Goal: Information Seeking & Learning: Learn about a topic

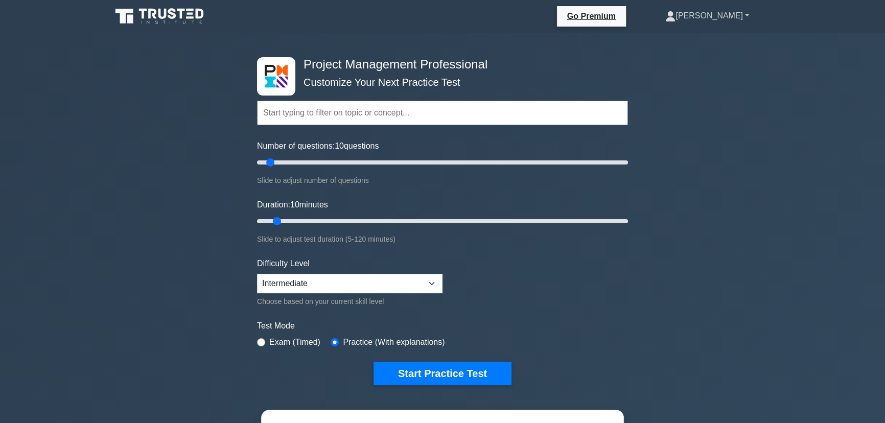
click at [743, 13] on link "[PERSON_NAME]" at bounding box center [707, 16] width 133 height 20
click at [722, 36] on link "Profile" at bounding box center [681, 40] width 81 height 16
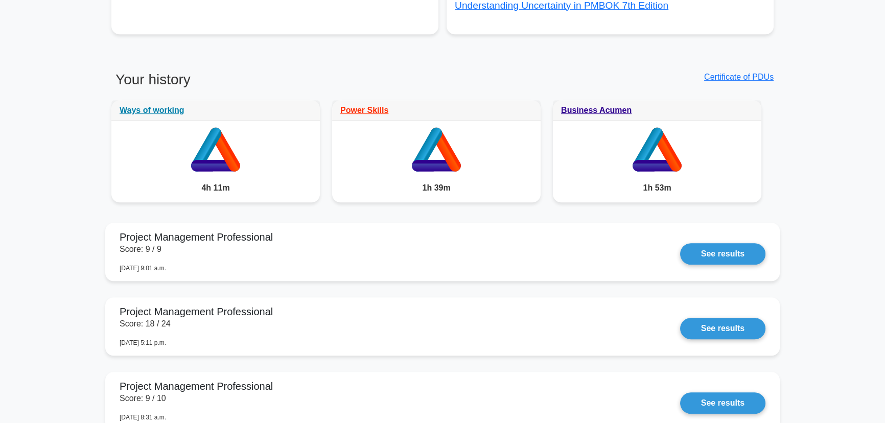
scroll to position [743, 0]
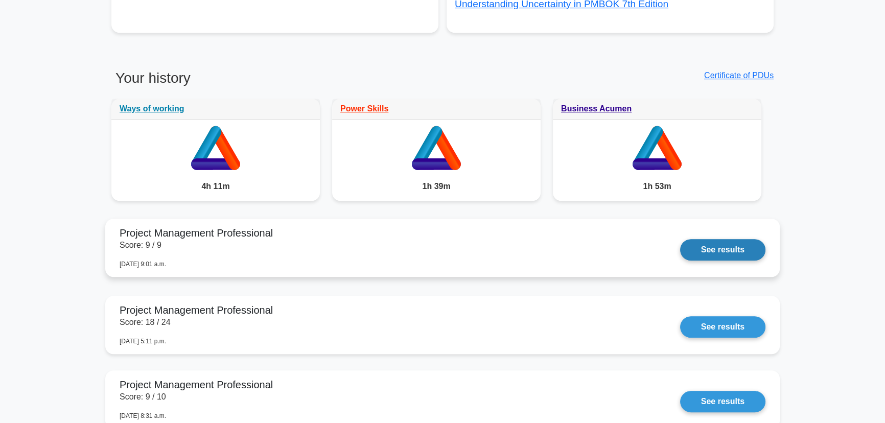
click at [726, 247] on link "See results" at bounding box center [722, 249] width 85 height 21
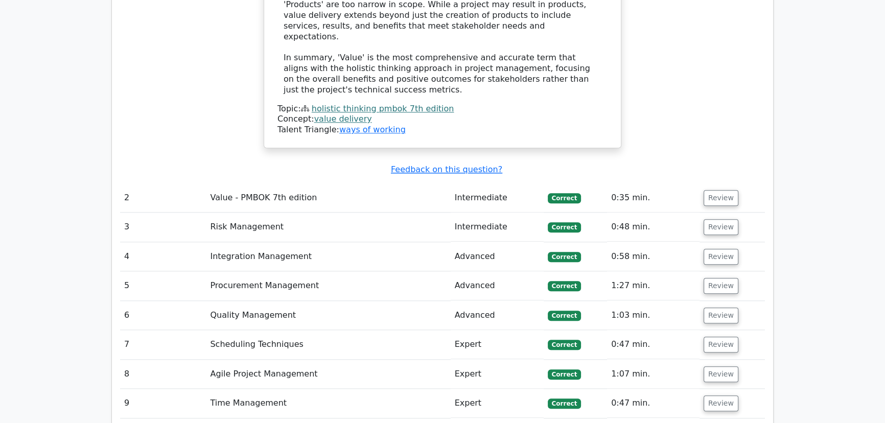
scroll to position [1411, 0]
click at [717, 183] on td "Review" at bounding box center [731, 197] width 65 height 29
click at [718, 190] on button "Review" at bounding box center [721, 198] width 35 height 16
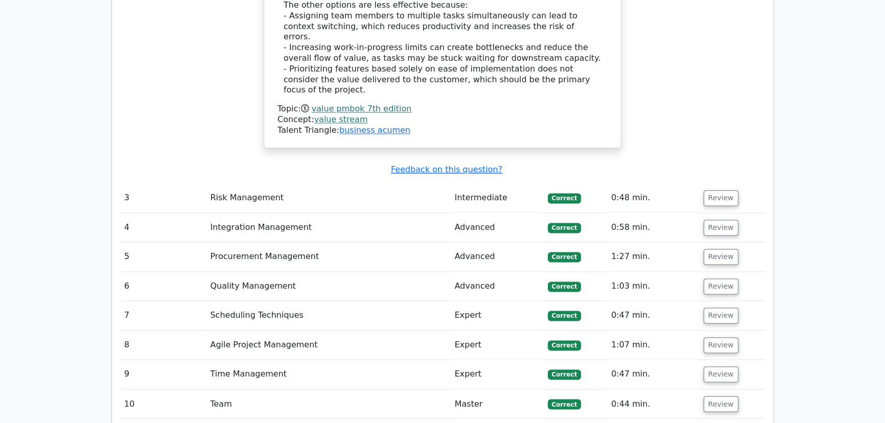
scroll to position [2038, 0]
click at [710, 338] on button "Review" at bounding box center [721, 346] width 35 height 16
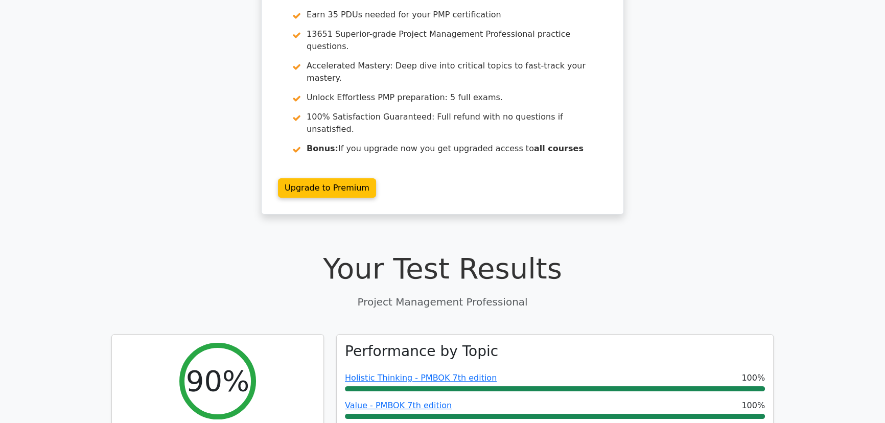
scroll to position [0, 0]
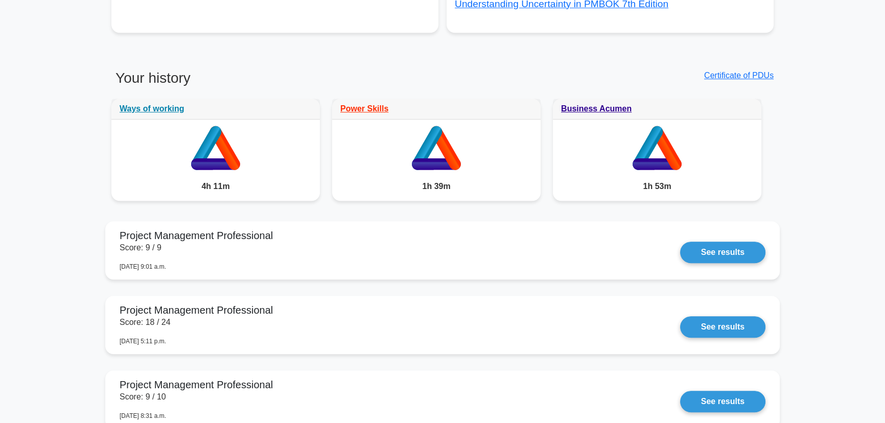
scroll to position [813, 0]
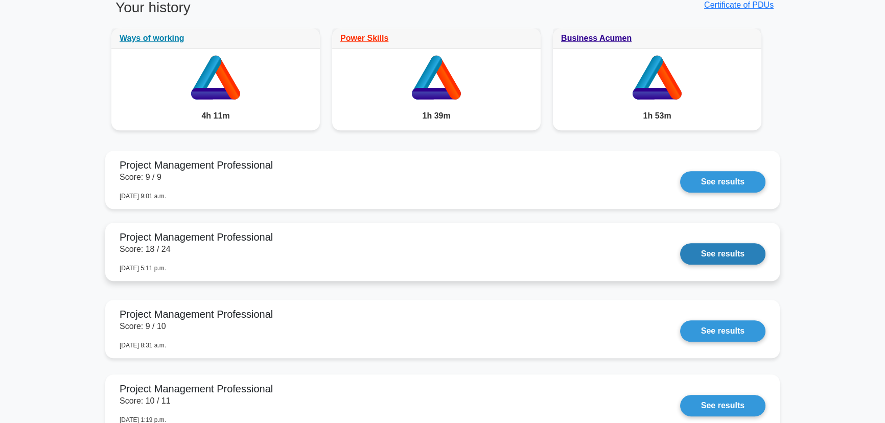
click at [705, 251] on link "See results" at bounding box center [722, 253] width 85 height 21
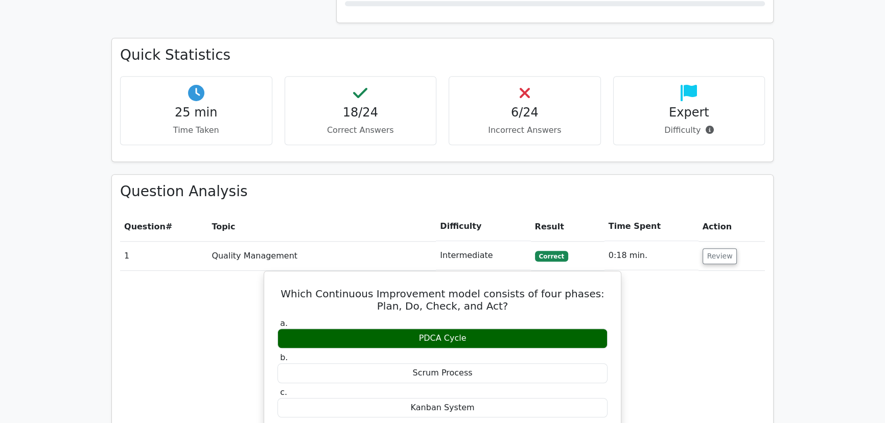
scroll to position [0, 6]
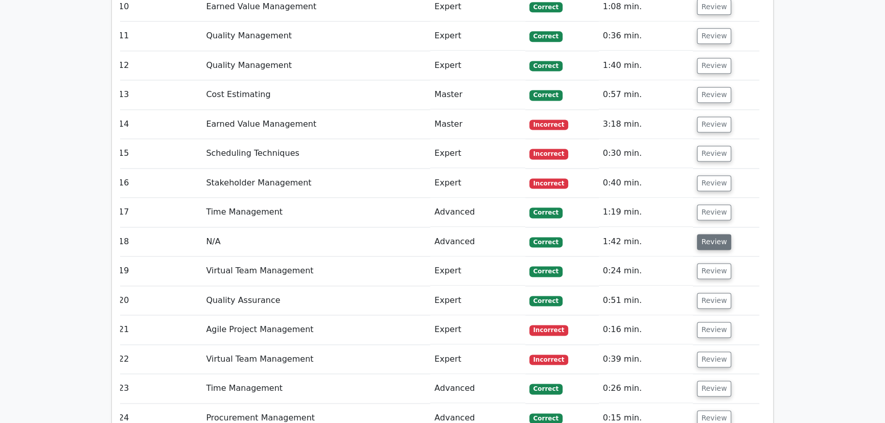
click at [702, 234] on button "Review" at bounding box center [714, 242] width 35 height 16
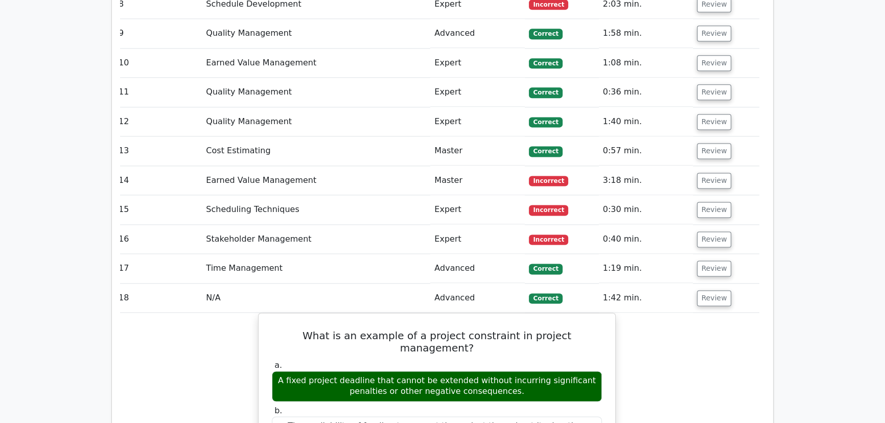
scroll to position [1722, 0]
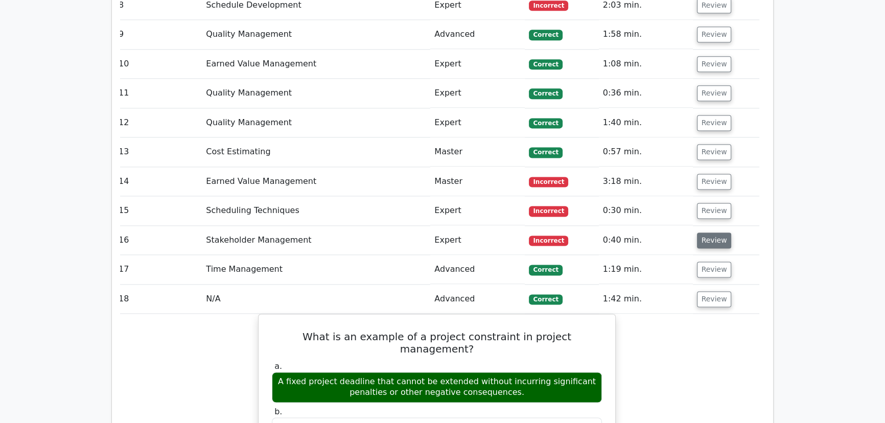
click at [712, 232] on button "Review" at bounding box center [714, 240] width 35 height 16
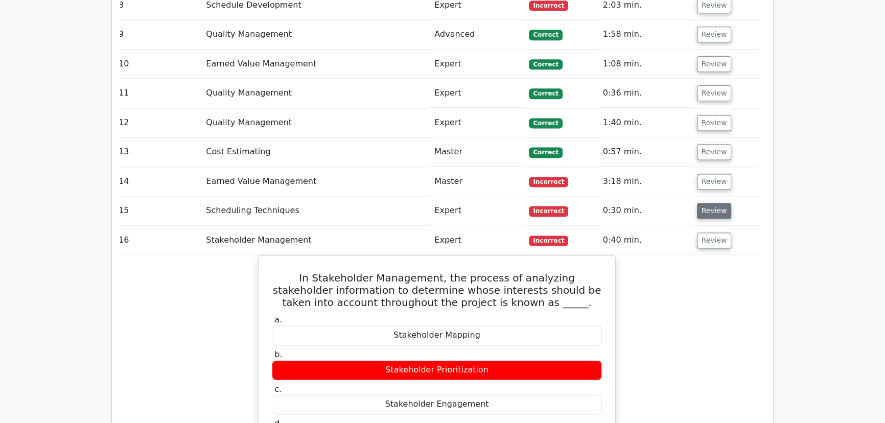
click at [715, 203] on button "Review" at bounding box center [714, 211] width 35 height 16
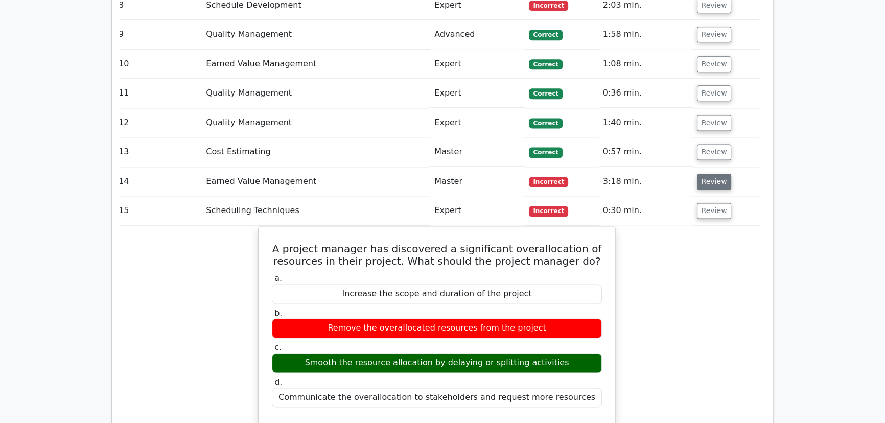
click at [714, 174] on button "Review" at bounding box center [714, 182] width 35 height 16
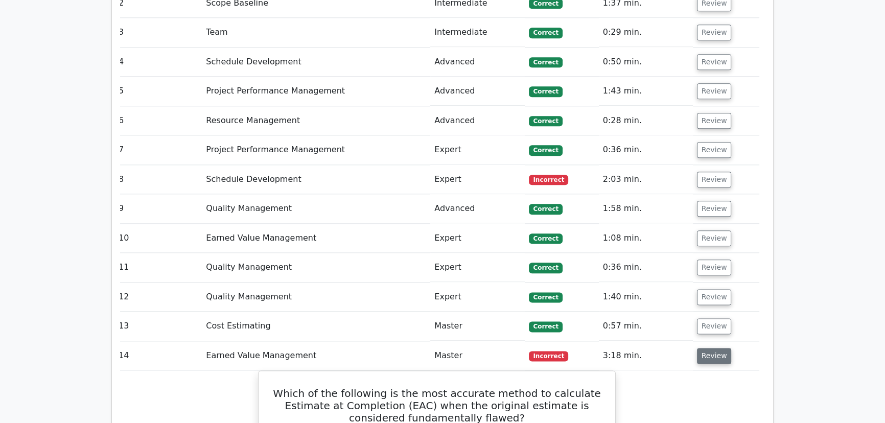
scroll to position [1540, 0]
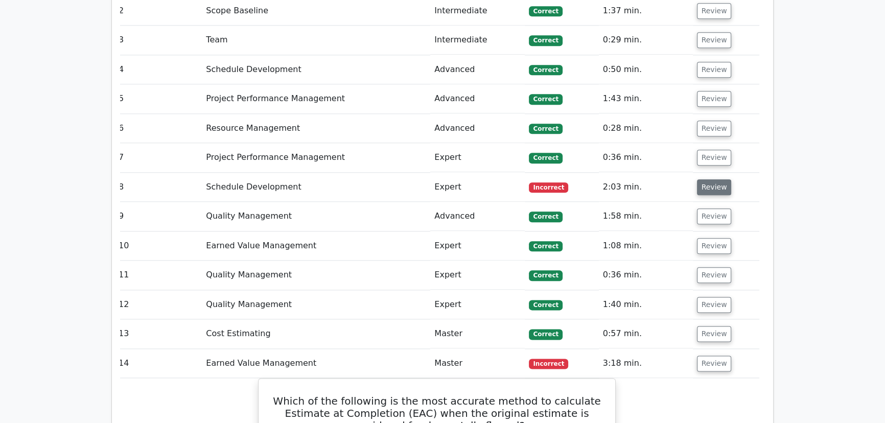
click at [713, 179] on button "Review" at bounding box center [714, 187] width 35 height 16
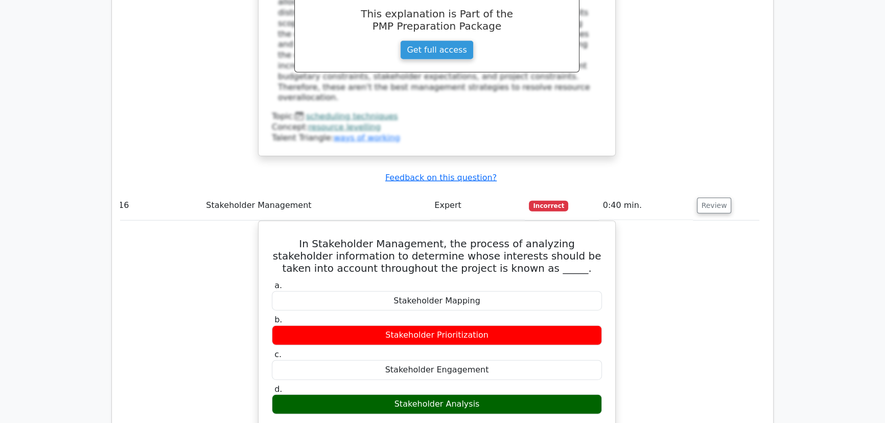
scroll to position [3080, 0]
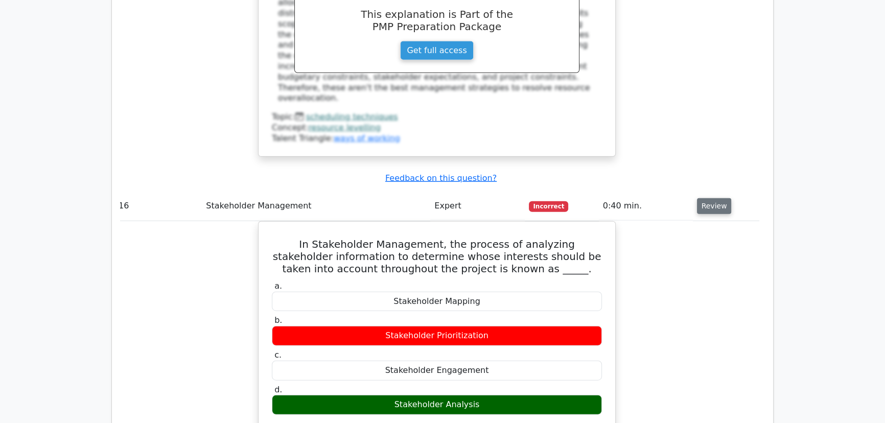
click at [720, 198] on button "Review" at bounding box center [714, 206] width 35 height 16
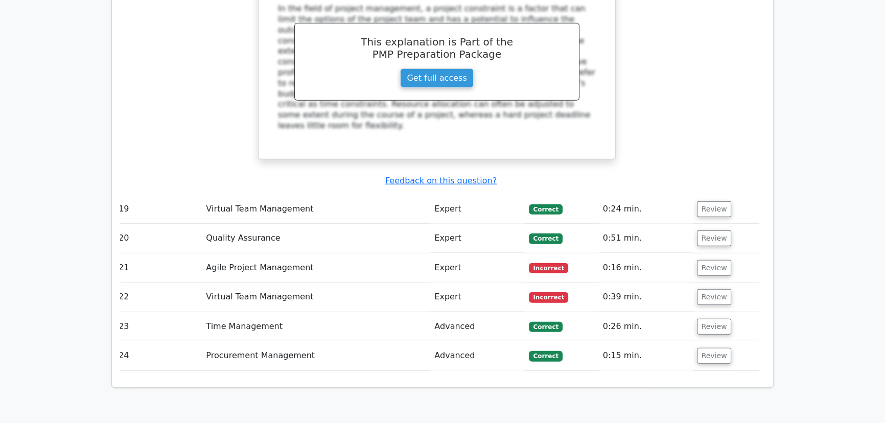
scroll to position [3609, 0]
click at [715, 261] on button "Review" at bounding box center [714, 269] width 35 height 16
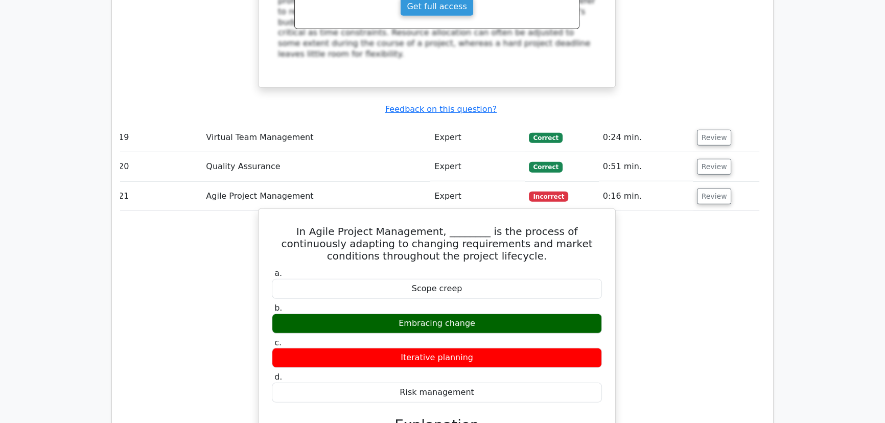
scroll to position [3682, 0]
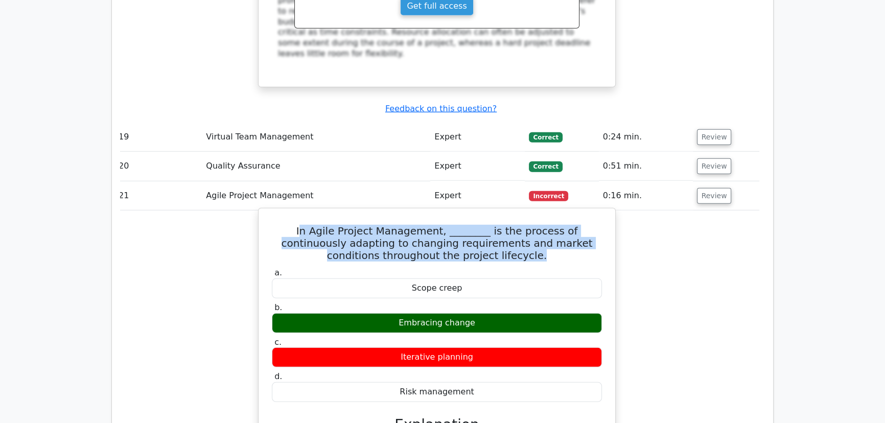
drag, startPoint x: 284, startPoint y: 133, endPoint x: 596, endPoint y: 156, distance: 313.1
click at [596, 225] on h5 "In Agile Project Management, ________ is the process of continuously adapting t…" at bounding box center [437, 243] width 332 height 37
click at [549, 225] on h5 "In Agile Project Management, ________ is the process of continuously adapting t…" at bounding box center [437, 243] width 332 height 37
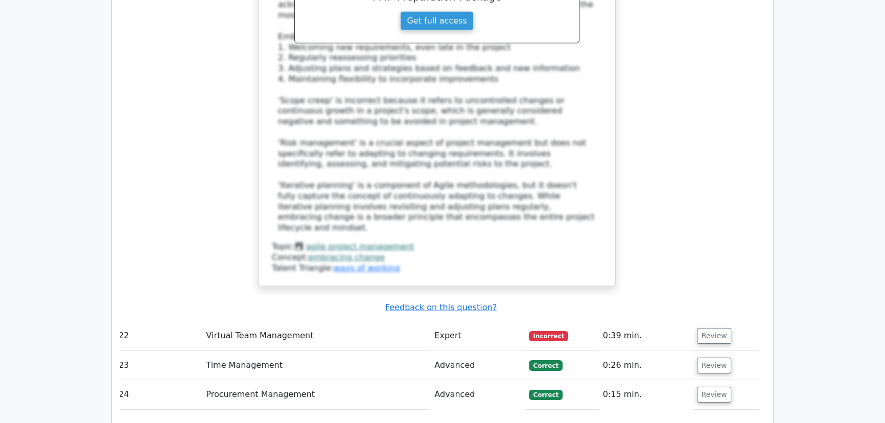
scroll to position [4180, 0]
click at [714, 328] on button "Review" at bounding box center [714, 336] width 35 height 16
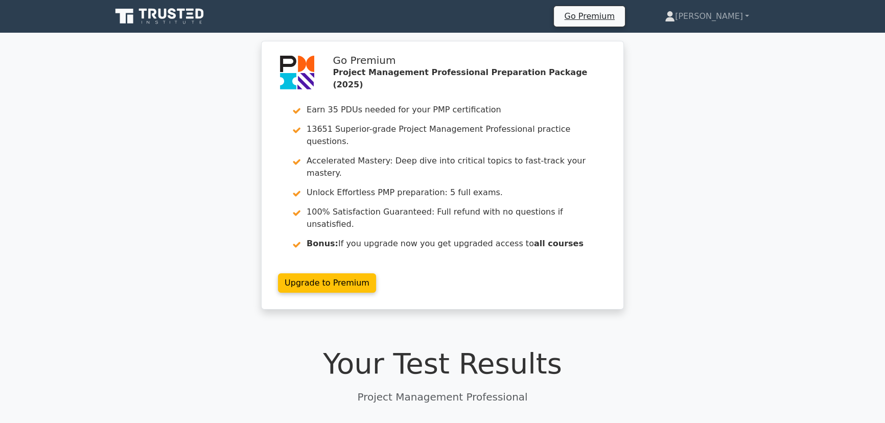
scroll to position [0, 0]
click at [754, 12] on link "[PERSON_NAME]" at bounding box center [706, 16] width 133 height 20
click at [721, 35] on link "Profile" at bounding box center [681, 40] width 81 height 16
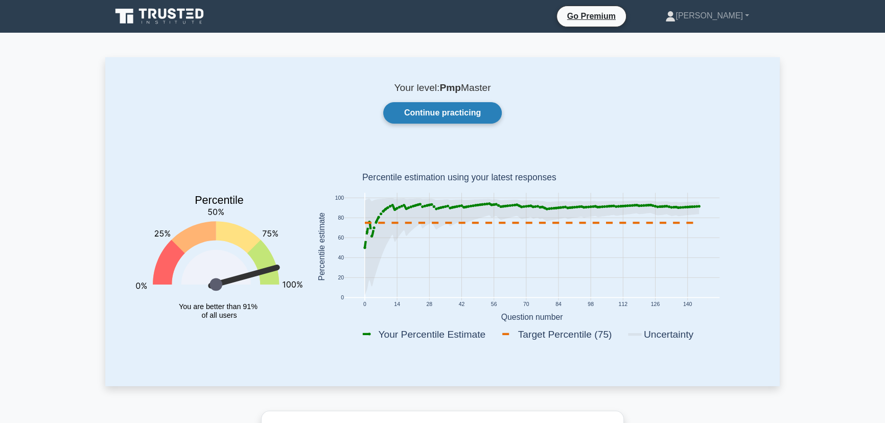
click at [478, 111] on link "Continue practicing" at bounding box center [442, 112] width 119 height 21
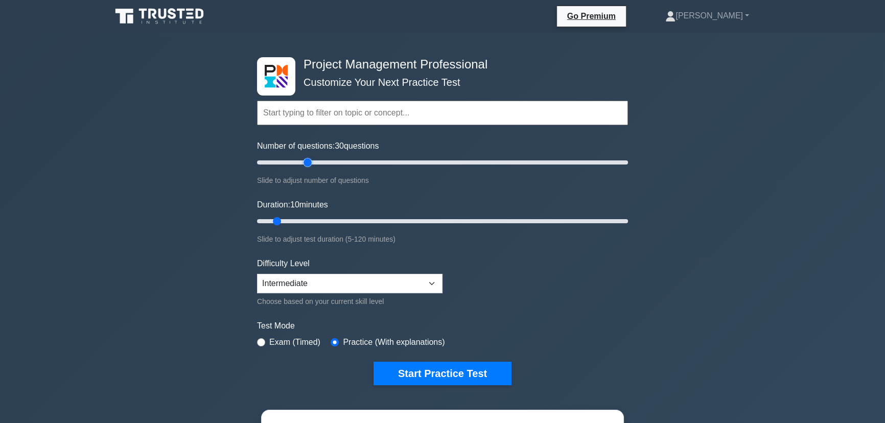
drag, startPoint x: 265, startPoint y: 162, endPoint x: 310, endPoint y: 180, distance: 48.4
type input "30"
click at [310, 169] on input "Number of questions: 30 questions" at bounding box center [442, 162] width 371 height 12
drag, startPoint x: 277, startPoint y: 222, endPoint x: 364, endPoint y: 224, distance: 86.9
type input "40"
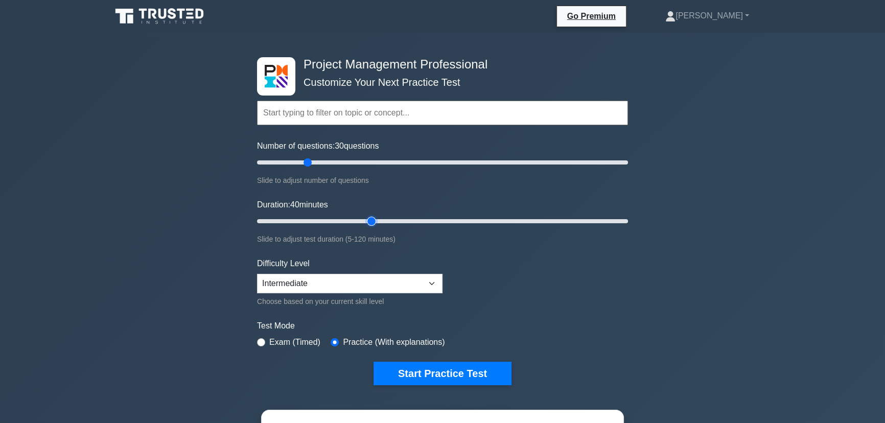
click at [364, 224] on input "Duration: 40 minutes" at bounding box center [442, 221] width 371 height 12
click at [451, 366] on button "Start Practice Test" at bounding box center [442, 374] width 138 height 24
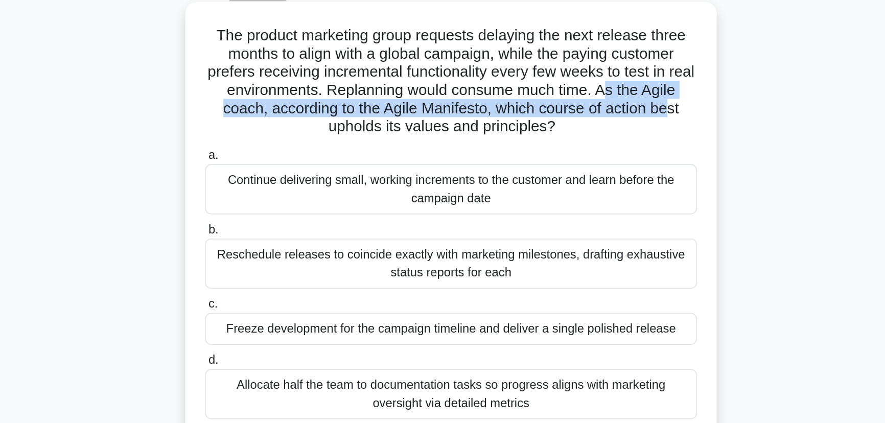
drag, startPoint x: 556, startPoint y: 118, endPoint x: 593, endPoint y: 130, distance: 38.3
click at [593, 130] on h5 "The product marketing group requests delaying the next release three months to …" at bounding box center [442, 111] width 333 height 75
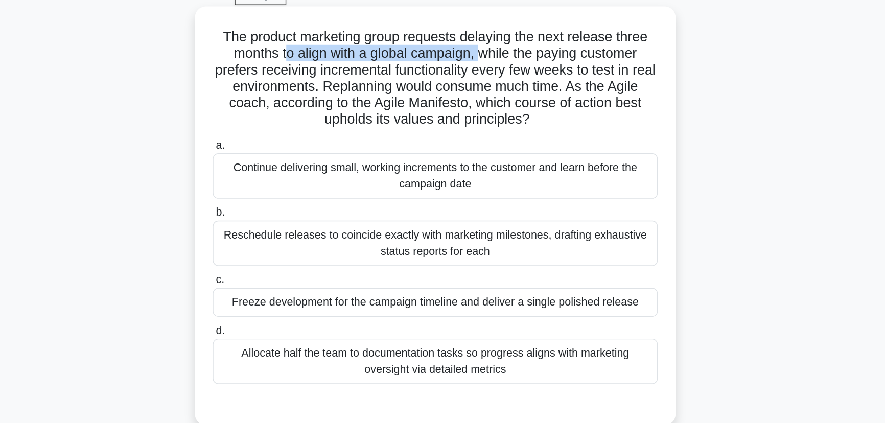
drag, startPoint x: 329, startPoint y: 93, endPoint x: 478, endPoint y: 95, distance: 149.2
click at [476, 95] on h5 "The product marketing group requests delaying the next release three months to …" at bounding box center [442, 111] width 333 height 75
click at [565, 91] on h5 "The product marketing group requests delaying the next release three months to …" at bounding box center [442, 111] width 333 height 75
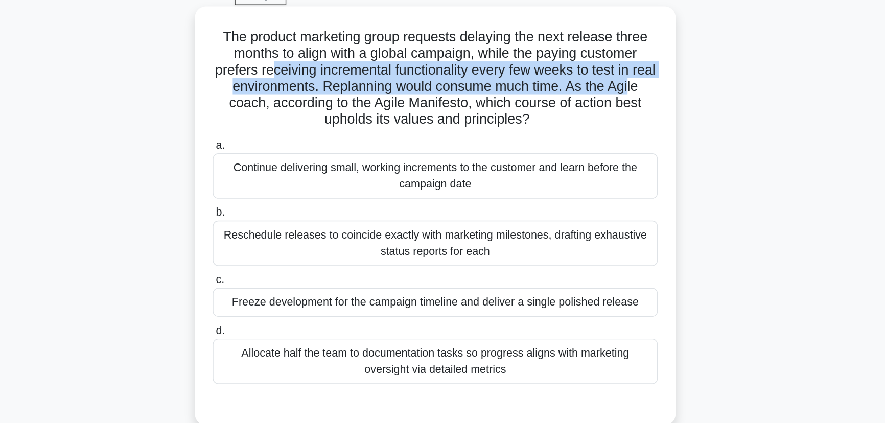
drag, startPoint x: 325, startPoint y: 106, endPoint x: 599, endPoint y: 112, distance: 273.4
click at [599, 112] on h5 "The product marketing group requests delaying the next release three months to …" at bounding box center [442, 111] width 333 height 75
click at [523, 105] on h5 "The product marketing group requests delaying the next release three months to …" at bounding box center [442, 111] width 333 height 75
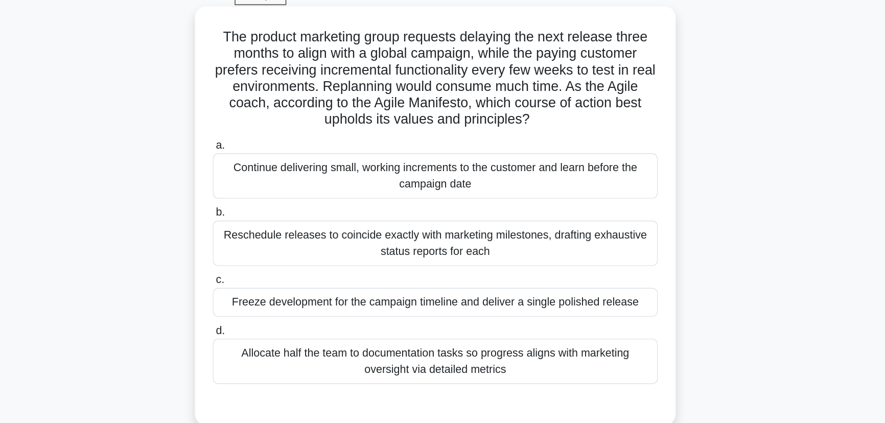
click at [478, 191] on div "Continue delivering small, working increments to the customer and learn before …" at bounding box center [442, 184] width 331 height 34
click at [277, 164] on input "a. Continue delivering small, working increments to the customer and learn befo…" at bounding box center [277, 160] width 0 height 7
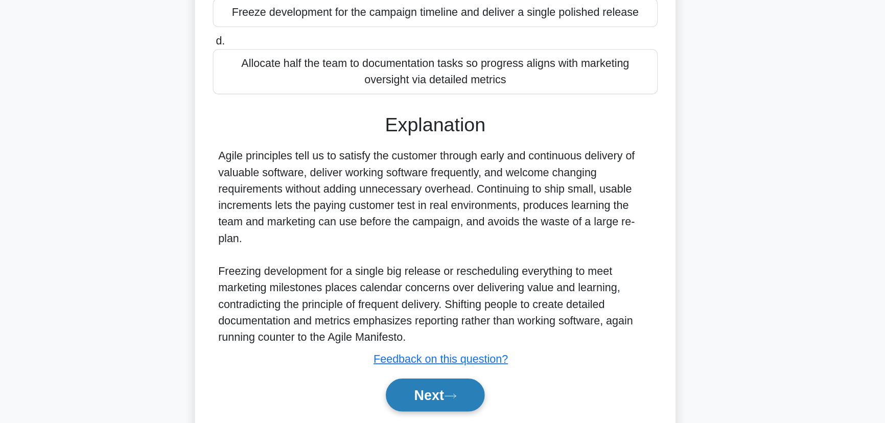
click at [434, 395] on button "Next" at bounding box center [442, 402] width 73 height 25
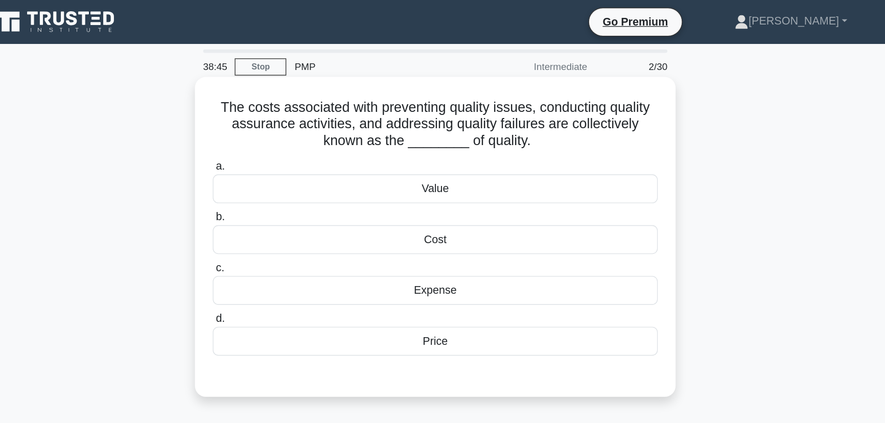
click at [538, 178] on div "Cost" at bounding box center [442, 178] width 331 height 21
click at [277, 165] on input "b. Cost" at bounding box center [277, 161] width 0 height 7
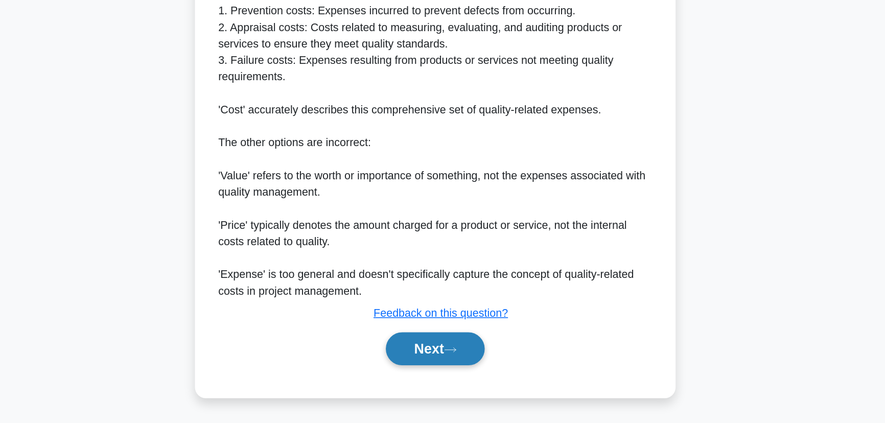
click at [449, 374] on button "Next" at bounding box center [442, 368] width 73 height 25
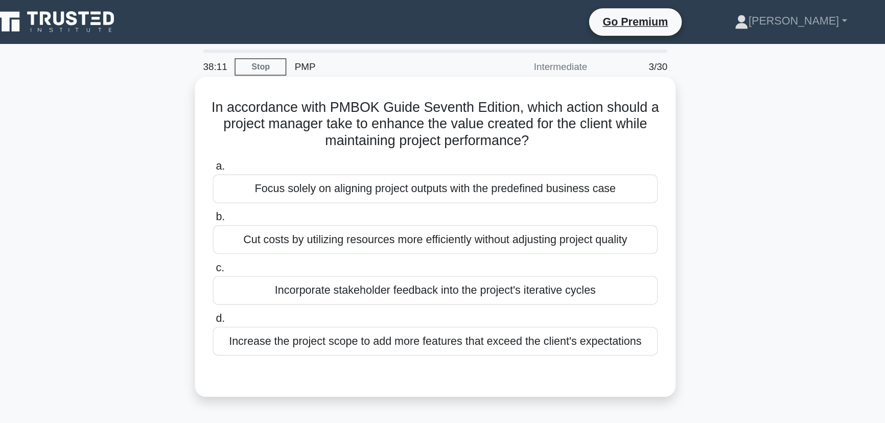
click at [490, 214] on div "Incorporate stakeholder feedback into the project's iterative cycles" at bounding box center [442, 215] width 331 height 21
click at [277, 203] on input "c. Incorporate stakeholder feedback into the project's iterative cycles" at bounding box center [277, 199] width 0 height 7
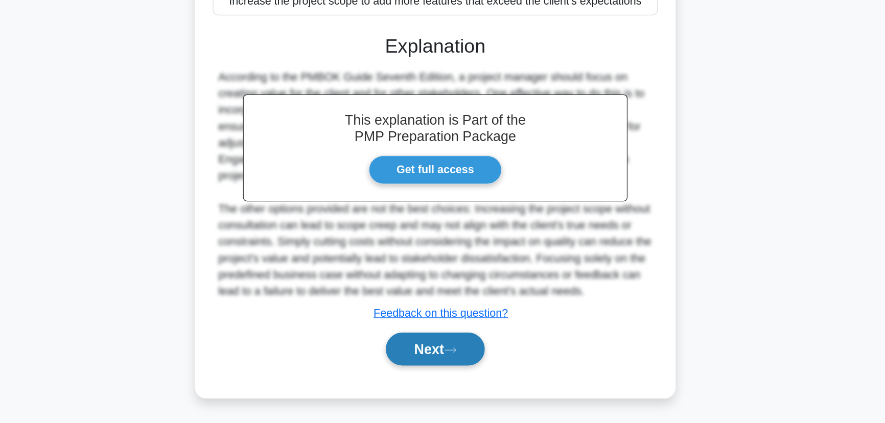
click at [461, 362] on button "Next" at bounding box center [442, 368] width 73 height 25
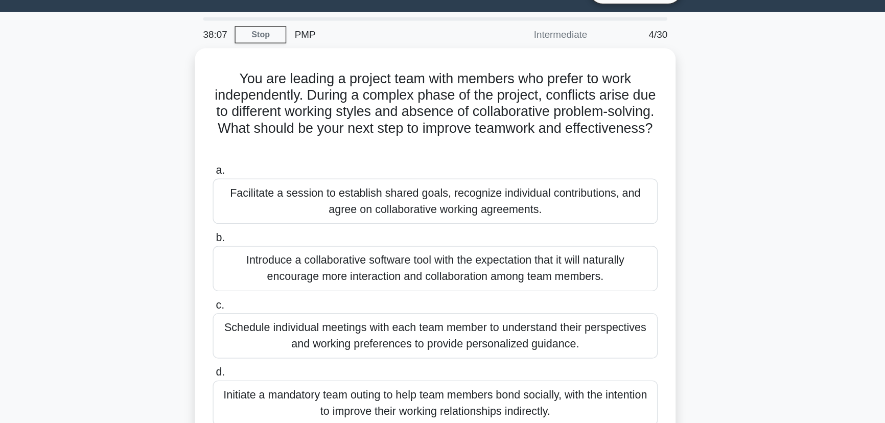
scroll to position [24, 0]
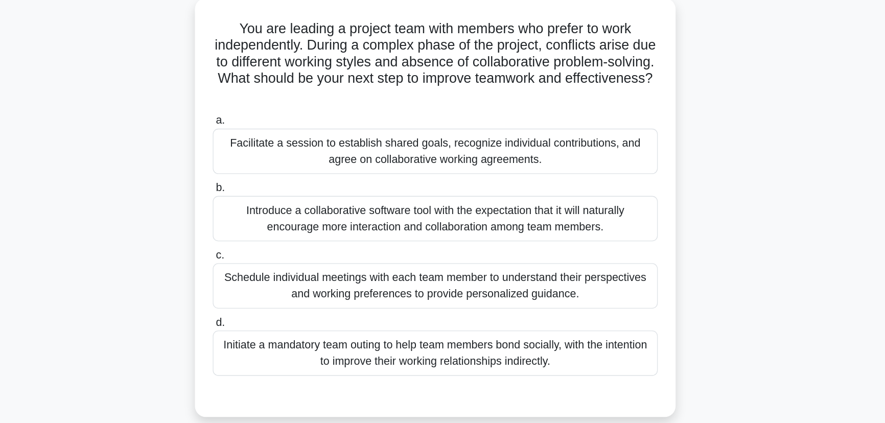
click at [474, 147] on div "Facilitate a session to establish shared goals, recognize individual contributi…" at bounding box center [442, 147] width 331 height 34
click at [277, 128] on input "a. Facilitate a session to establish shared goals, recognize individual contrib…" at bounding box center [277, 124] width 0 height 7
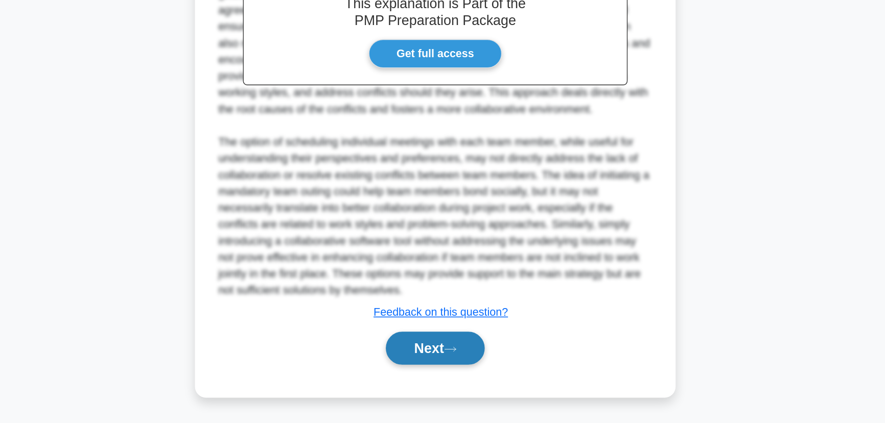
click at [458, 369] on icon at bounding box center [453, 368] width 9 height 6
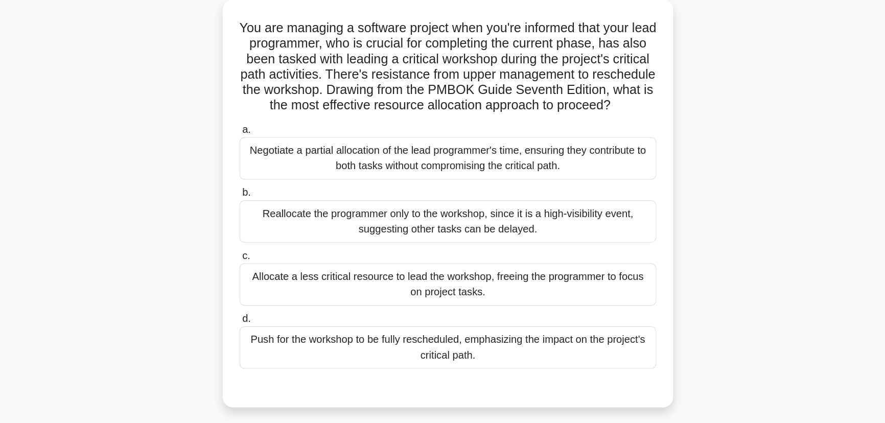
scroll to position [20, 0]
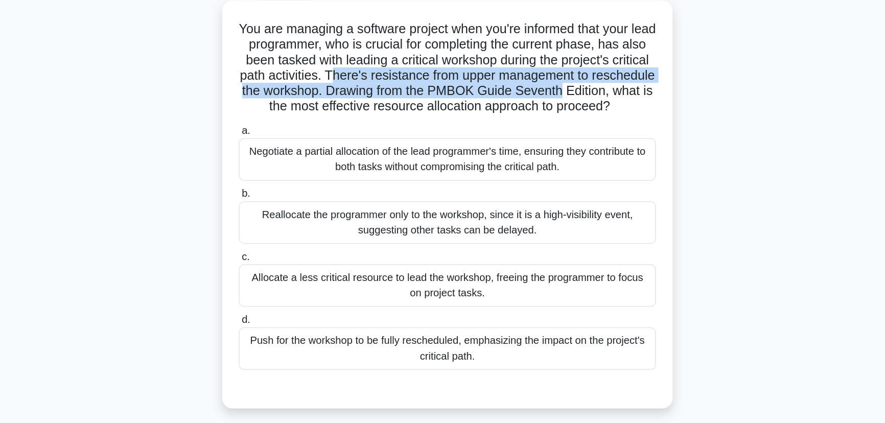
drag, startPoint x: 392, startPoint y: 98, endPoint x: 603, endPoint y: 104, distance: 211.1
click at [603, 104] on h5 "You are managing a software project when you're informed that your lead program…" at bounding box center [442, 91] width 333 height 75
click at [432, 108] on h5 "You are managing a software project when you're informed that your lead program…" at bounding box center [442, 91] width 333 height 75
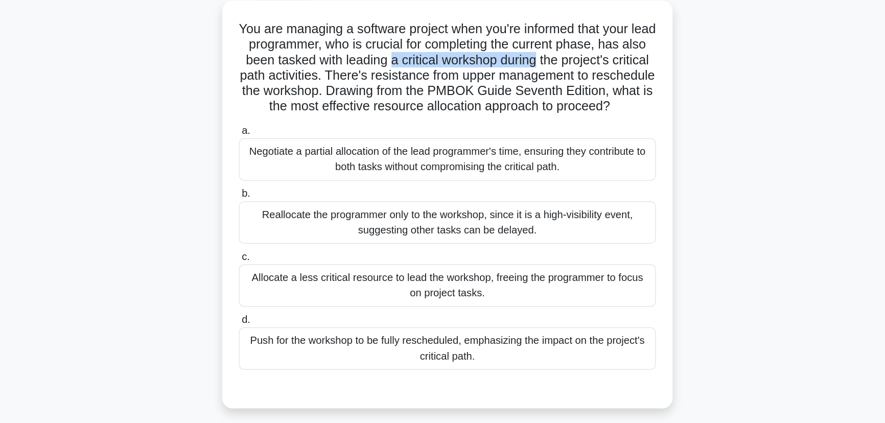
drag, startPoint x: 425, startPoint y: 85, endPoint x: 541, endPoint y: 86, distance: 116.5
click at [541, 86] on h5 "You are managing a software project when you're informed that your lead program…" at bounding box center [442, 91] width 333 height 75
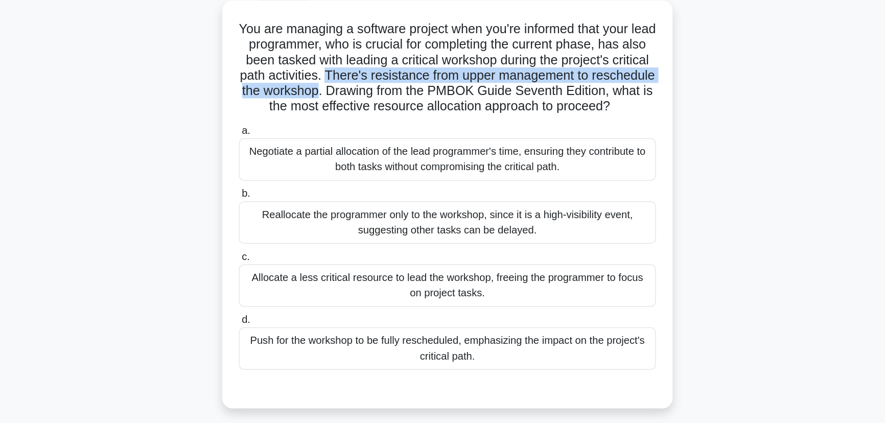
drag, startPoint x: 388, startPoint y: 97, endPoint x: 401, endPoint y: 110, distance: 18.1
click at [401, 110] on h5 "You are managing a software project when you're informed that your lead program…" at bounding box center [442, 91] width 333 height 75
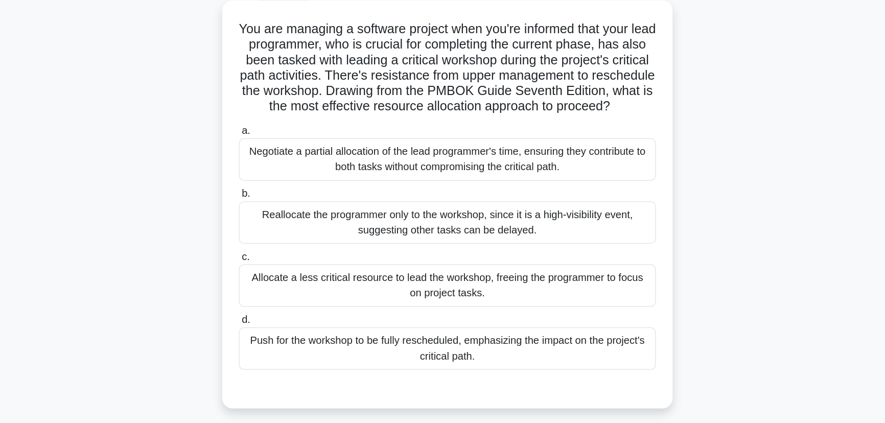
click at [385, 177] on div "Negotiate a partial allocation of the lead programmer's time, ensuring they con…" at bounding box center [442, 164] width 331 height 34
click at [277, 144] on input "a. Negotiate a partial allocation of the lead programmer's time, ensuring they …" at bounding box center [277, 140] width 0 height 7
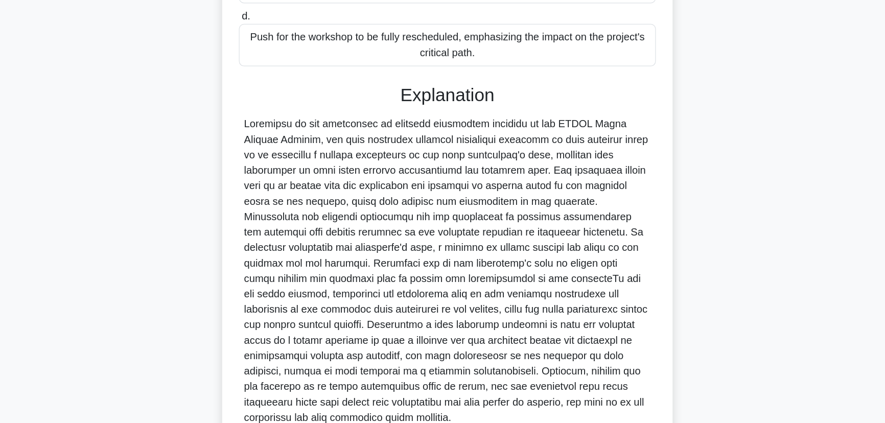
scroll to position [305, 0]
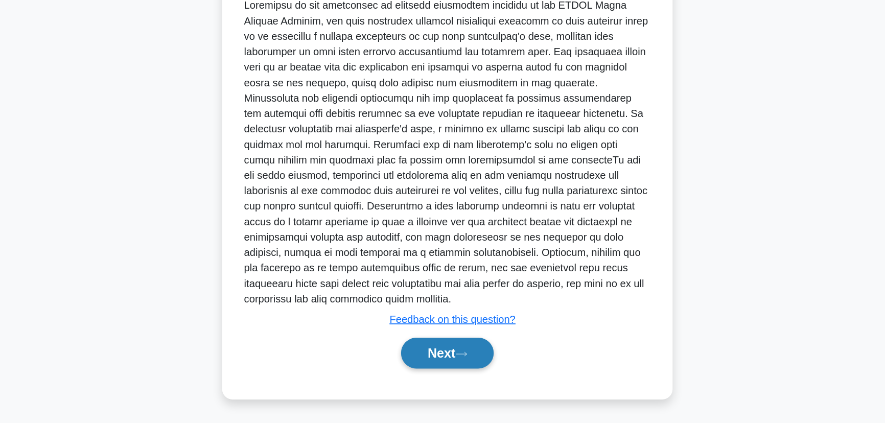
click at [456, 368] on icon at bounding box center [453, 368] width 9 height 6
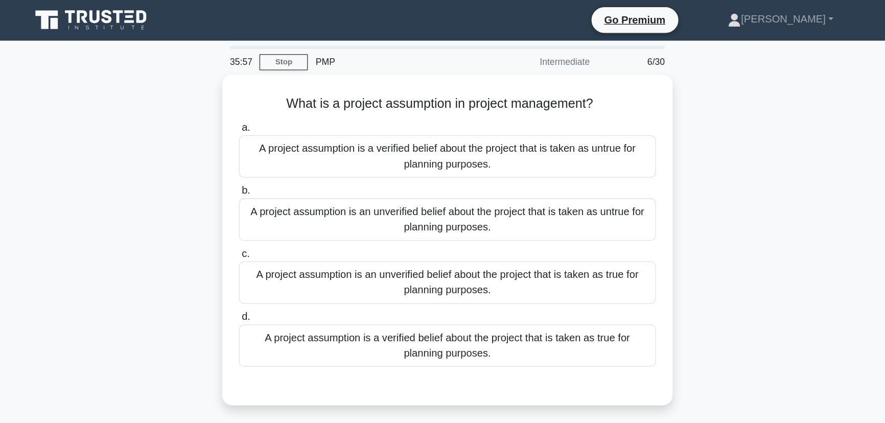
scroll to position [0, 0]
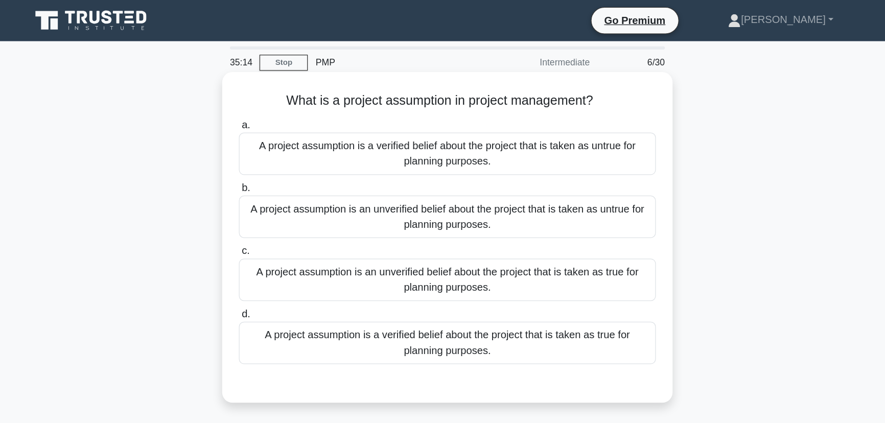
click at [489, 221] on div "A project assumption is an unverified belief about the project that is taken as…" at bounding box center [442, 222] width 331 height 34
click at [277, 203] on input "c. A project assumption is an unverified belief about the project that is taken…" at bounding box center [277, 199] width 0 height 7
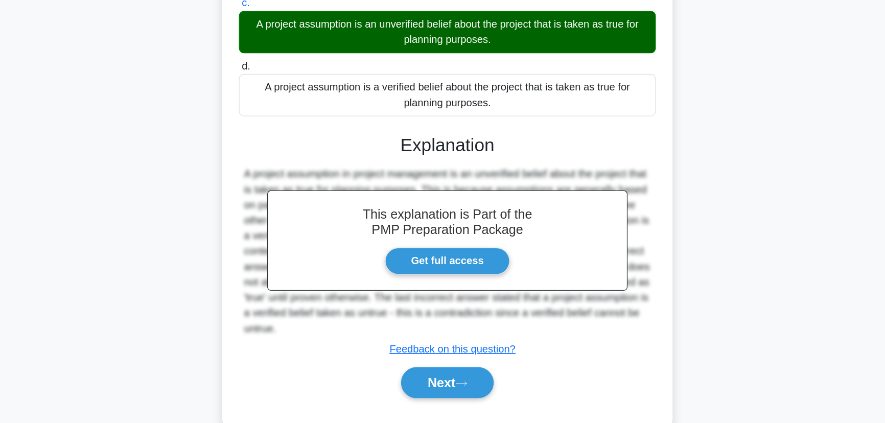
scroll to position [133, 0]
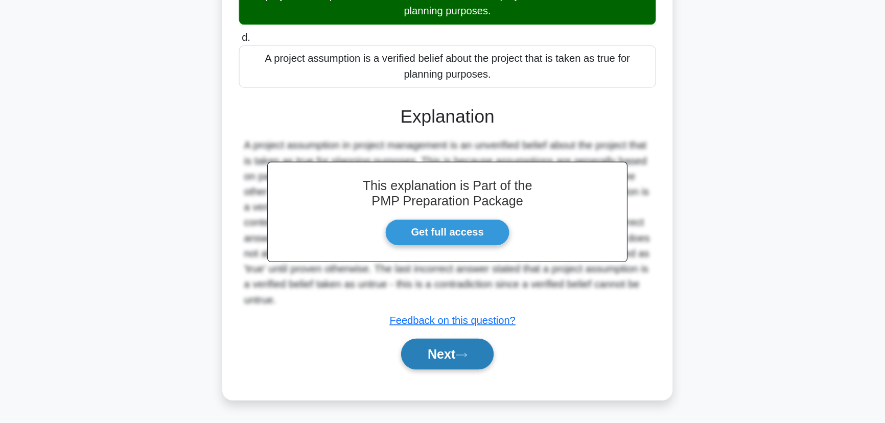
click at [470, 368] on button "Next" at bounding box center [442, 368] width 73 height 25
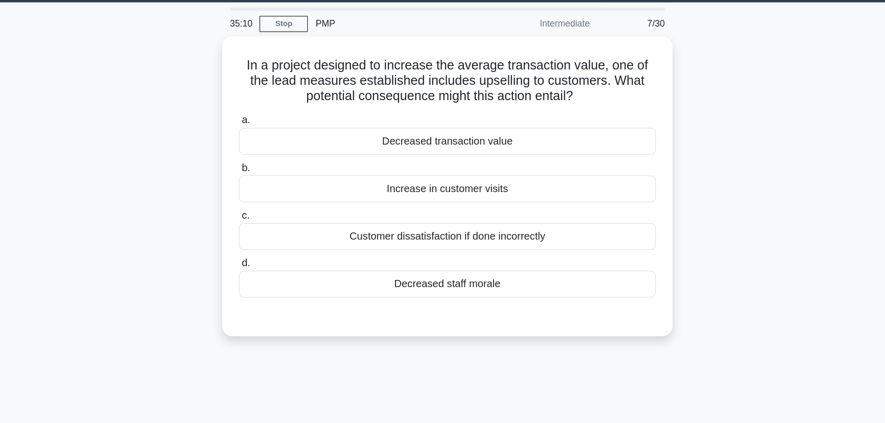
scroll to position [18, 0]
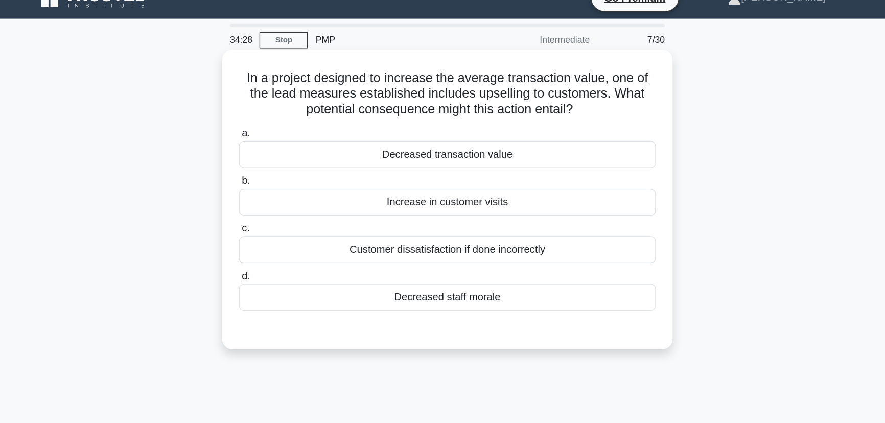
click at [566, 201] on div "Customer dissatisfaction if done incorrectly" at bounding box center [442, 198] width 331 height 21
click at [277, 185] on input "c. Customer dissatisfaction if done incorrectly" at bounding box center [277, 181] width 0 height 7
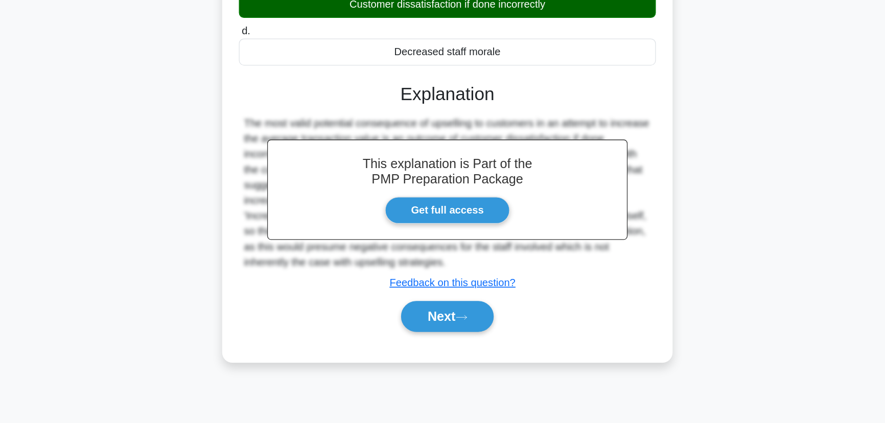
scroll to position [128, 0]
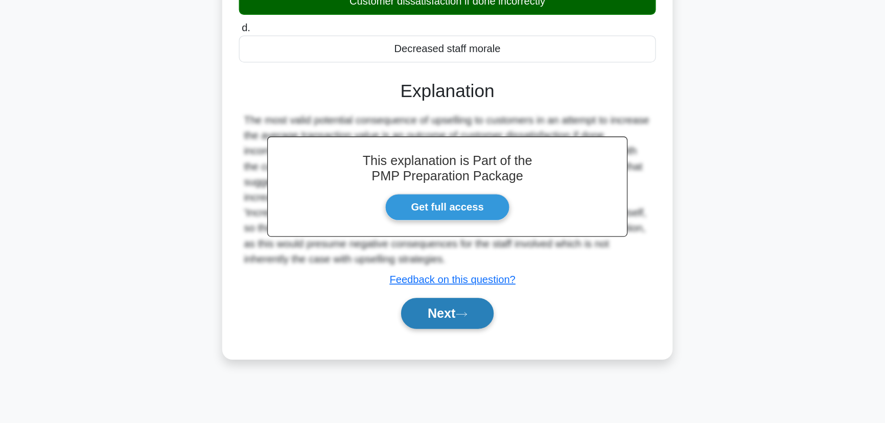
click at [461, 342] on button "Next" at bounding box center [442, 335] width 73 height 25
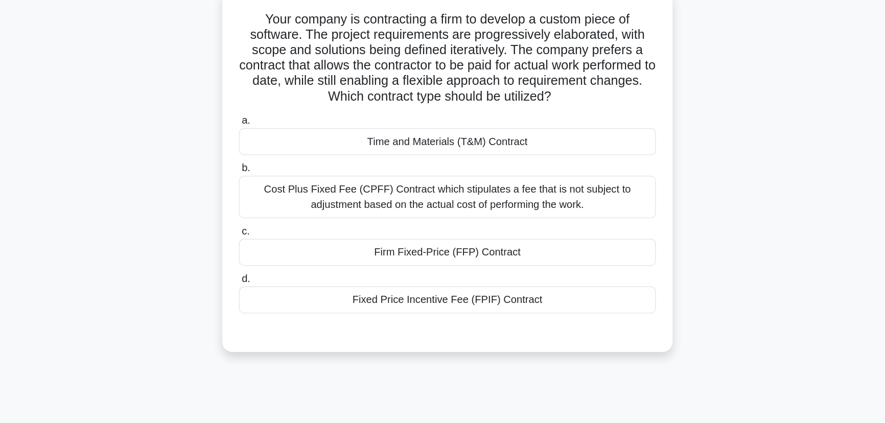
scroll to position [55, 0]
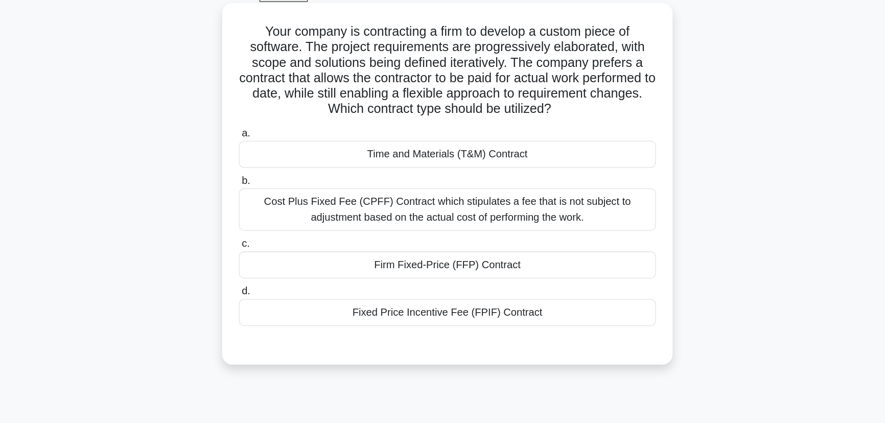
click at [583, 121] on div "Time and Materials (T&M) Contract" at bounding box center [442, 122] width 331 height 21
click at [277, 109] on input "a. Time and Materials (T&M) Contract" at bounding box center [277, 106] width 0 height 7
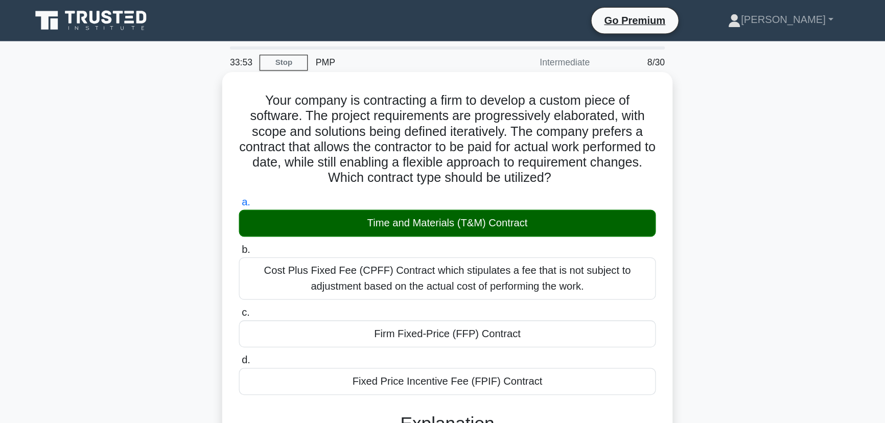
scroll to position [0, 0]
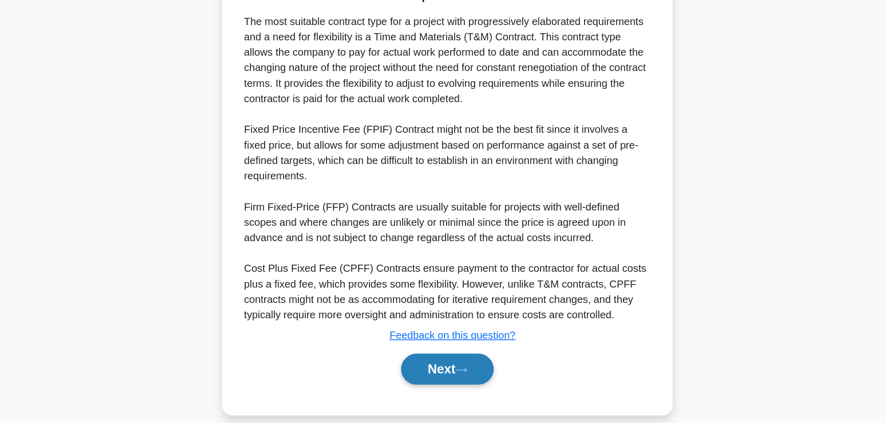
click at [448, 368] on button "Next" at bounding box center [442, 380] width 73 height 25
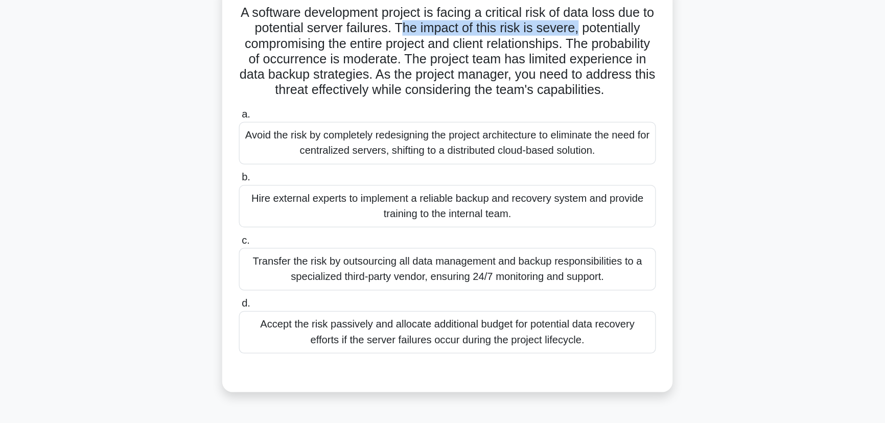
drag, startPoint x: 409, startPoint y: 92, endPoint x: 552, endPoint y: 90, distance: 143.1
click at [552, 90] on h5 "A software development project is facing a critical risk of data loss due to po…" at bounding box center [442, 111] width 333 height 75
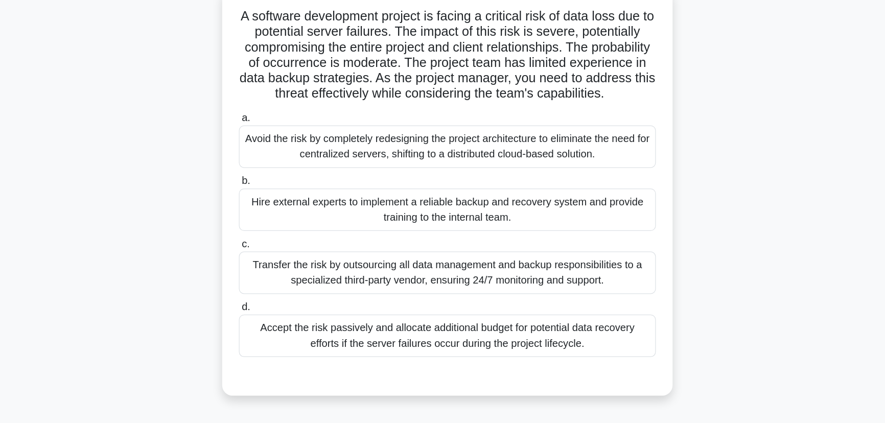
click at [461, 124] on h5 "A software development project is facing a critical risk of data loss due to po…" at bounding box center [442, 111] width 333 height 75
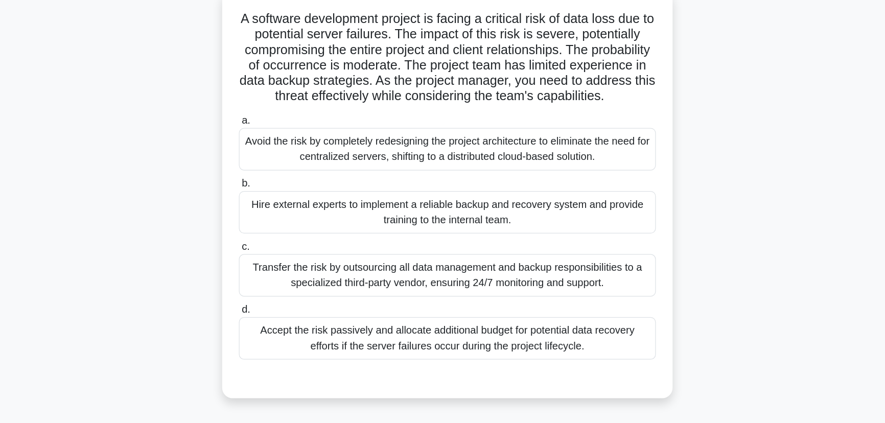
click at [481, 289] on div "Transfer the risk by outsourcing all data management and backup responsibilitie…" at bounding box center [442, 284] width 331 height 34
click at [277, 264] on input "c. Transfer the risk by outsourcing all data management and backup responsibili…" at bounding box center [277, 261] width 0 height 7
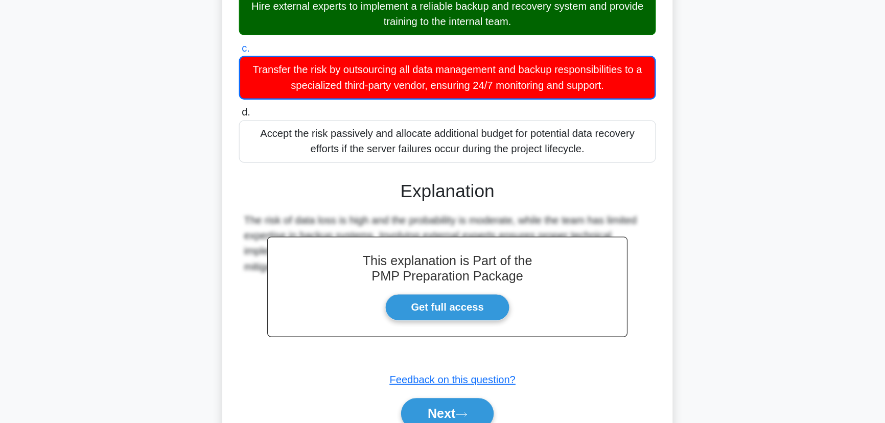
scroll to position [195, 0]
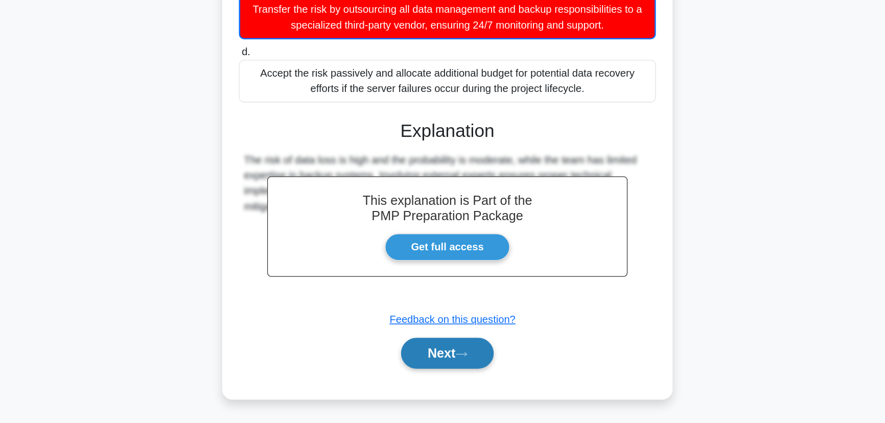
click at [456, 369] on icon at bounding box center [453, 368] width 9 height 6
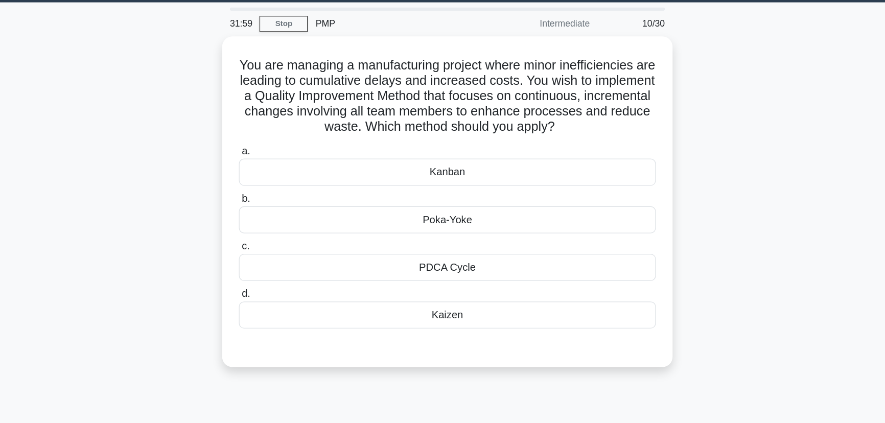
scroll to position [0, 0]
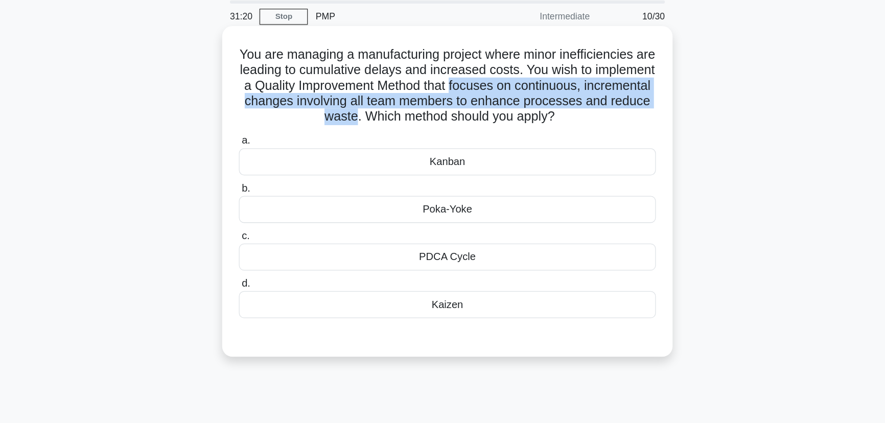
drag, startPoint x: 502, startPoint y: 106, endPoint x: 394, endPoint y: 134, distance: 112.0
click at [394, 134] on h5 "You are managing a manufacturing project where minor inefficiencies are leading…" at bounding box center [442, 105] width 333 height 62
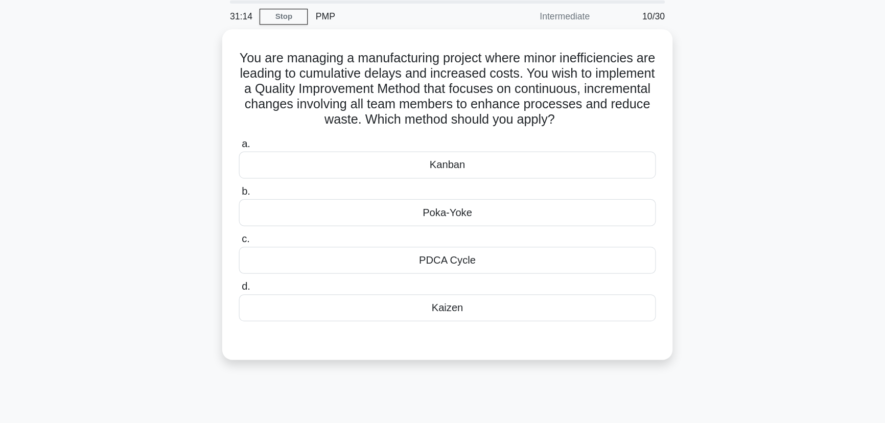
click at [668, 194] on div "You are managing a manufacturing project where minor inefficiencies are leading…" at bounding box center [442, 197] width 674 height 275
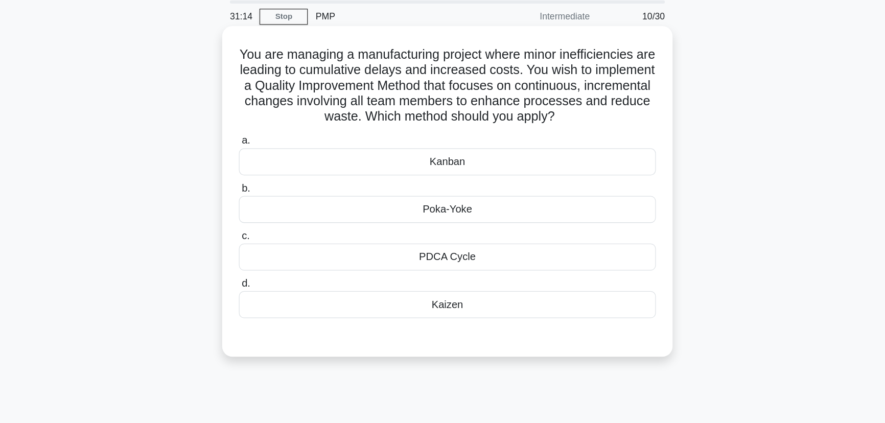
click at [547, 280] on div "Kaizen" at bounding box center [442, 278] width 331 height 21
click at [277, 265] on input "d. Kaizen" at bounding box center [277, 262] width 0 height 7
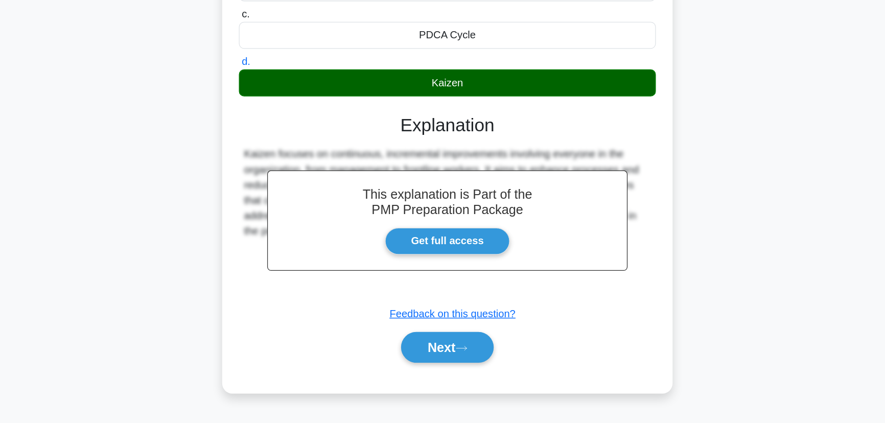
scroll to position [128, 0]
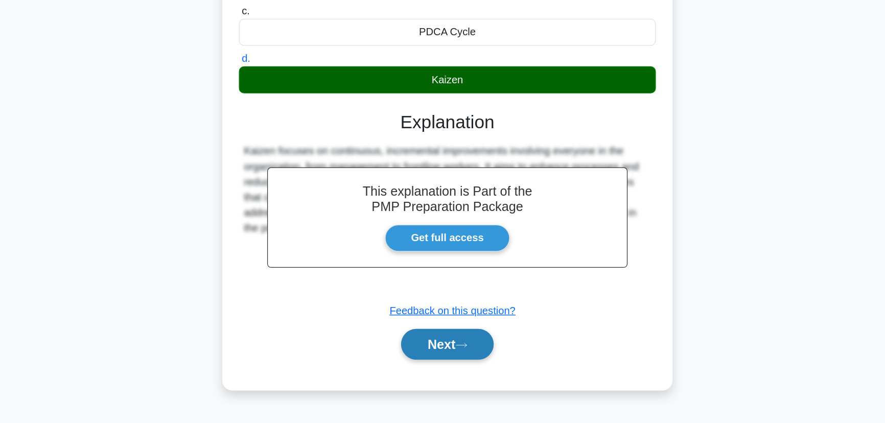
click at [476, 359] on button "Next" at bounding box center [442, 360] width 73 height 25
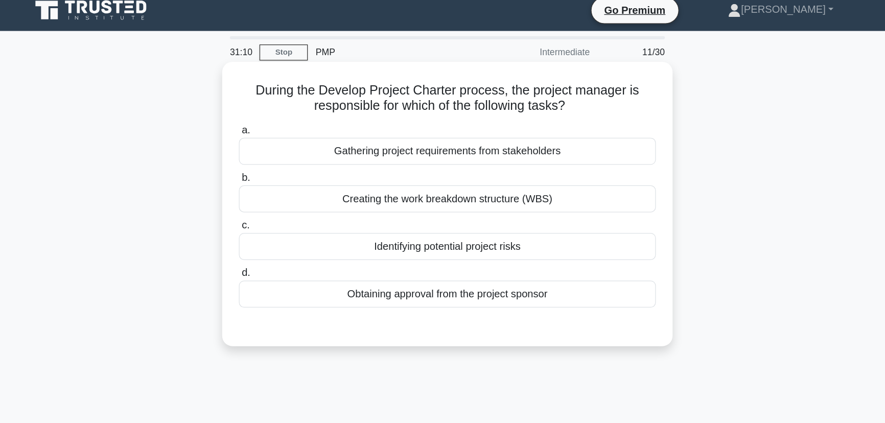
scroll to position [0, 0]
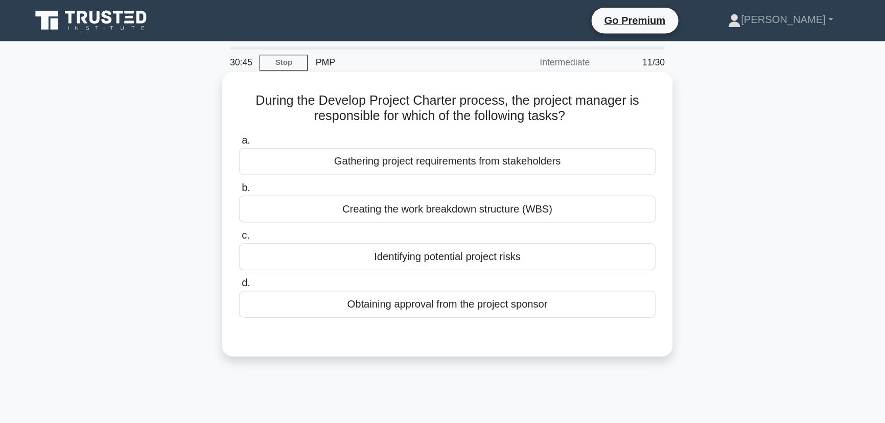
click at [551, 250] on div "Obtaining approval from the project sponsor" at bounding box center [442, 241] width 331 height 21
click at [277, 228] on input "d. Obtaining approval from the project sponsor" at bounding box center [277, 225] width 0 height 7
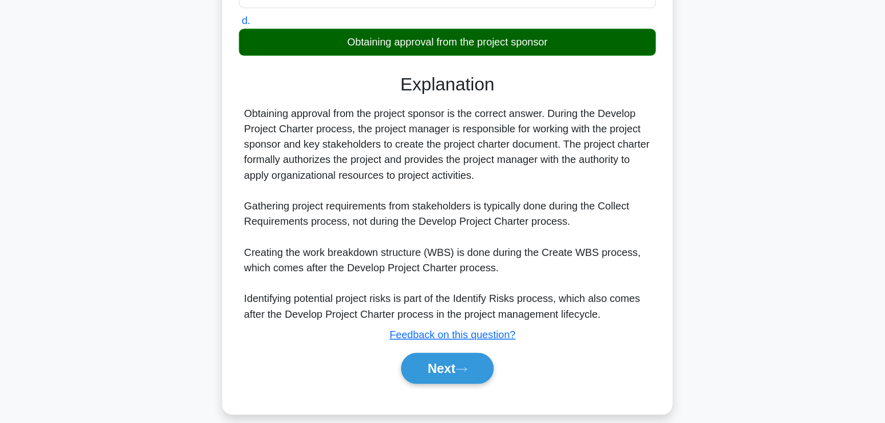
scroll to position [133, 0]
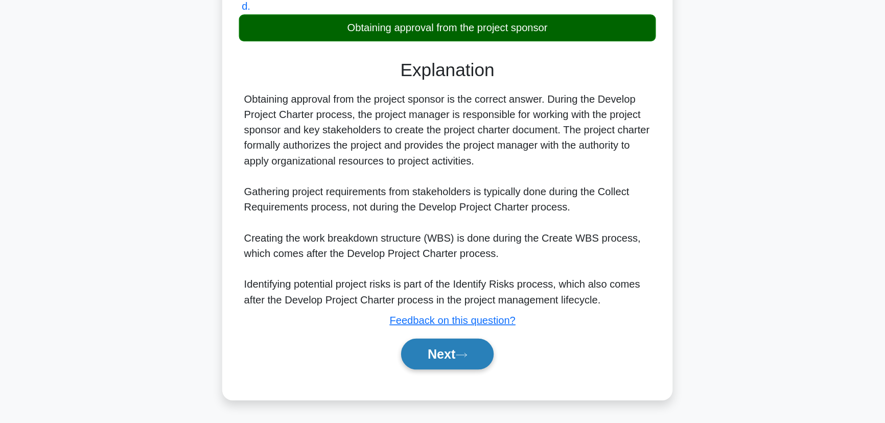
click at [449, 360] on button "Next" at bounding box center [442, 368] width 73 height 25
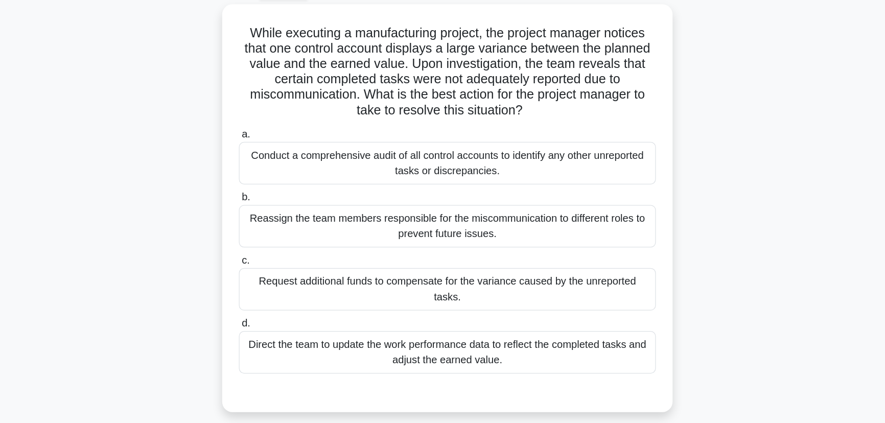
scroll to position [55, 0]
click at [568, 276] on div "Direct the team to update the work performance data to reflect the completed ta…" at bounding box center [442, 279] width 331 height 34
click at [277, 260] on input "d. Direct the team to update the work performance data to reflect the completed…" at bounding box center [277, 256] width 0 height 7
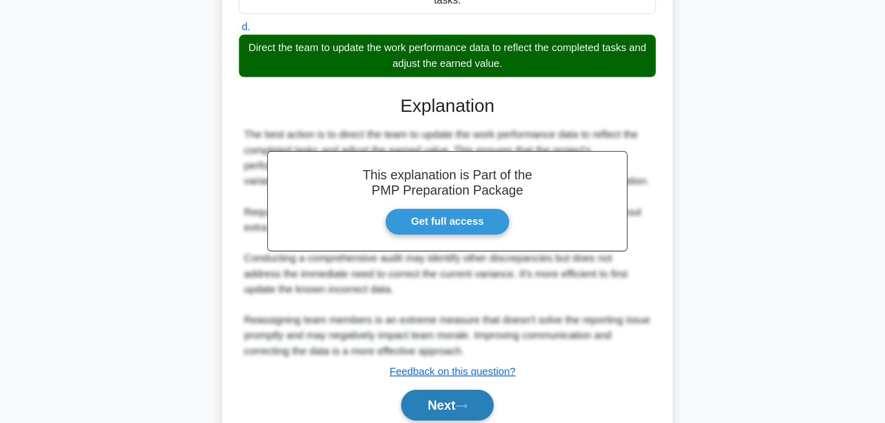
click at [470, 400] on button "Next" at bounding box center [442, 408] width 73 height 25
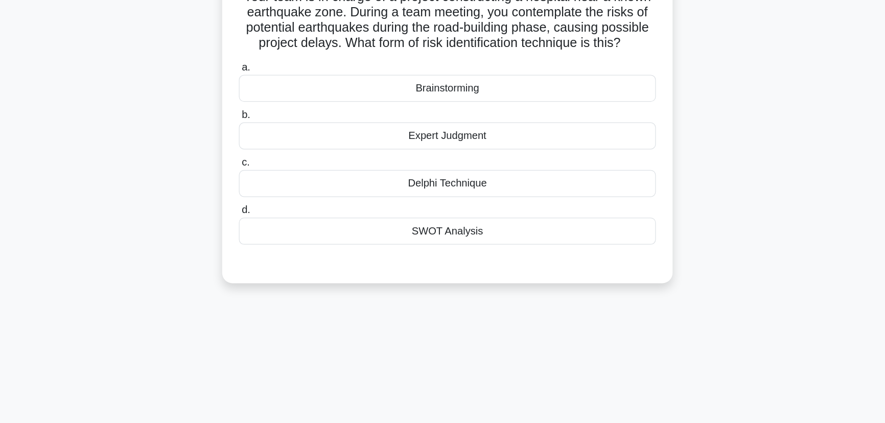
scroll to position [0, 0]
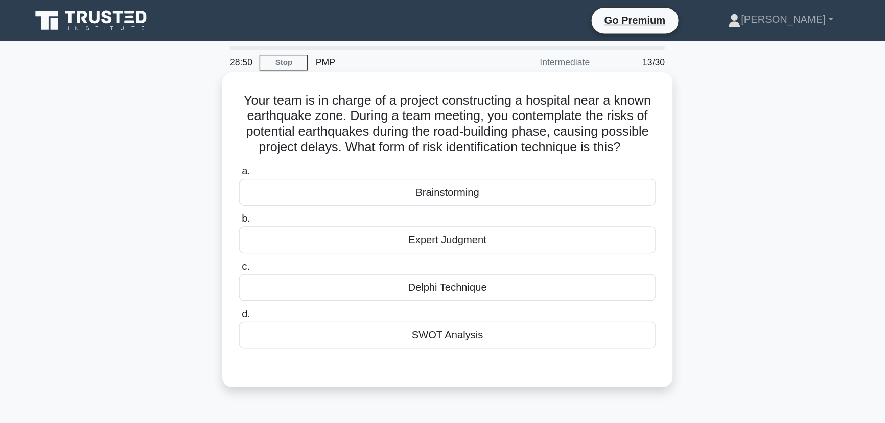
click at [557, 267] on div "SWOT Analysis" at bounding box center [442, 265] width 331 height 21
click at [277, 253] on input "d. SWOT Analysis" at bounding box center [277, 249] width 0 height 7
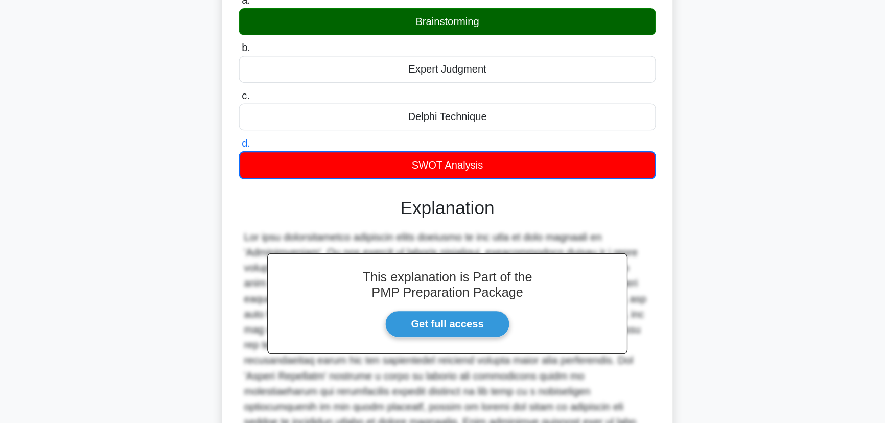
scroll to position [148, 0]
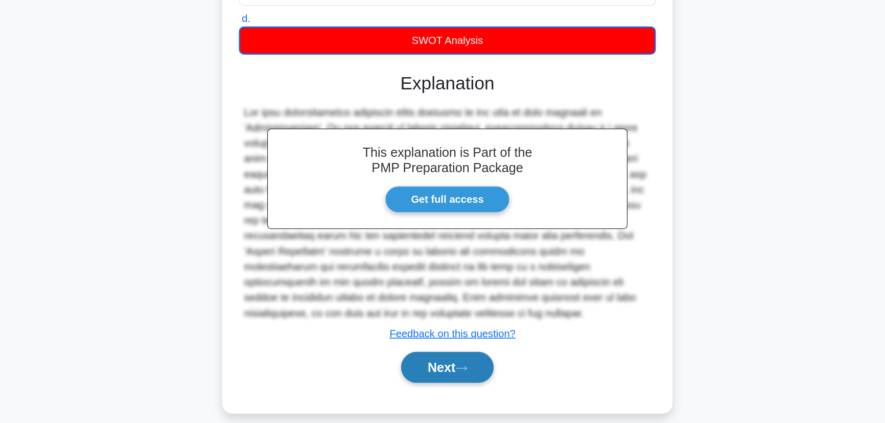
click at [440, 376] on button "Next" at bounding box center [442, 378] width 73 height 25
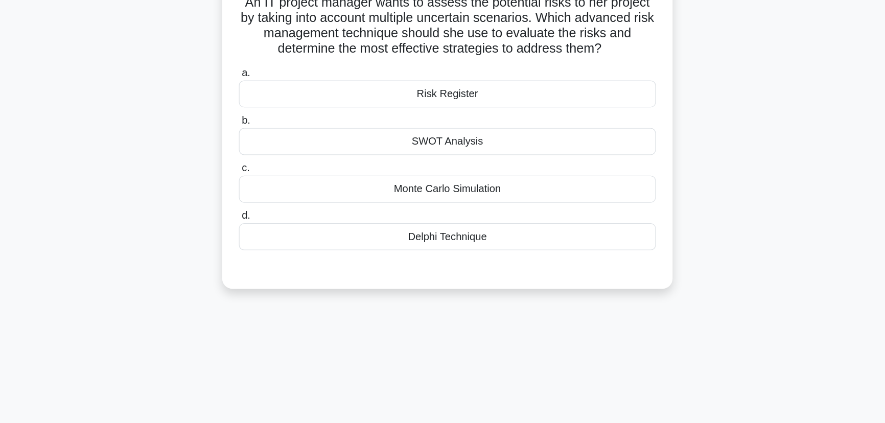
scroll to position [17, 0]
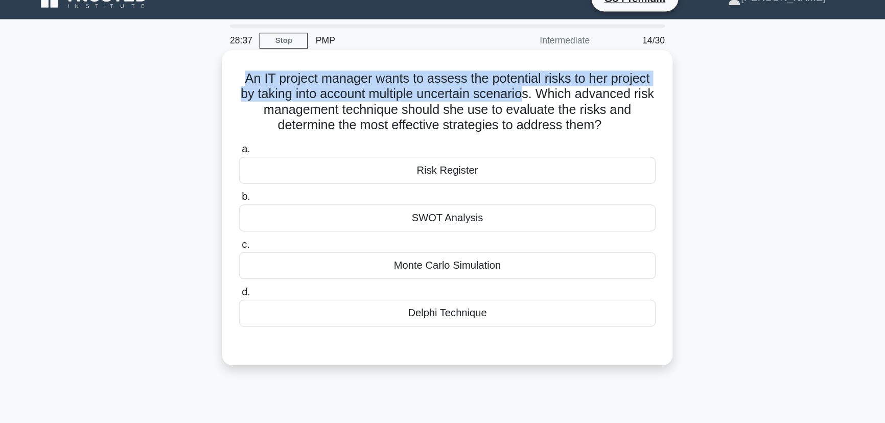
drag, startPoint x: 278, startPoint y: 59, endPoint x: 518, endPoint y: 76, distance: 240.7
click at [518, 76] on h5 "An IT project manager wants to assess the potential risks to her project by tak…" at bounding box center [442, 81] width 333 height 50
drag, startPoint x: 527, startPoint y: 74, endPoint x: 588, endPoint y: 96, distance: 64.2
click at [588, 96] on h5 "An IT project manager wants to assess the potential risks to her project by tak…" at bounding box center [442, 81] width 333 height 50
click at [557, 92] on h5 "An IT project manager wants to assess the potential risks to her project by tak…" at bounding box center [442, 81] width 333 height 50
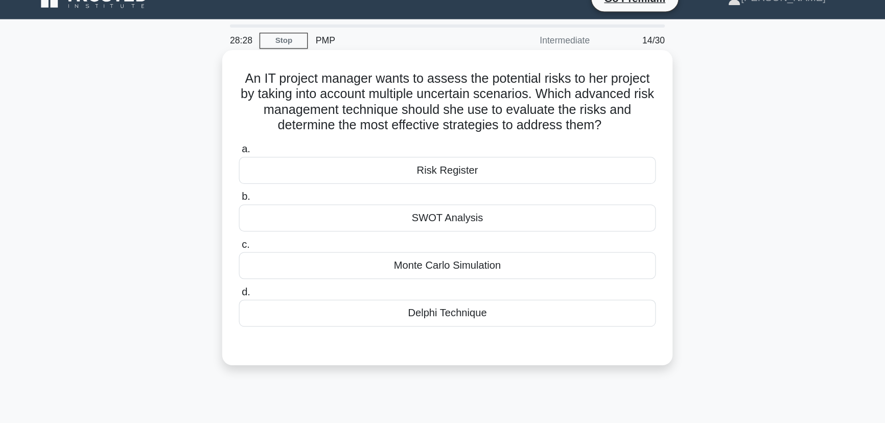
click at [494, 207] on div "Monte Carlo Simulation" at bounding box center [442, 210] width 331 height 21
click at [277, 198] on input "c. Monte Carlo Simulation" at bounding box center [277, 194] width 0 height 7
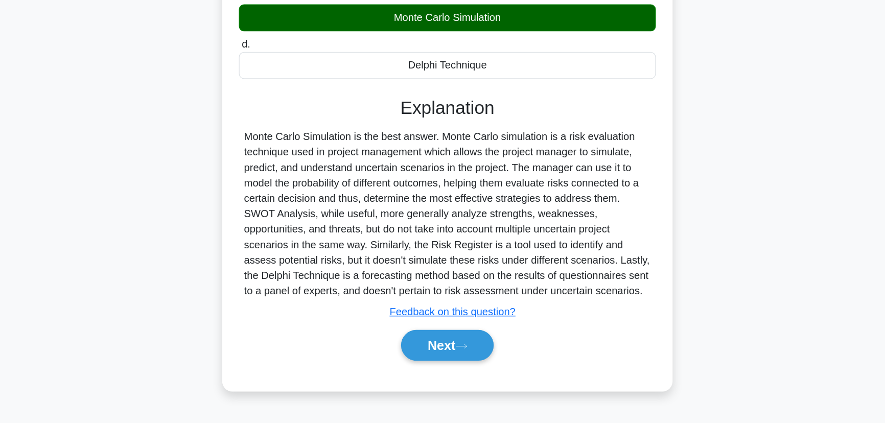
scroll to position [128, 0]
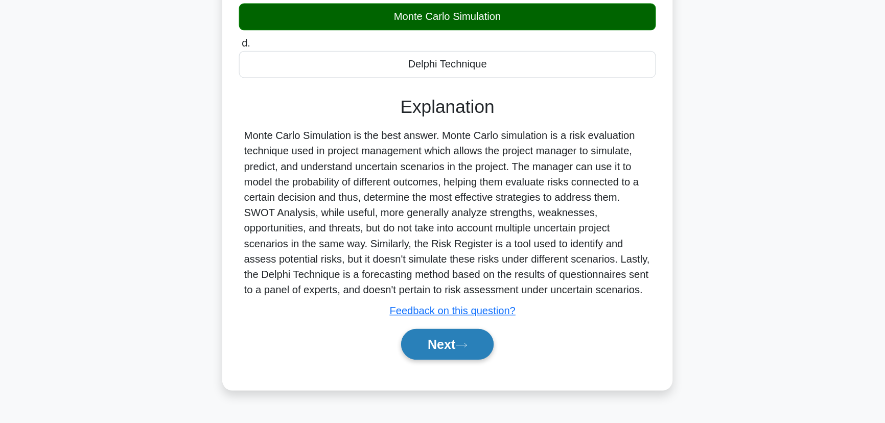
click at [432, 357] on button "Next" at bounding box center [442, 360] width 73 height 25
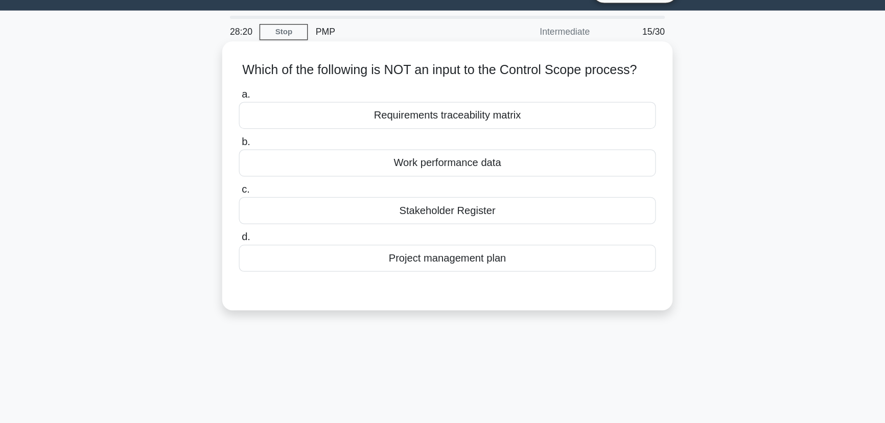
scroll to position [0, 0]
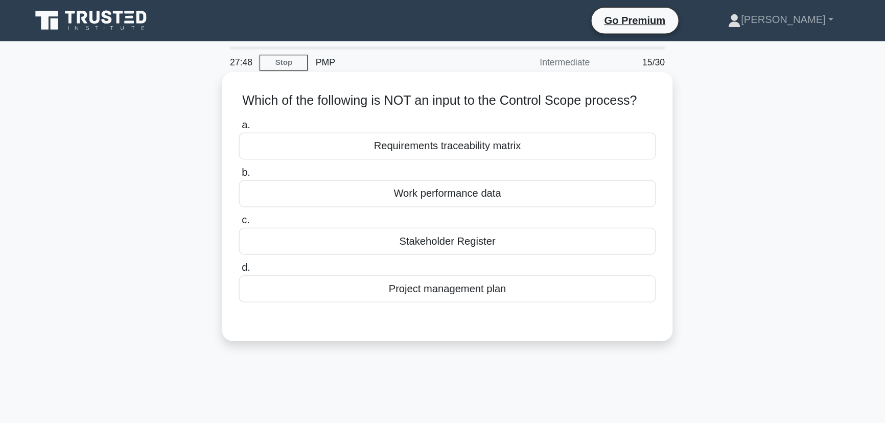
click at [522, 201] on div "Stakeholder Register" at bounding box center [442, 191] width 331 height 21
click at [277, 178] on input "c. Stakeholder Register" at bounding box center [277, 175] width 0 height 7
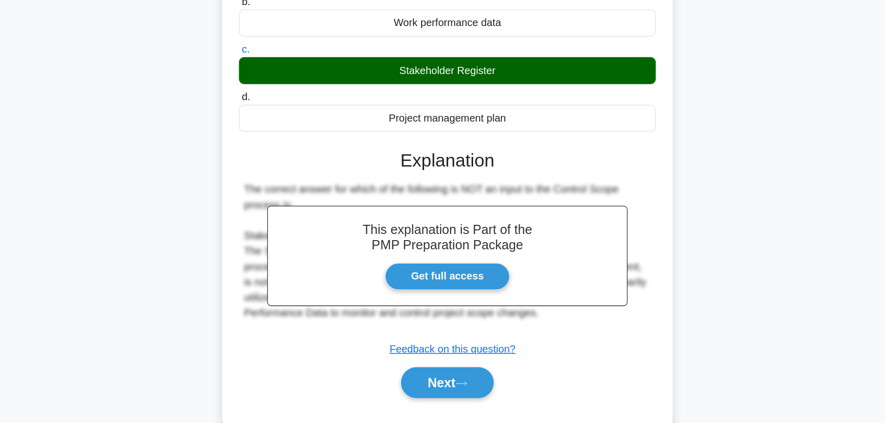
scroll to position [128, 0]
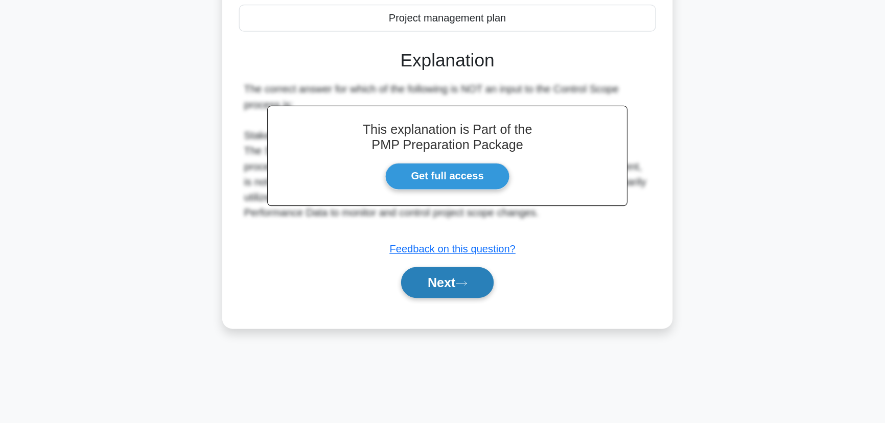
click at [450, 323] on button "Next" at bounding box center [442, 311] width 73 height 25
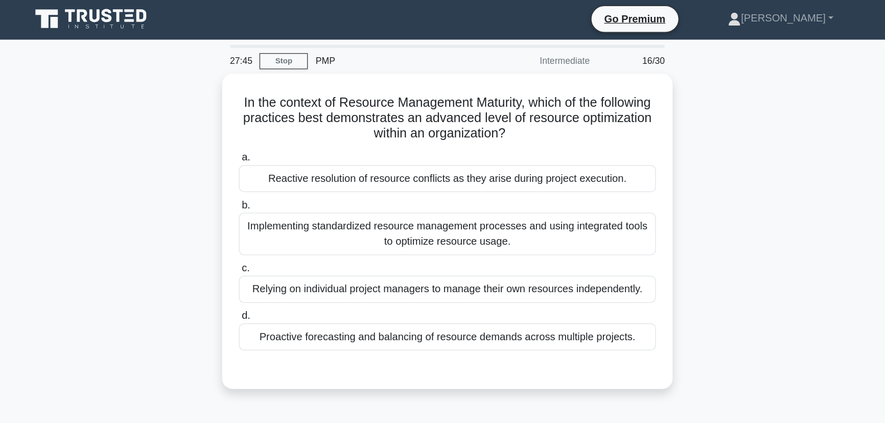
scroll to position [0, 0]
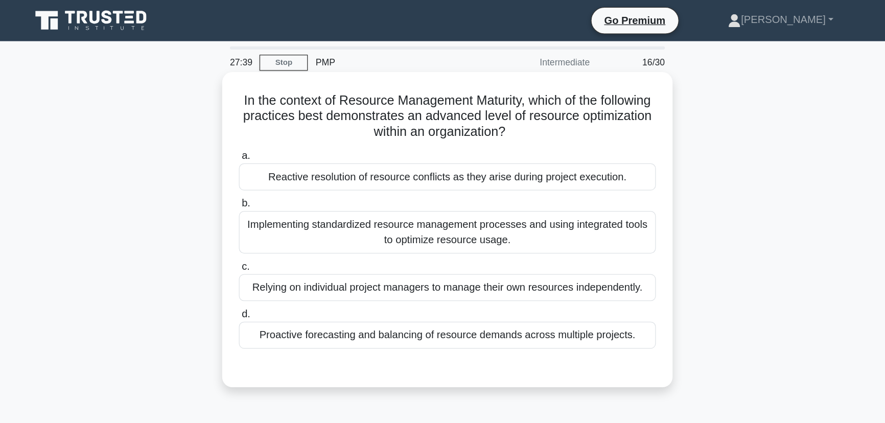
drag, startPoint x: 437, startPoint y: 90, endPoint x: 571, endPoint y: 102, distance: 134.9
click at [571, 102] on h5 "In the context of Resource Management Maturity, which of the following practice…" at bounding box center [442, 93] width 333 height 38
click at [539, 106] on h5 "In the context of Resource Management Maturity, which of the following practice…" at bounding box center [442, 93] width 333 height 38
drag, startPoint x: 381, startPoint y: 79, endPoint x: 566, endPoint y: 101, distance: 186.7
click at [566, 101] on h5 "In the context of Resource Management Maturity, which of the following practice…" at bounding box center [442, 93] width 333 height 38
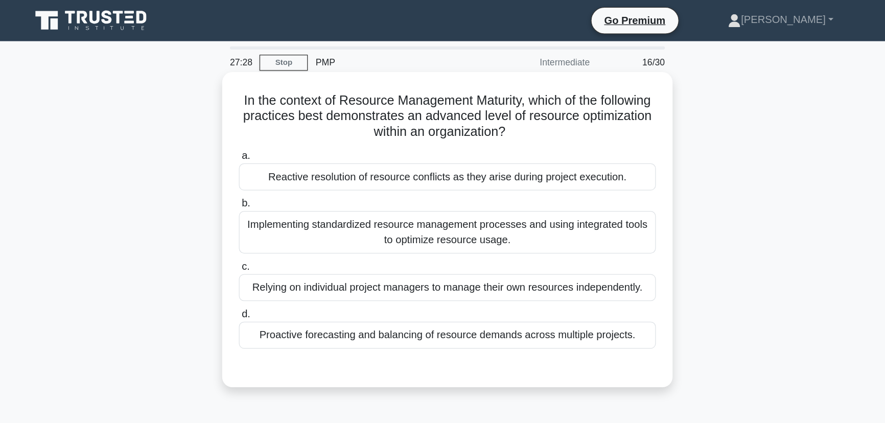
click at [550, 99] on h5 "In the context of Resource Management Maturity, which of the following practice…" at bounding box center [442, 93] width 333 height 38
click at [449, 197] on div "Implementing standardized resource management processes and using integrated to…" at bounding box center [442, 185] width 331 height 34
click at [277, 165] on input "b. Implementing standardized resource management processes and using integrated…" at bounding box center [277, 161] width 0 height 7
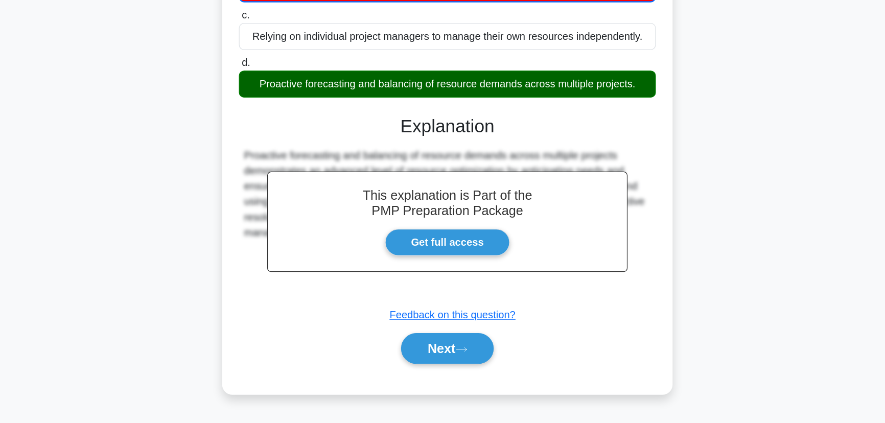
scroll to position [128, 0]
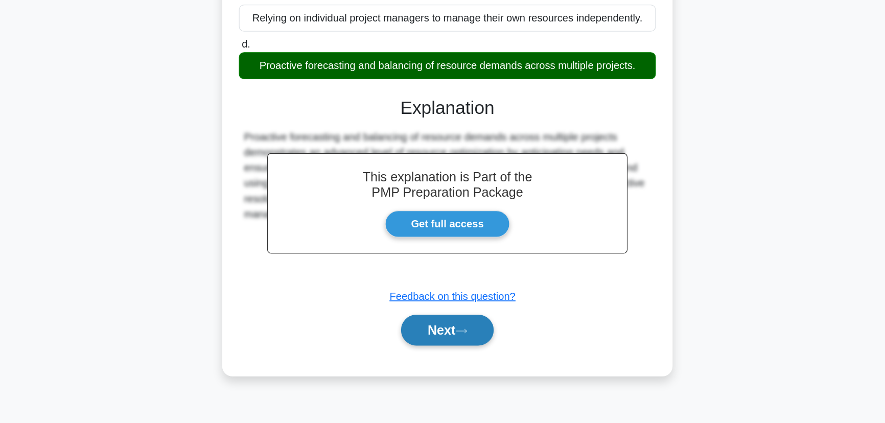
click at [445, 340] on button "Next" at bounding box center [442, 349] width 73 height 25
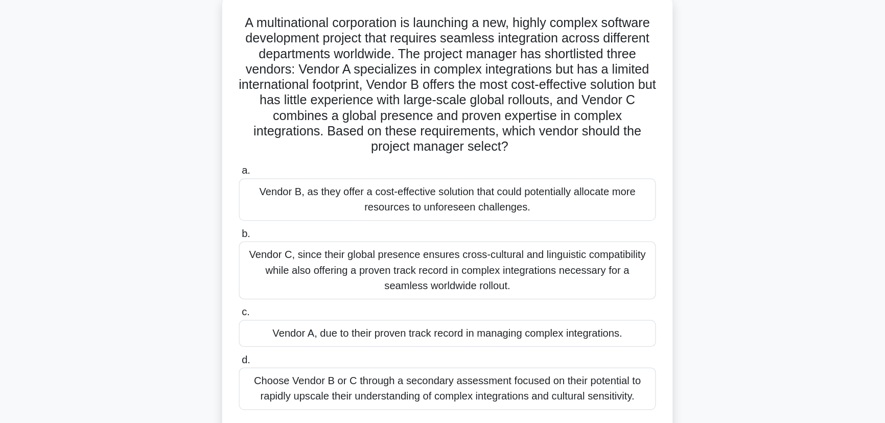
scroll to position [18, 0]
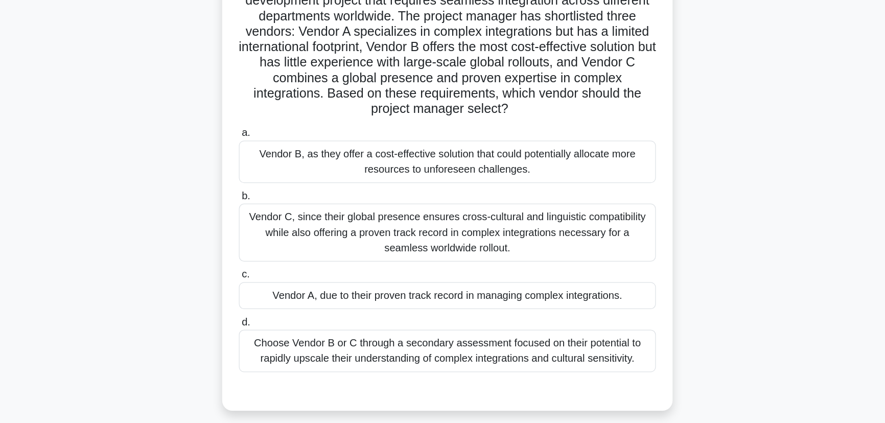
click at [468, 251] on div "Vendor C, since their global presence ensures cross-cultural and linguistic com…" at bounding box center [442, 259] width 331 height 46
click at [277, 233] on input "b. Vendor C, since their global presence ensures cross-cultural and linguistic …" at bounding box center [277, 229] width 0 height 7
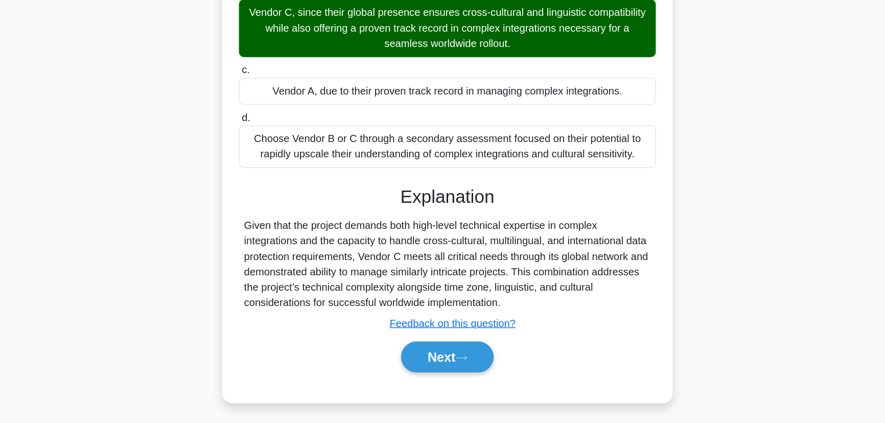
scroll to position [170, 0]
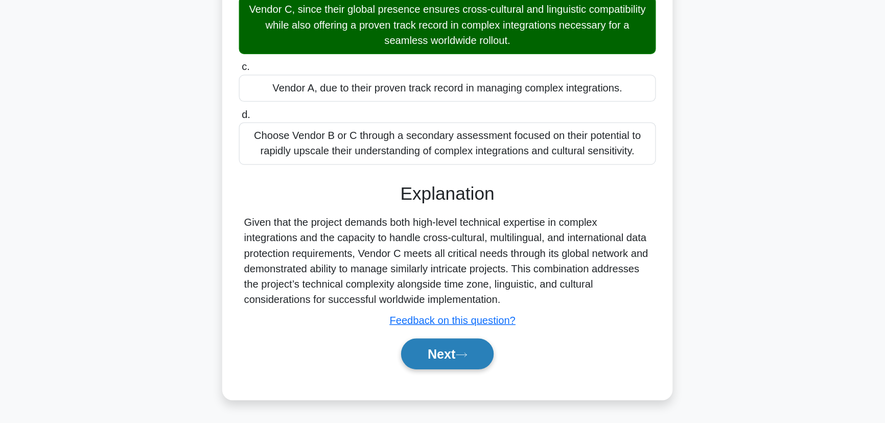
click at [453, 377] on button "Next" at bounding box center [442, 368] width 73 height 25
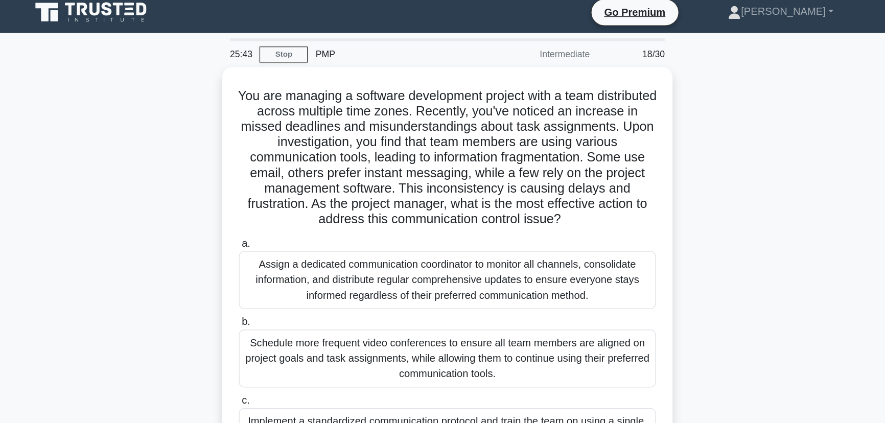
scroll to position [0, 0]
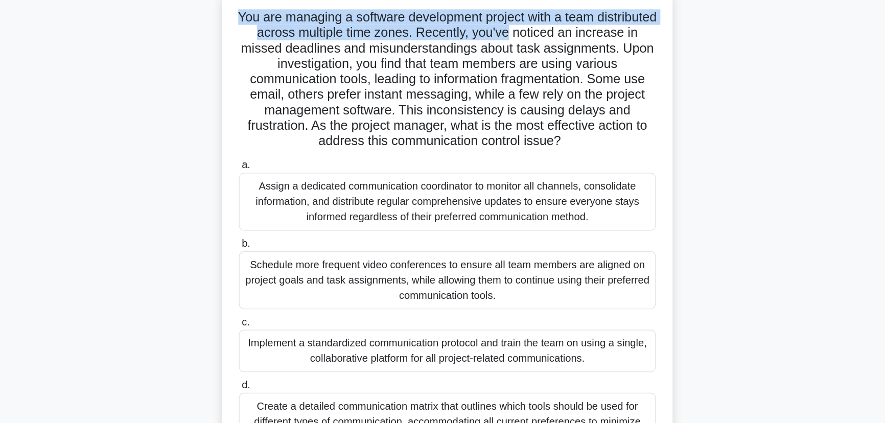
drag, startPoint x: 295, startPoint y: 81, endPoint x: 544, endPoint y: 93, distance: 249.7
click at [544, 93] on h5 "You are managing a software development project with a team distributed across …" at bounding box center [442, 129] width 333 height 111
click at [438, 91] on h5 "You are managing a software development project with a team distributed across …" at bounding box center [442, 129] width 333 height 111
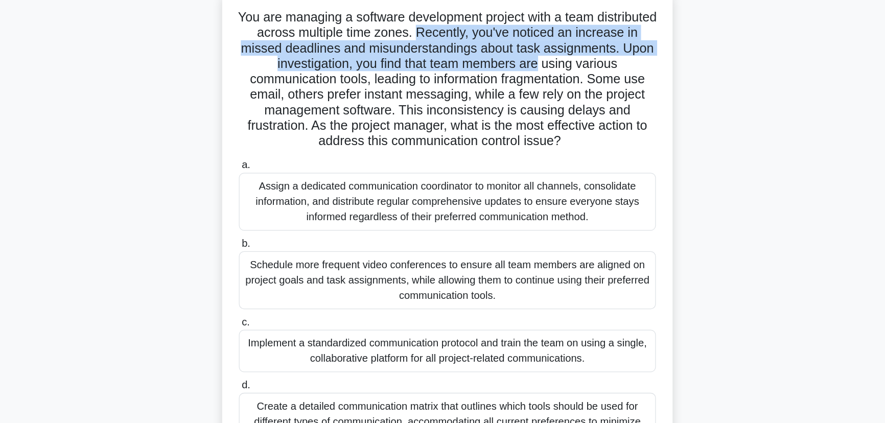
drag, startPoint x: 470, startPoint y: 92, endPoint x: 594, endPoint y: 111, distance: 125.1
click at [594, 111] on h5 "You are managing a software development project with a team distributed across …" at bounding box center [442, 129] width 333 height 111
click at [550, 113] on h5 "You are managing a software development project with a team distributed across …" at bounding box center [442, 129] width 333 height 111
drag, startPoint x: 468, startPoint y: 93, endPoint x: 520, endPoint y: 117, distance: 57.2
click at [589, 112] on h5 "You are managing a software development project with a team distributed across …" at bounding box center [442, 129] width 333 height 111
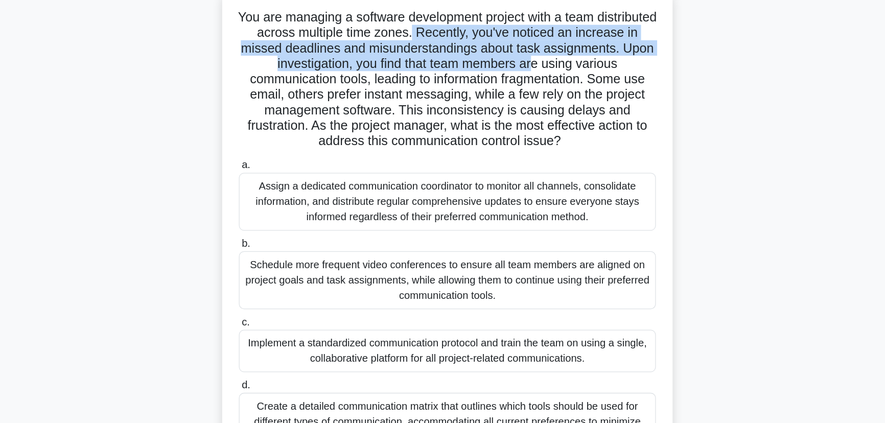
click at [480, 112] on h5 "You are managing a software development project with a team distributed across …" at bounding box center [442, 129] width 333 height 111
click at [445, 119] on h5 "You are managing a software development project with a team distributed across …" at bounding box center [442, 129] width 333 height 111
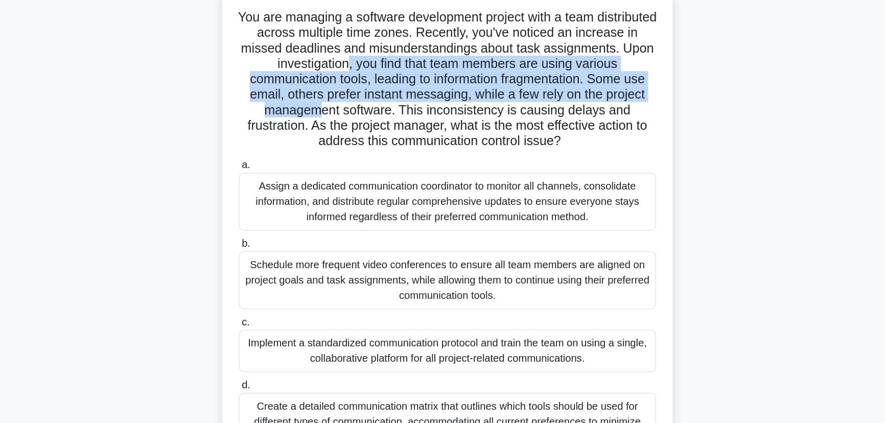
drag, startPoint x: 439, startPoint y: 121, endPoint x: 442, endPoint y: 149, distance: 28.3
click at [443, 149] on h5 "You are managing a software development project with a team distributed across …" at bounding box center [442, 129] width 333 height 111
click at [422, 144] on h5 "You are managing a software development project with a team distributed across …" at bounding box center [442, 129] width 333 height 111
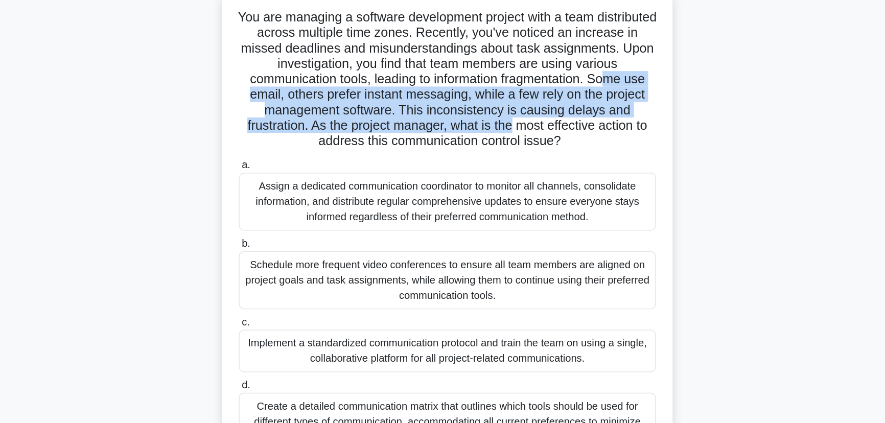
drag, startPoint x: 360, startPoint y: 139, endPoint x: 599, endPoint y: 164, distance: 240.4
click at [599, 164] on h5 "You are managing a software development project with a team distributed across …" at bounding box center [442, 129] width 333 height 111
click at [533, 167] on h5 "You are managing a software development project with a team distributed across …" at bounding box center [442, 129] width 333 height 111
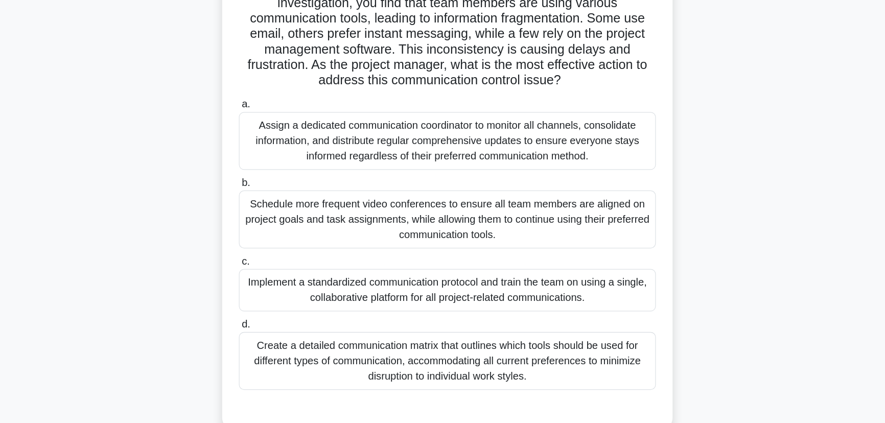
scroll to position [39, 0]
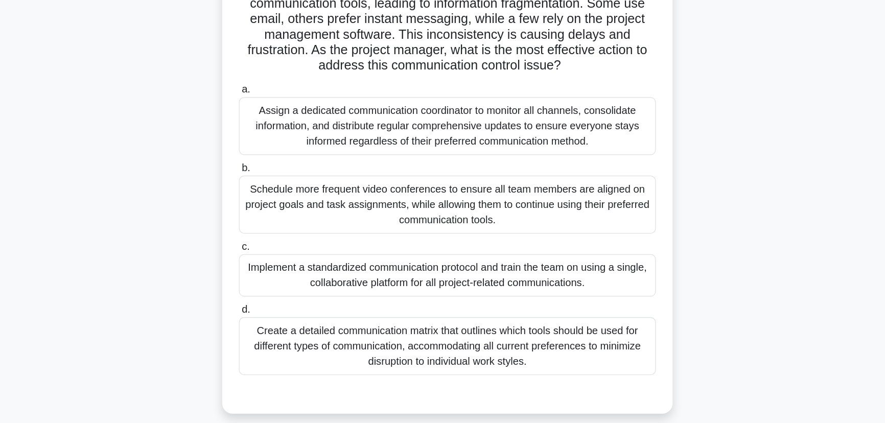
click at [559, 386] on div "a. Assign a dedicated communication coordinator to monitor all channels, consol…" at bounding box center [442, 268] width 343 height 237
click at [559, 372] on div "Create a detailed communication matrix that outlines which tools should be used…" at bounding box center [442, 362] width 331 height 46
click at [277, 336] on input "d. Create a detailed communication matrix that outlines which tools should be u…" at bounding box center [277, 333] width 0 height 7
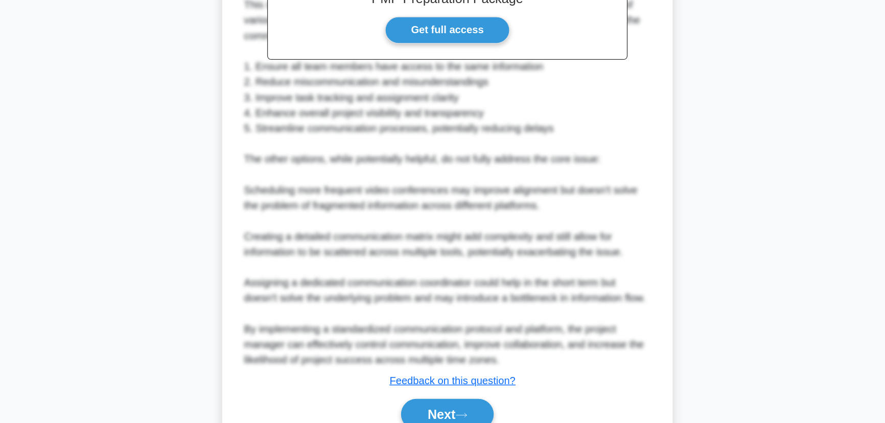
scroll to position [445, 0]
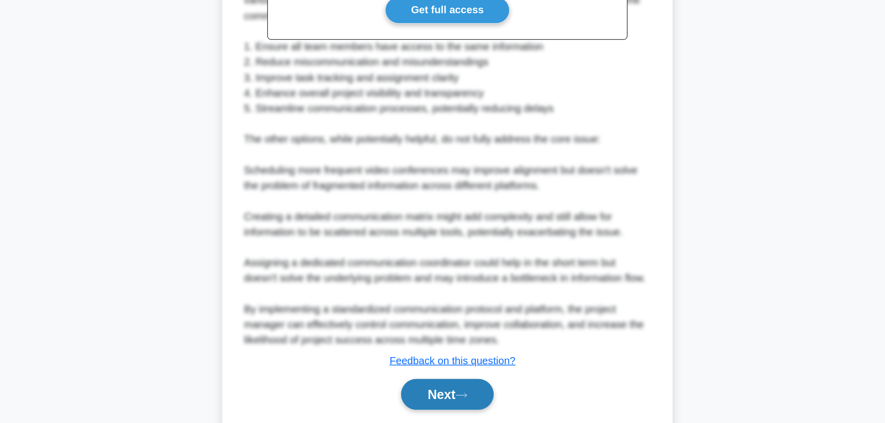
click at [435, 406] on button "Next" at bounding box center [442, 400] width 73 height 25
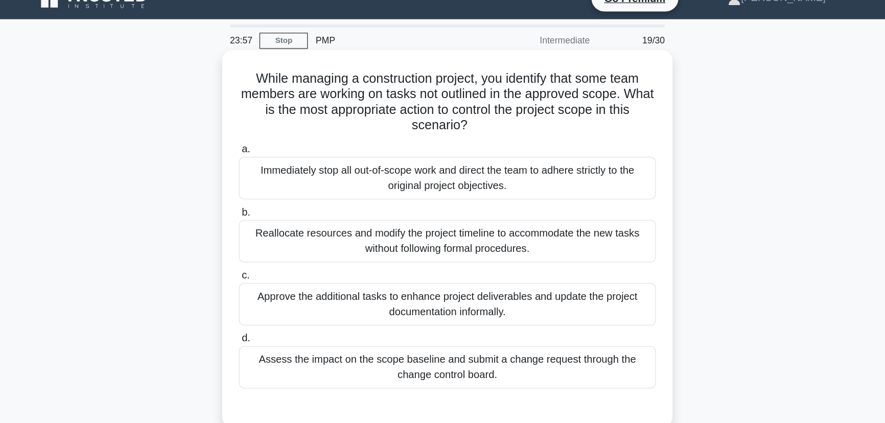
scroll to position [17, 0]
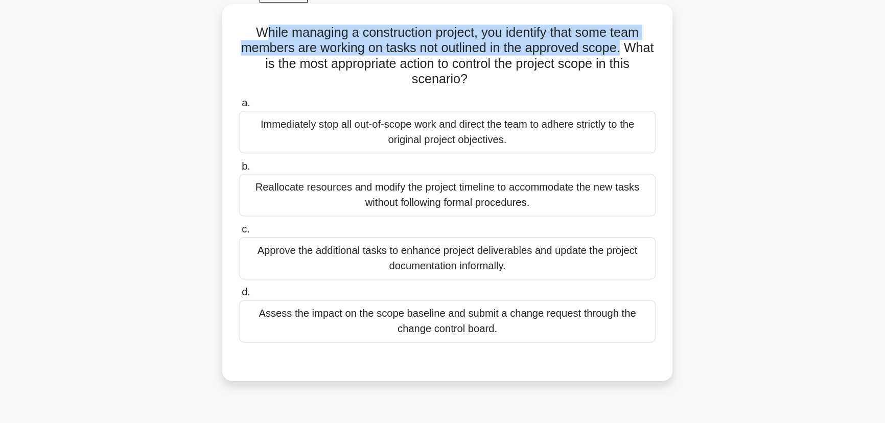
drag, startPoint x: 289, startPoint y: 61, endPoint x: 602, endPoint y: 73, distance: 313.4
click at [602, 73] on h5 "While managing a construction project, you identify that some team members are …" at bounding box center [442, 81] width 333 height 50
click at [593, 75] on h5 "While managing a construction project, you identify that some team members are …" at bounding box center [442, 81] width 333 height 50
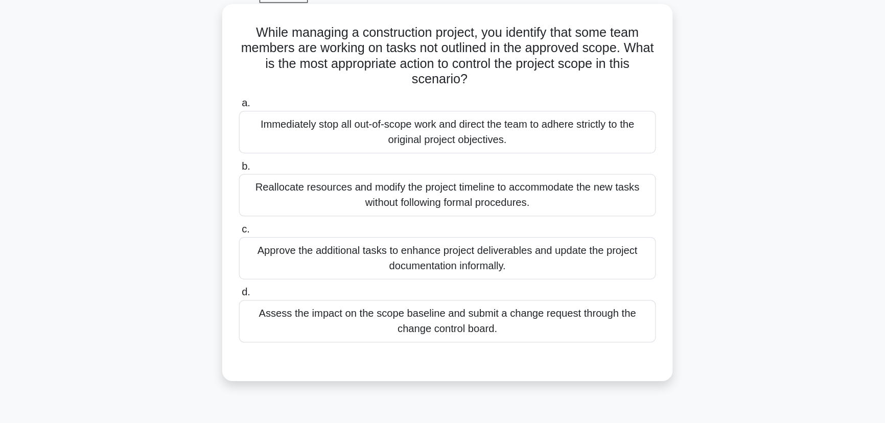
drag, startPoint x: 279, startPoint y: 86, endPoint x: 604, endPoint y: 97, distance: 325.7
click at [604, 97] on h5 "While managing a construction project, you identify that some team members are …" at bounding box center [442, 81] width 333 height 50
click at [593, 88] on h5 "While managing a construction project, you identify that some team members are …" at bounding box center [442, 81] width 333 height 50
drag, startPoint x: 463, startPoint y: 88, endPoint x: 575, endPoint y: 91, distance: 111.9
click at [575, 91] on h5 "While managing a construction project, you identify that some team members are …" at bounding box center [442, 81] width 333 height 50
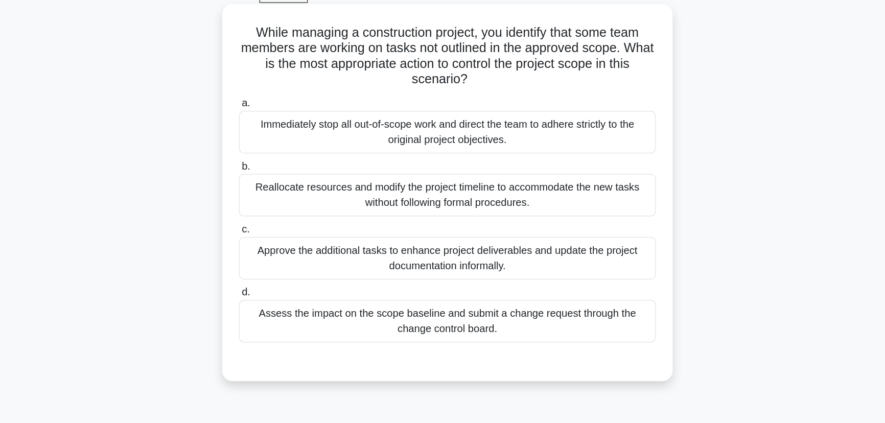
click at [534, 125] on div "Immediately stop all out-of-scope work and direct the team to adhere strictly t…" at bounding box center [442, 142] width 331 height 34
click at [277, 122] on input "a. Immediately stop all out-of-scope work and direct the team to adhere strictl…" at bounding box center [277, 118] width 0 height 7
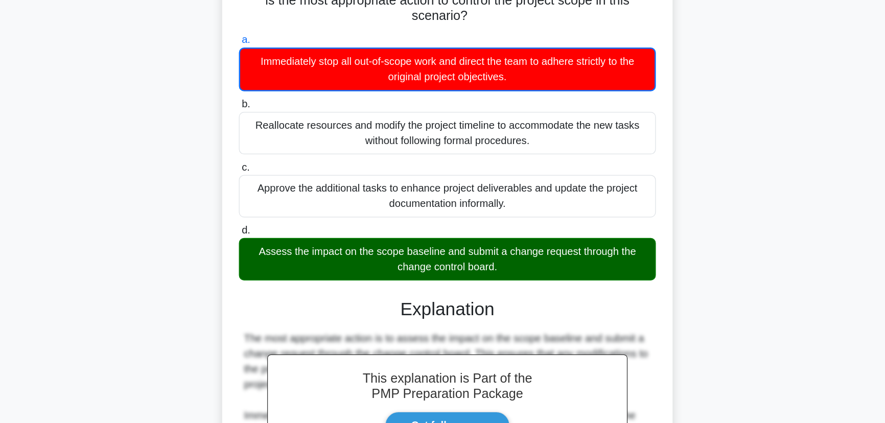
scroll to position [158, 0]
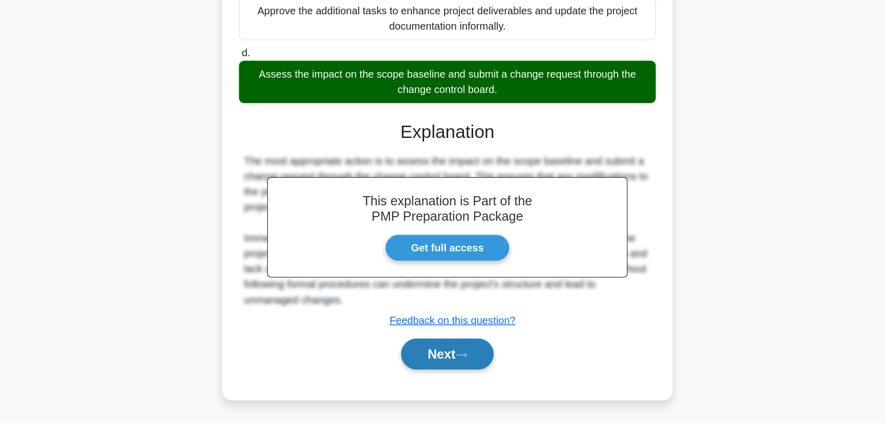
click at [433, 359] on button "Next" at bounding box center [442, 368] width 73 height 25
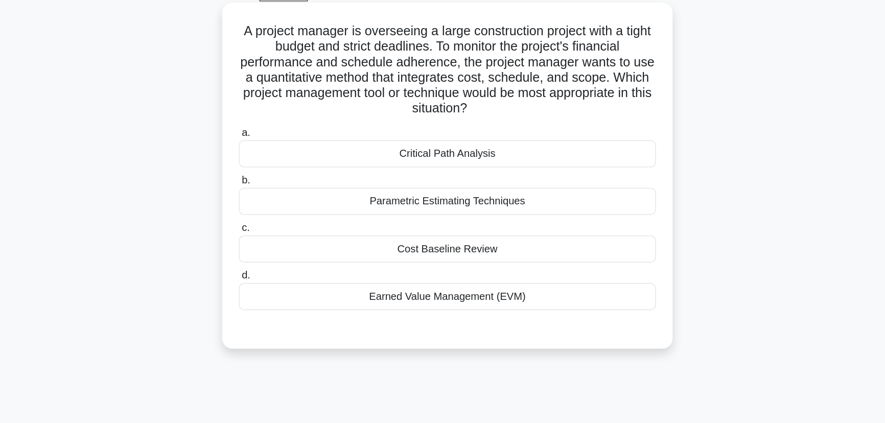
scroll to position [55, 0]
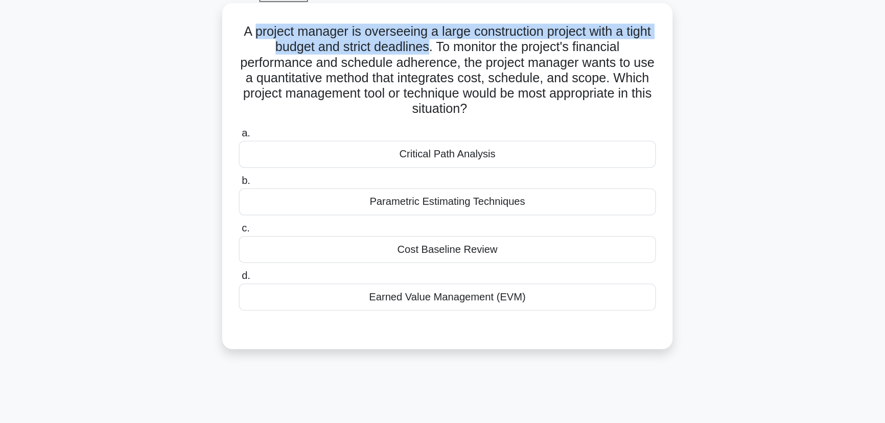
drag, startPoint x: 296, startPoint y: 25, endPoint x: 438, endPoint y: 40, distance: 142.9
click at [438, 40] on h5 "A project manager is overseeing a large construction project with a tight budge…" at bounding box center [442, 56] width 333 height 75
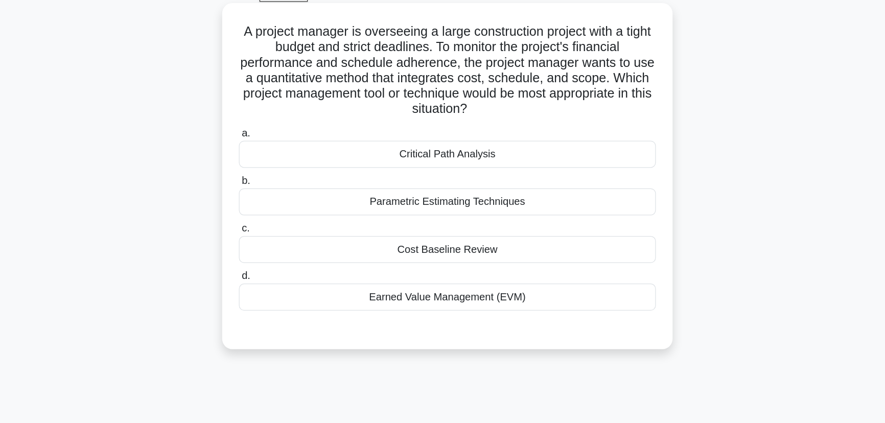
click at [457, 39] on h5 "A project manager is overseeing a large construction project with a tight budge…" at bounding box center [442, 56] width 333 height 75
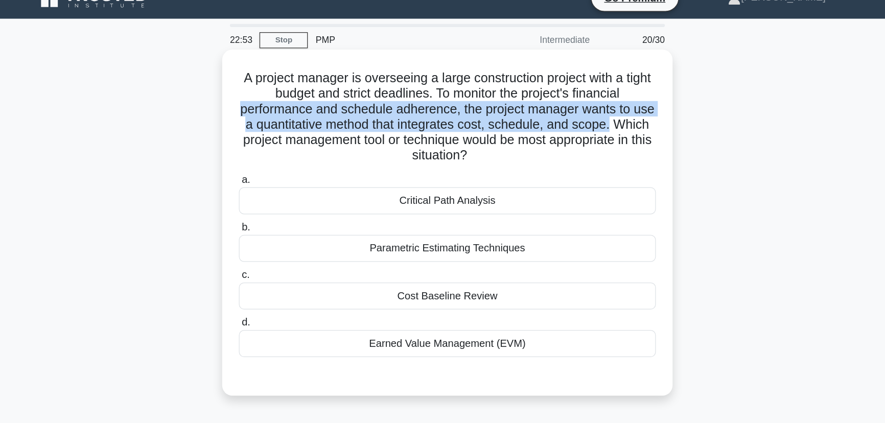
drag, startPoint x: 280, startPoint y: 86, endPoint x: 600, endPoint y: 103, distance: 320.3
click at [600, 103] on h5 "A project manager is overseeing a large construction project with a tight budge…" at bounding box center [442, 93] width 333 height 75
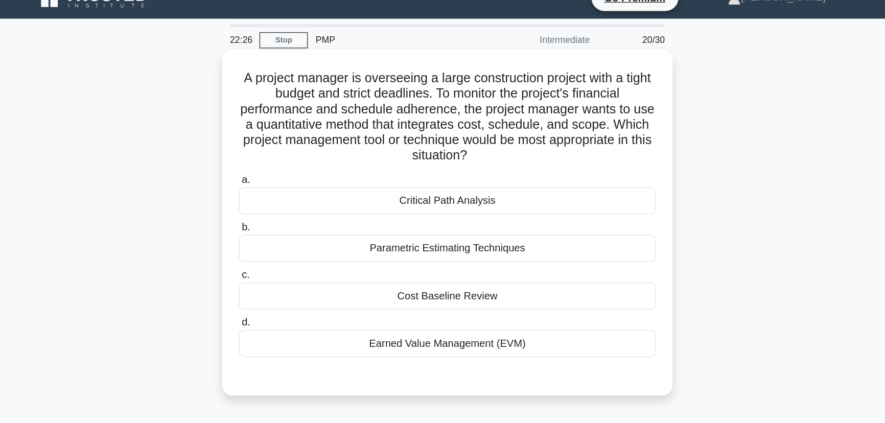
click at [513, 290] on div at bounding box center [442, 294] width 331 height 8
click at [516, 282] on div "Earned Value Management (EVM)" at bounding box center [442, 272] width 331 height 21
click at [277, 260] on input "d. Earned Value Management (EVM)" at bounding box center [277, 256] width 0 height 7
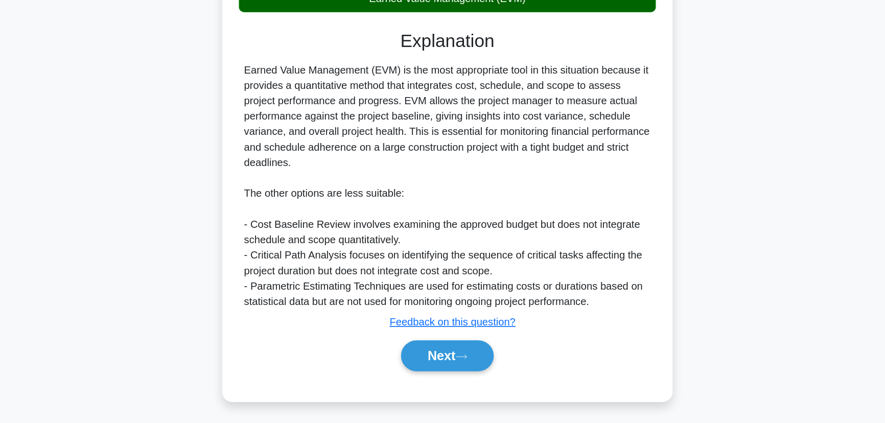
scroll to position [206, 0]
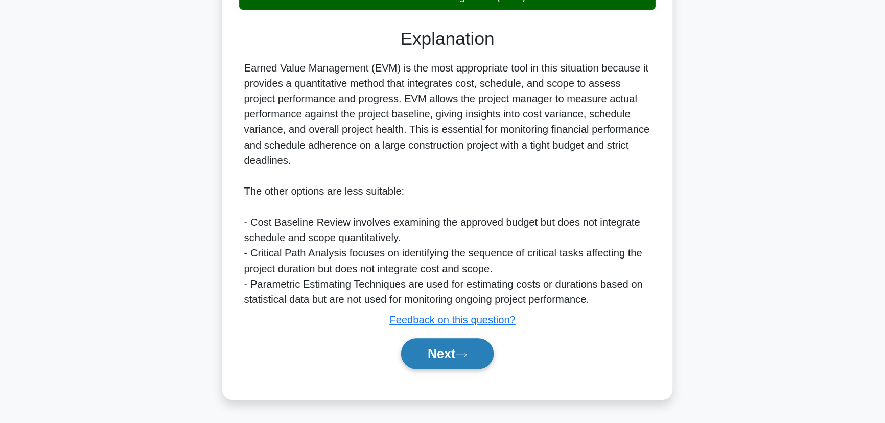
click at [453, 364] on button "Next" at bounding box center [442, 368] width 73 height 25
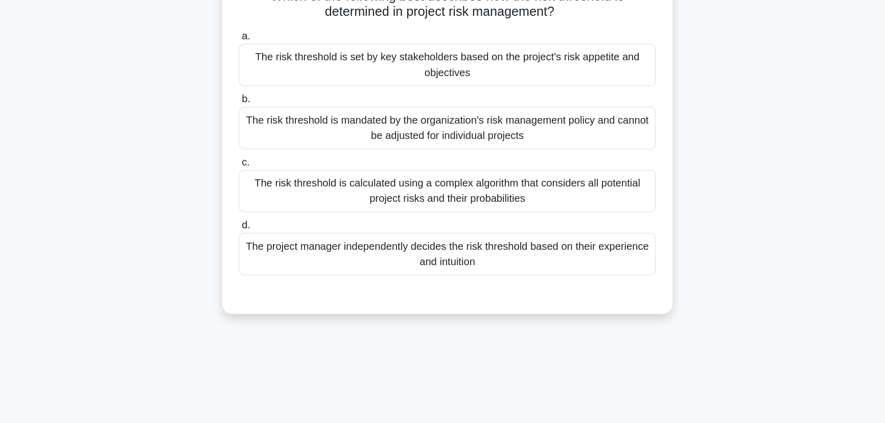
scroll to position [0, 0]
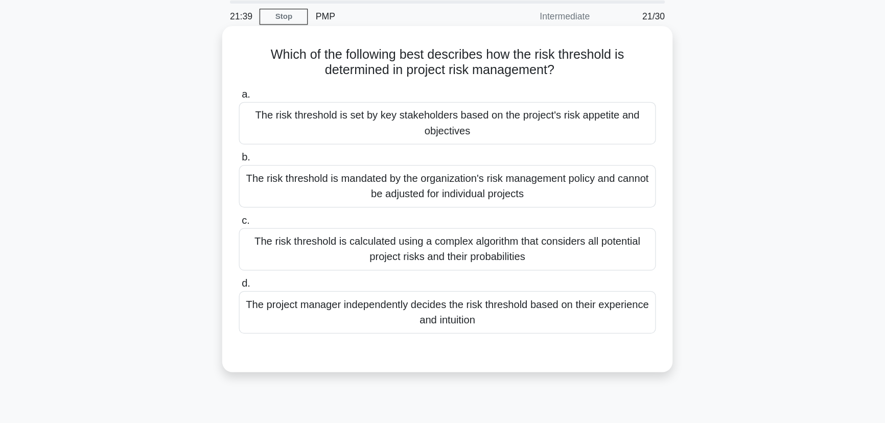
click at [476, 125] on div "The risk threshold is set by key stakeholders based on the project's risk appet…" at bounding box center [442, 135] width 331 height 34
click at [277, 115] on input "a. The risk threshold is set by key stakeholders based on the project's risk ap…" at bounding box center [277, 111] width 0 height 7
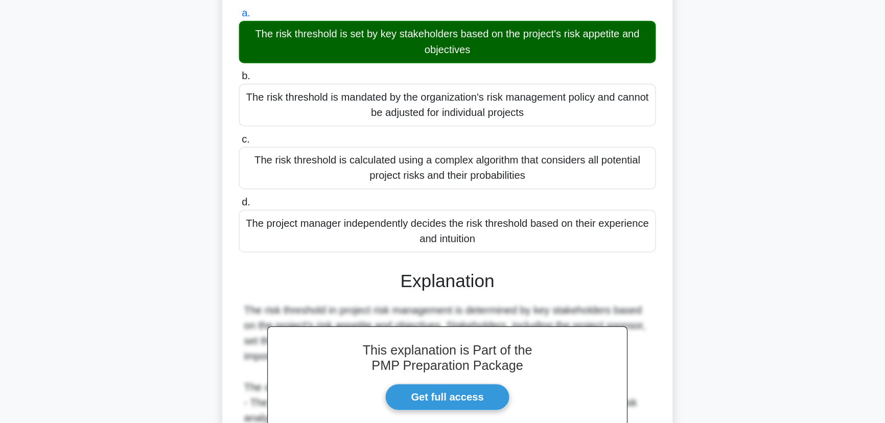
scroll to position [170, 0]
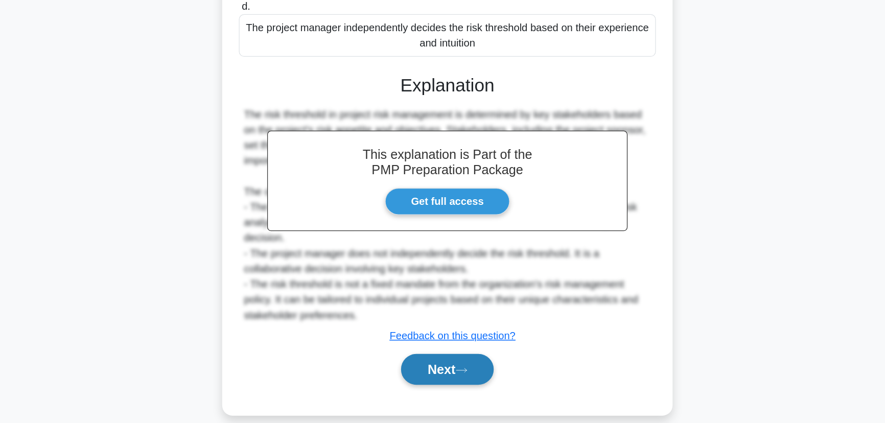
click at [436, 368] on button "Next" at bounding box center [442, 380] width 73 height 25
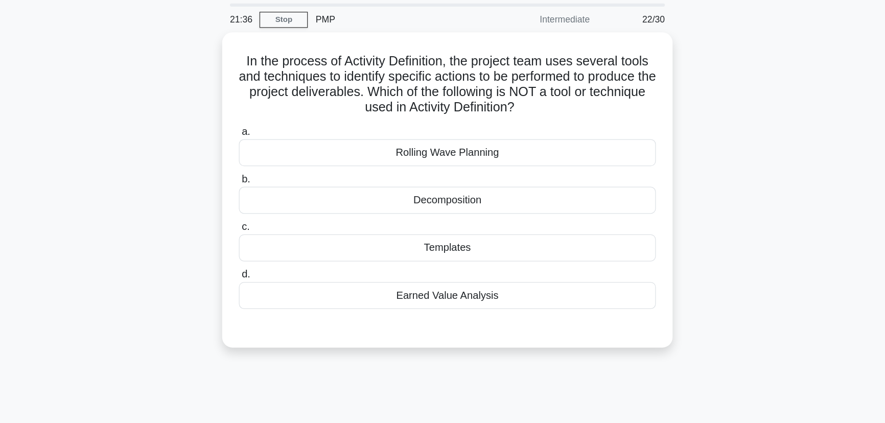
scroll to position [18, 0]
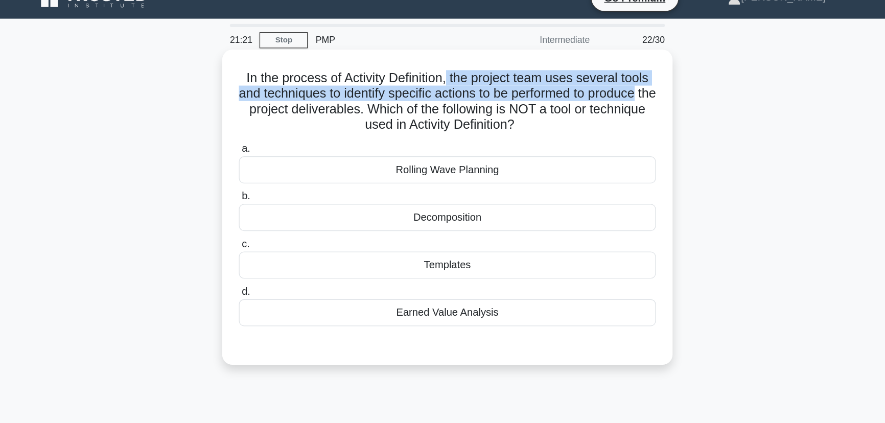
drag, startPoint x: 443, startPoint y: 63, endPoint x: 607, endPoint y: 69, distance: 164.6
click at [607, 69] on h5 "In the process of Activity Definition, the project team uses several tools and …" at bounding box center [442, 81] width 333 height 50
click at [415, 80] on h5 "In the process of Activity Definition, the project team uses several tools and …" at bounding box center [442, 81] width 333 height 50
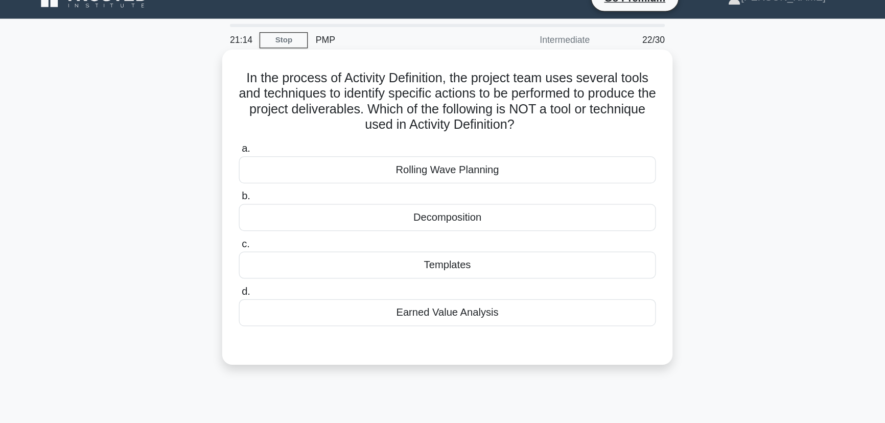
drag, startPoint x: 414, startPoint y: 85, endPoint x: 554, endPoint y: 96, distance: 140.4
click at [554, 96] on h5 "In the process of Activity Definition, the project team uses several tools and …" at bounding box center [442, 81] width 333 height 50
click at [500, 249] on div "Earned Value Analysis" at bounding box center [442, 248] width 331 height 21
click at [277, 235] on input "d. Earned Value Analysis" at bounding box center [277, 231] width 0 height 7
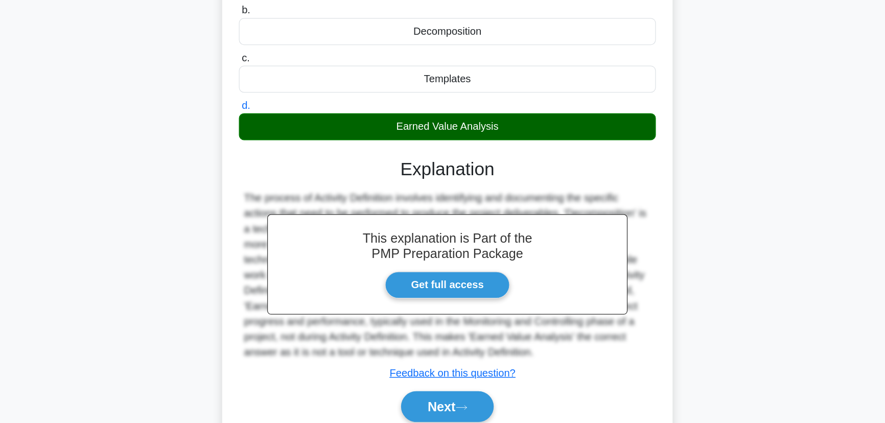
scroll to position [128, 0]
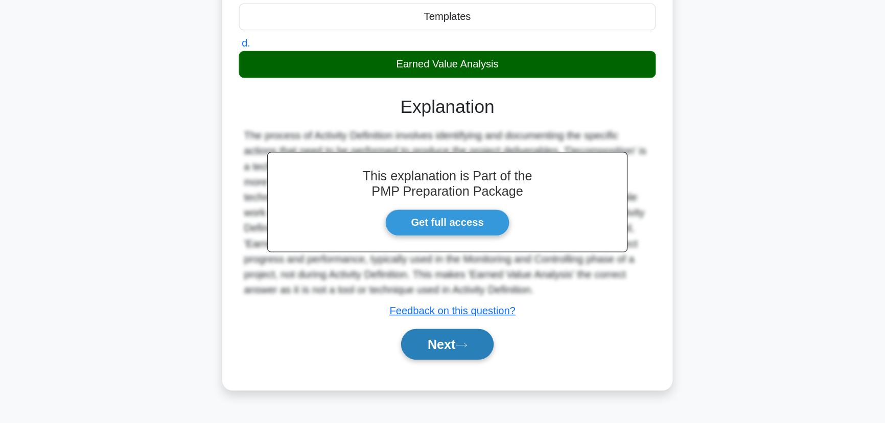
click at [443, 361] on button "Next" at bounding box center [442, 360] width 73 height 25
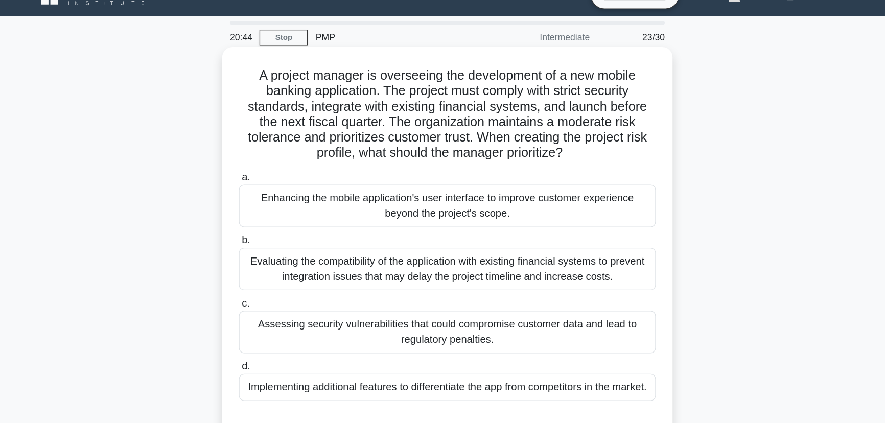
scroll to position [18, 0]
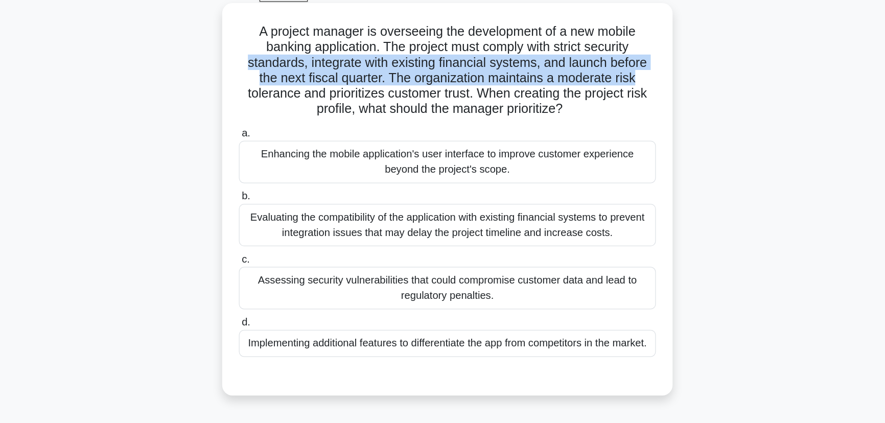
drag, startPoint x: 279, startPoint y: 85, endPoint x: 604, endPoint y: 94, distance: 325.1
click at [604, 94] on h5 "A project manager is overseeing the development of a new mobile banking applica…" at bounding box center [442, 93] width 333 height 75
click at [431, 96] on h5 "A project manager is overseeing the development of a new mobile banking applica…" at bounding box center [442, 93] width 333 height 75
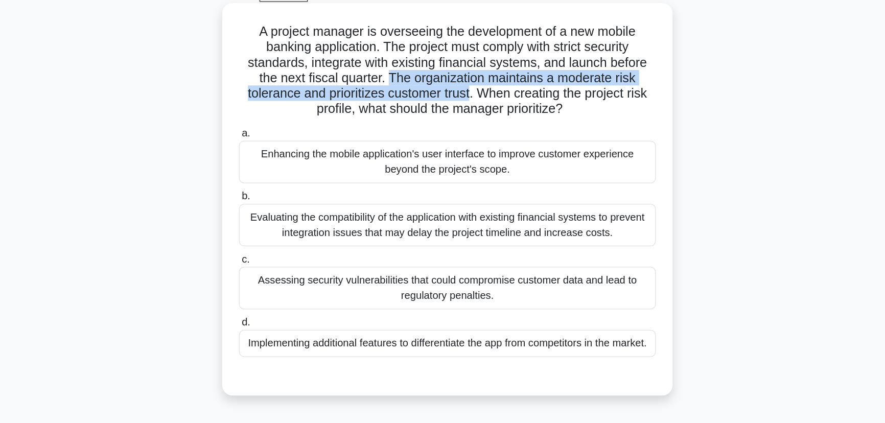
drag, startPoint x: 394, startPoint y: 102, endPoint x: 462, endPoint y: 107, distance: 68.7
click at [462, 107] on h5 "A project manager is overseeing the development of a new mobile banking applica…" at bounding box center [442, 93] width 333 height 75
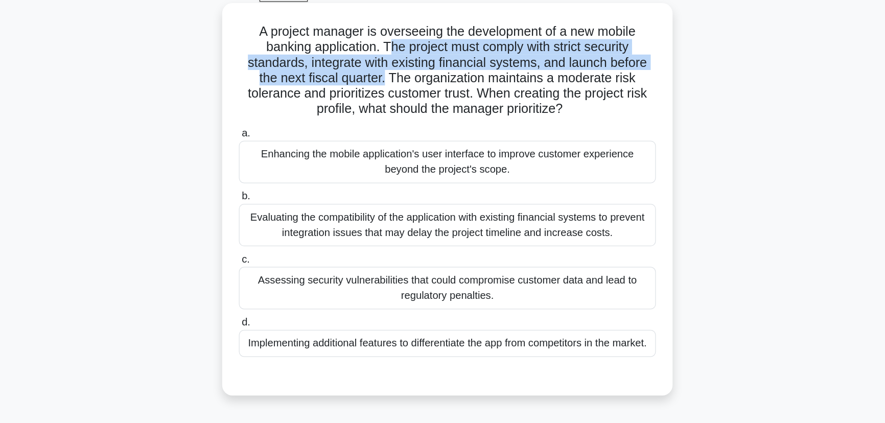
drag, startPoint x: 393, startPoint y: 73, endPoint x: 406, endPoint y: 92, distance: 23.7
click at [392, 102] on h5 "A project manager is overseeing the development of a new mobile banking applica…" at bounding box center [442, 93] width 333 height 75
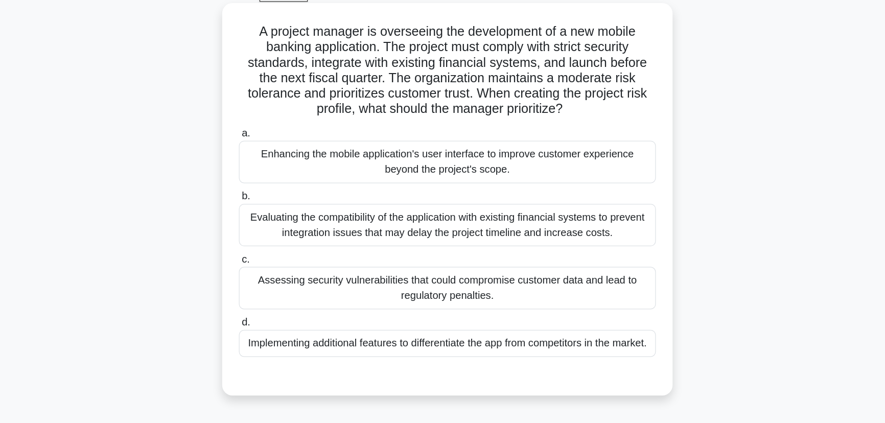
click at [527, 272] on div "Assessing security vulnerabilities that could compromise customer data and lead…" at bounding box center [442, 266] width 331 height 34
click at [277, 246] on input "c. Assessing security vulnerabilities that could compromise customer data and l…" at bounding box center [277, 243] width 0 height 7
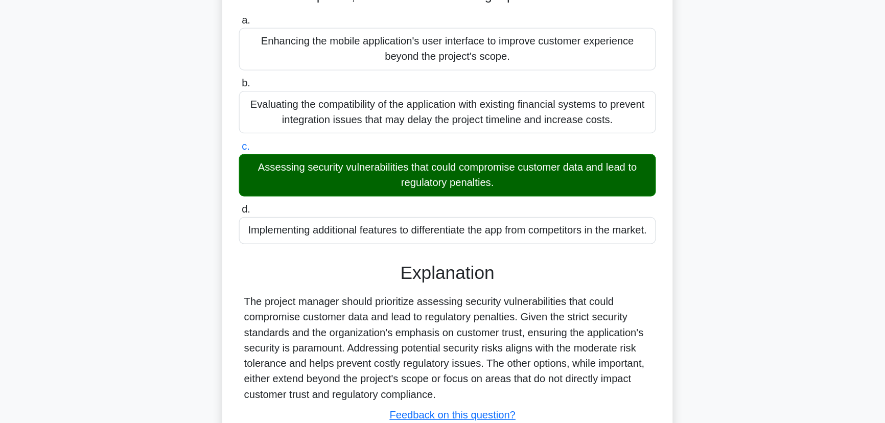
scroll to position [145, 0]
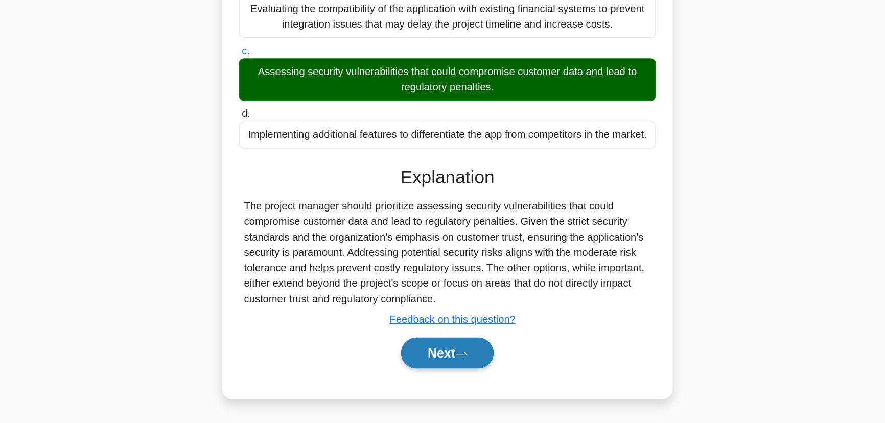
click at [448, 365] on button "Next" at bounding box center [442, 367] width 73 height 25
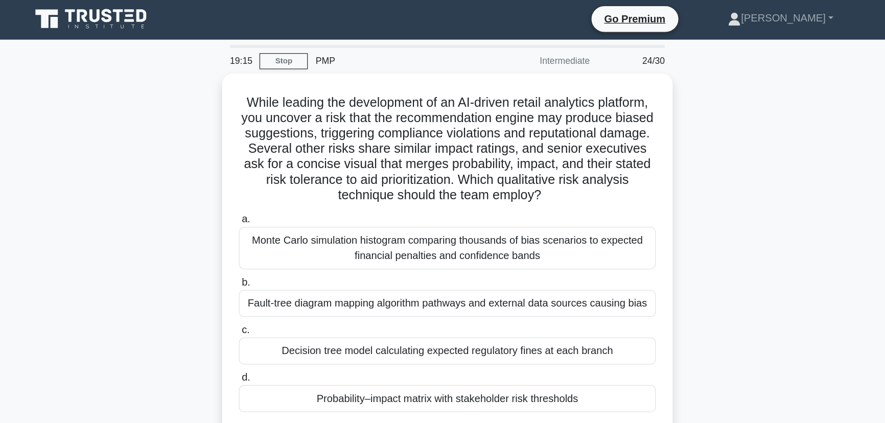
scroll to position [0, 0]
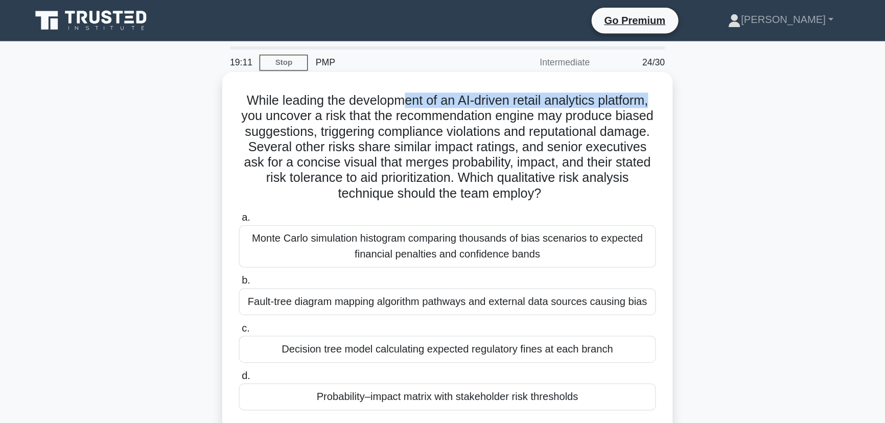
drag, startPoint x: 408, startPoint y: 79, endPoint x: 608, endPoint y: 83, distance: 199.8
click at [608, 83] on h5 "While leading the development of an AI-driven retail analytics platform, you un…" at bounding box center [442, 117] width 333 height 87
click at [459, 99] on h5 "While leading the development of an AI-driven retail analytics platform, you un…" at bounding box center [442, 117] width 333 height 87
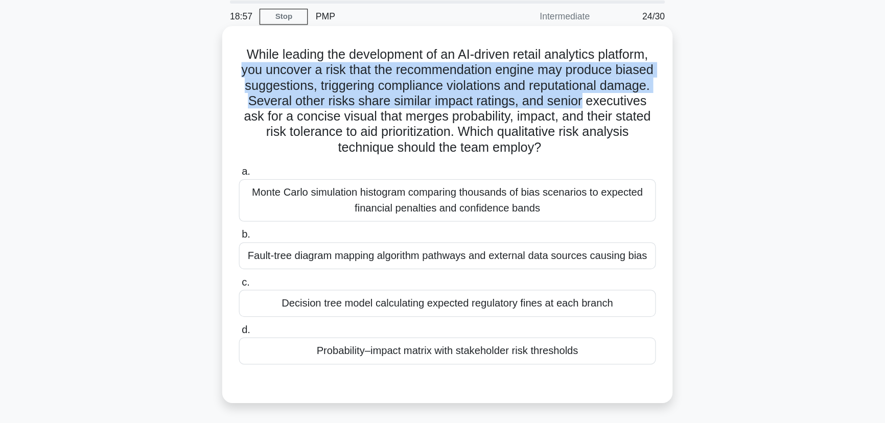
drag, startPoint x: 288, startPoint y: 93, endPoint x: 606, endPoint y: 115, distance: 319.6
click at [606, 115] on h5 "While leading the development of an AI-driven retail analytics platform, you un…" at bounding box center [442, 117] width 333 height 87
click at [378, 112] on h5 "While leading the development of an AI-driven retail analytics platform, you un…" at bounding box center [442, 117] width 333 height 87
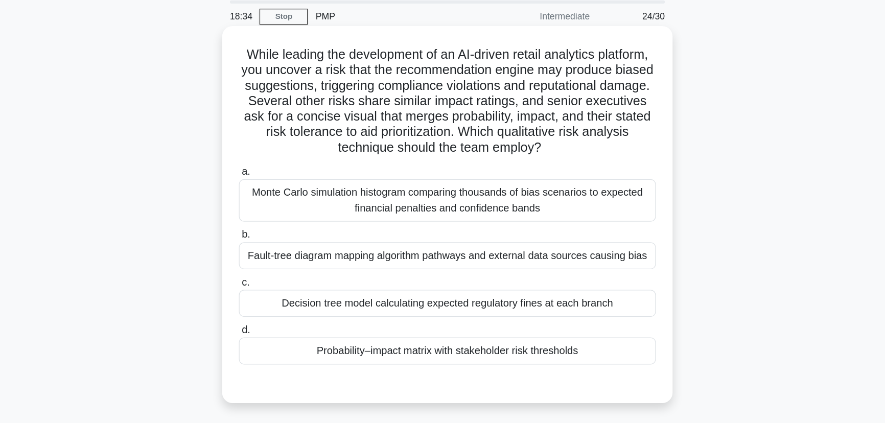
drag, startPoint x: 330, startPoint y: 118, endPoint x: 601, endPoint y: 149, distance: 273.1
click at [601, 149] on h5 "While leading the development of an AI-driven retail analytics platform, you un…" at bounding box center [442, 117] width 333 height 87
click at [588, 137] on h5 "While leading the development of an AI-driven retail analytics platform, you un…" at bounding box center [442, 117] width 333 height 87
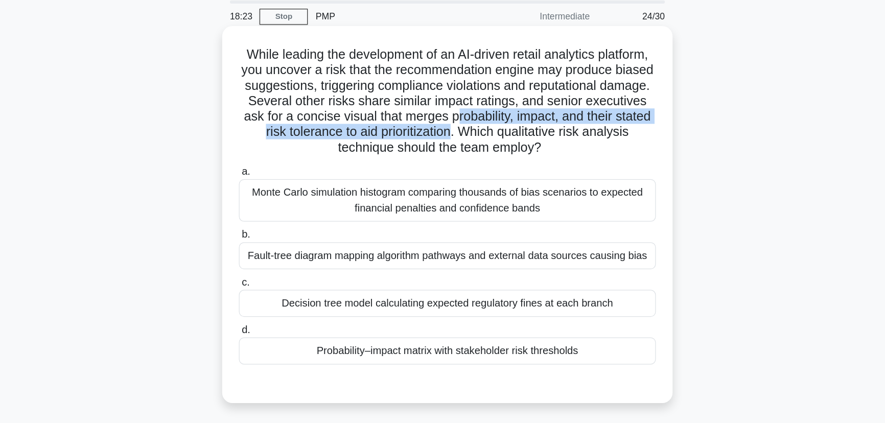
drag, startPoint x: 502, startPoint y: 131, endPoint x: 493, endPoint y: 141, distance: 13.4
click at [493, 141] on h5 "While leading the development of an AI-driven retail analytics platform, you un…" at bounding box center [442, 117] width 333 height 87
click at [484, 140] on h5 "While leading the development of an AI-driven retail analytics platform, you un…" at bounding box center [442, 117] width 333 height 87
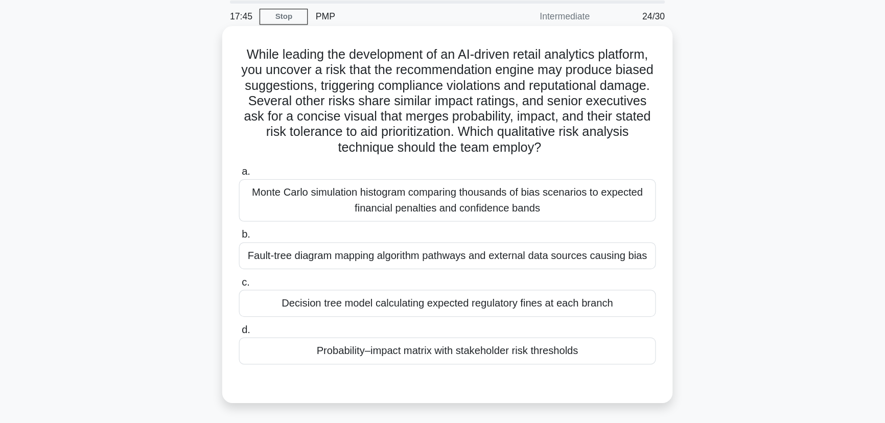
click at [475, 316] on div "Probability–impact matrix with stakeholder risk thresholds" at bounding box center [442, 315] width 331 height 21
click at [277, 302] on input "d. Probability–impact matrix with stakeholder risk thresholds" at bounding box center [277, 298] width 0 height 7
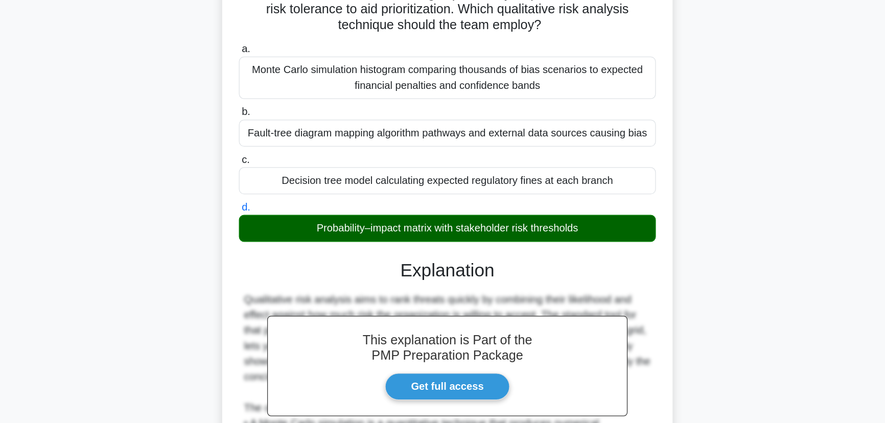
scroll to position [148, 0]
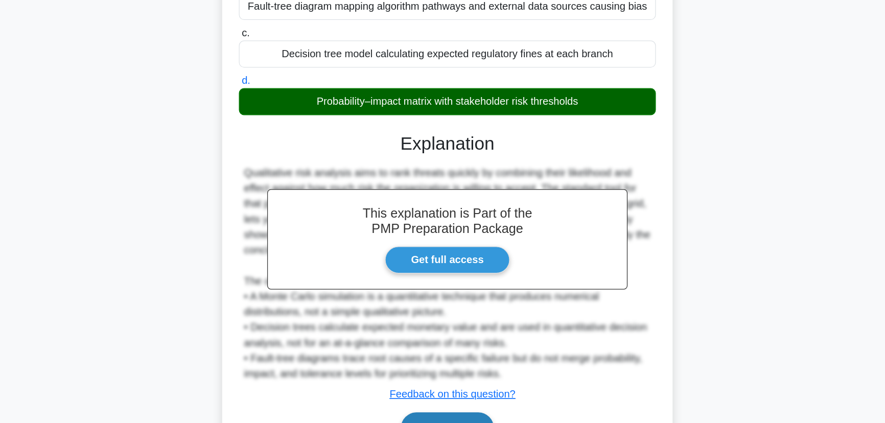
click at [464, 416] on button "Next" at bounding box center [442, 426] width 73 height 25
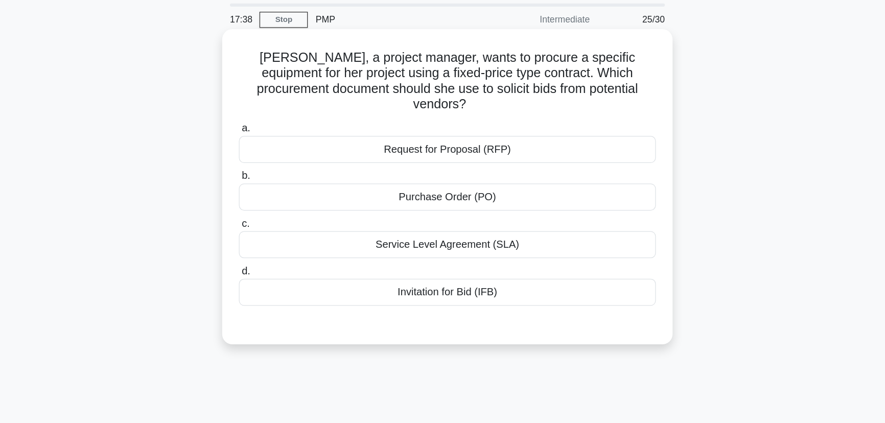
scroll to position [0, 0]
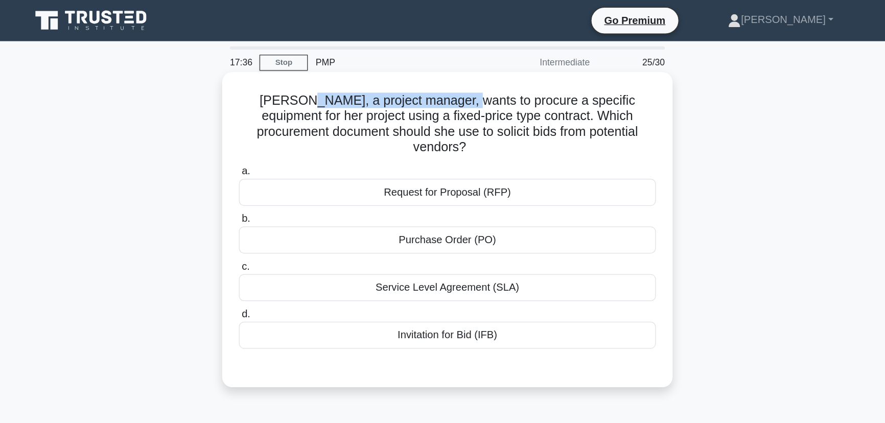
drag, startPoint x: 307, startPoint y: 81, endPoint x: 441, endPoint y: 79, distance: 134.4
click at [433, 75] on h5 "Katie, a project manager, wants to procure a specific equipment for her project…" at bounding box center [442, 99] width 333 height 50
click at [313, 83] on h5 "Katie, a project manager, wants to procure a specific equipment for her project…" at bounding box center [442, 99] width 333 height 50
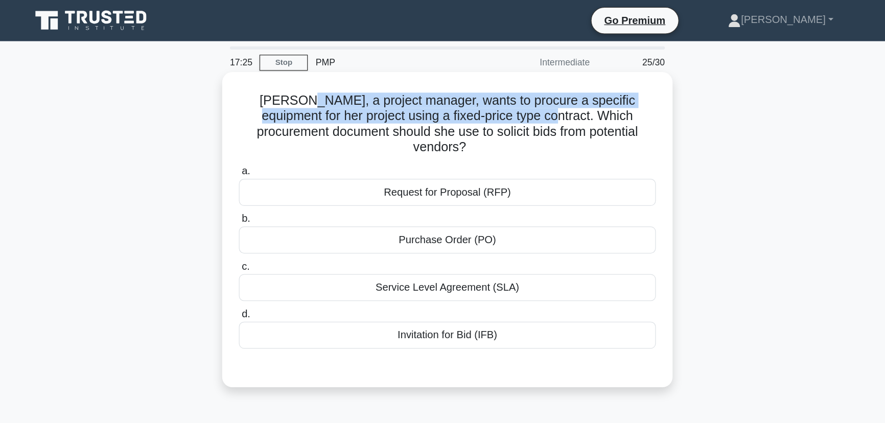
drag, startPoint x: 306, startPoint y: 80, endPoint x: 470, endPoint y: 94, distance: 164.6
click at [470, 94] on h5 "Katie, a project manager, wants to procure a specific equipment for her project…" at bounding box center [442, 99] width 333 height 50
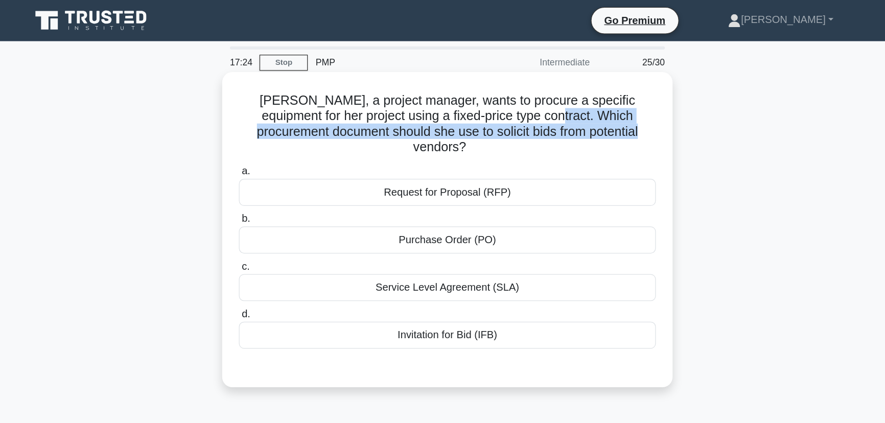
drag, startPoint x: 472, startPoint y: 93, endPoint x: 544, endPoint y: 108, distance: 73.7
click at [549, 108] on h5 "Katie, a project manager, wants to procure a specific equipment for her project…" at bounding box center [442, 99] width 333 height 50
drag, startPoint x: 467, startPoint y: 93, endPoint x: 554, endPoint y: 107, distance: 87.9
click at [554, 107] on h5 "Katie, a project manager, wants to procure a specific equipment for her project…" at bounding box center [442, 99] width 333 height 50
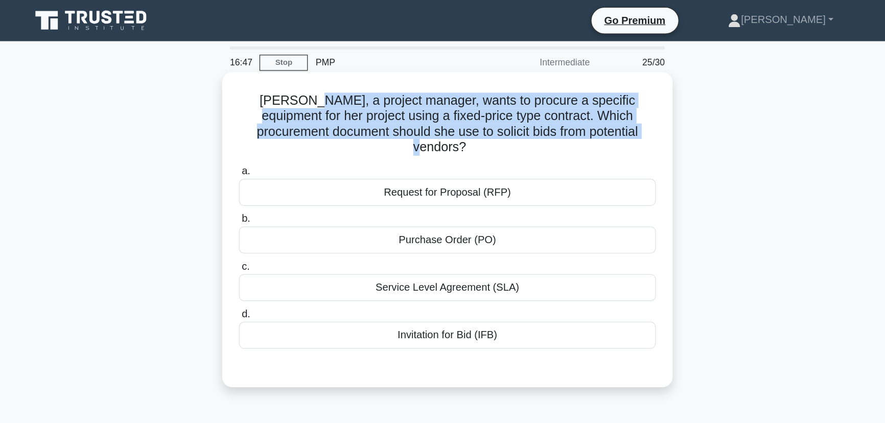
drag, startPoint x: 311, startPoint y: 82, endPoint x: 566, endPoint y: 106, distance: 255.6
click at [566, 106] on h5 "Katie, a project manager, wants to procure a specific equipment for her project…" at bounding box center [442, 99] width 333 height 50
click at [555, 102] on h5 "Katie, a project manager, wants to procure a specific equipment for her project…" at bounding box center [442, 99] width 333 height 50
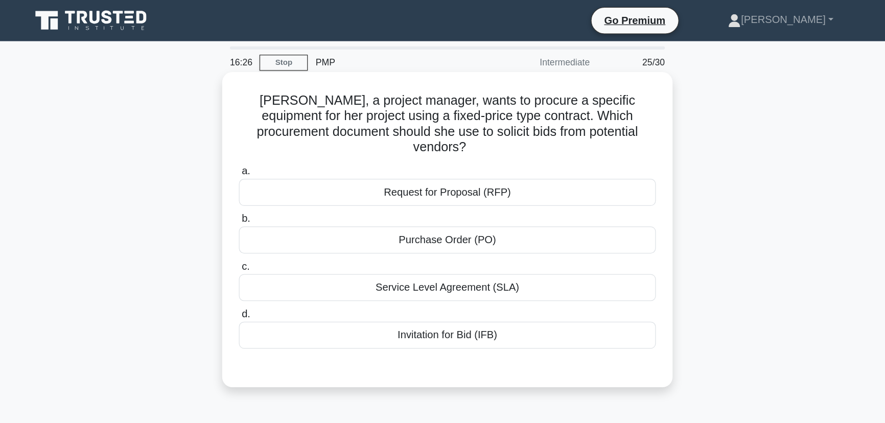
click at [525, 259] on div "Invitation for Bid (IFB)" at bounding box center [442, 265] width 331 height 21
click at [277, 253] on input "d. Invitation for Bid (IFB)" at bounding box center [277, 249] width 0 height 7
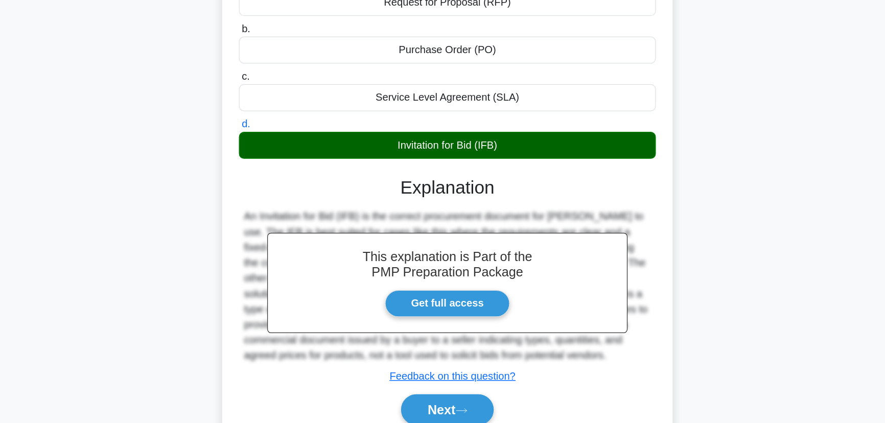
scroll to position [128, 0]
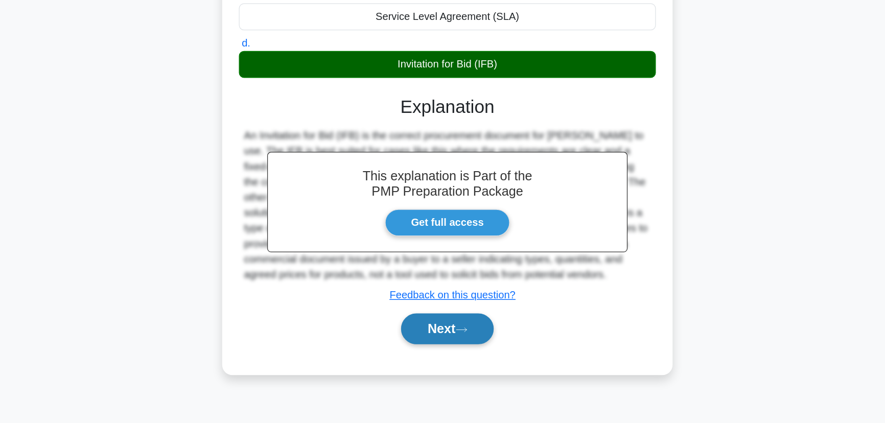
click at [457, 336] on button "Next" at bounding box center [442, 348] width 73 height 25
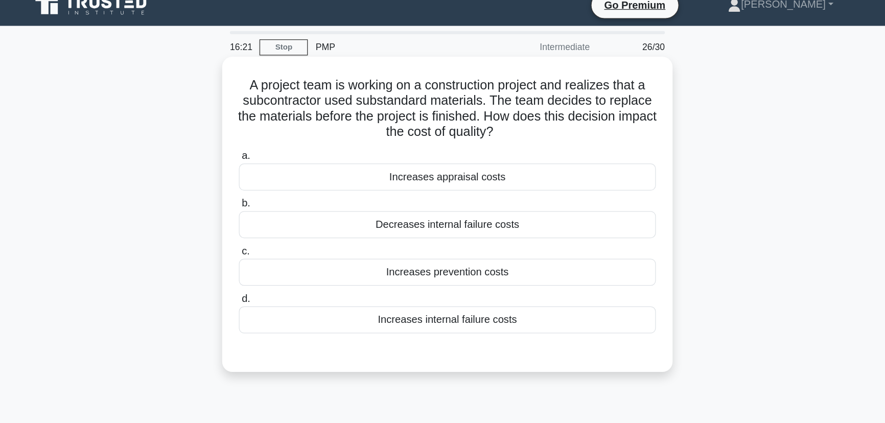
scroll to position [0, 0]
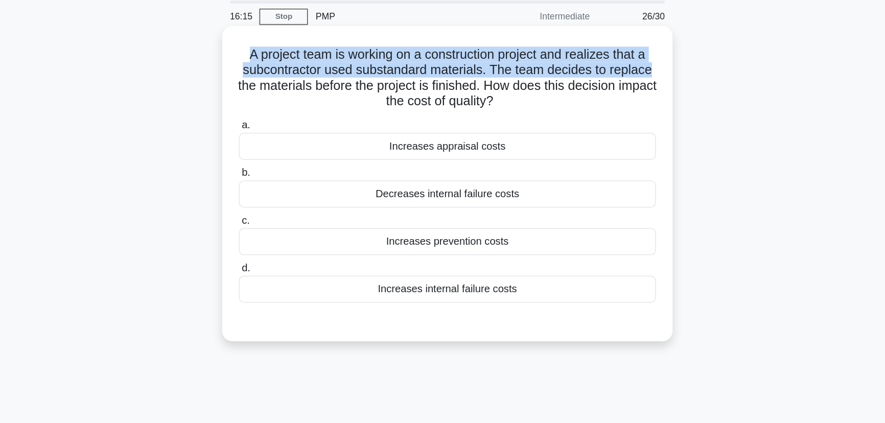
drag, startPoint x: 310, startPoint y: 78, endPoint x: 605, endPoint y: 88, distance: 296.0
click at [605, 88] on h5 "A project team is working on a construction project and realizes that a subcont…" at bounding box center [442, 99] width 333 height 50
click at [441, 93] on h5 "A project team is working on a construction project and realizes that a subcont…" at bounding box center [442, 99] width 333 height 50
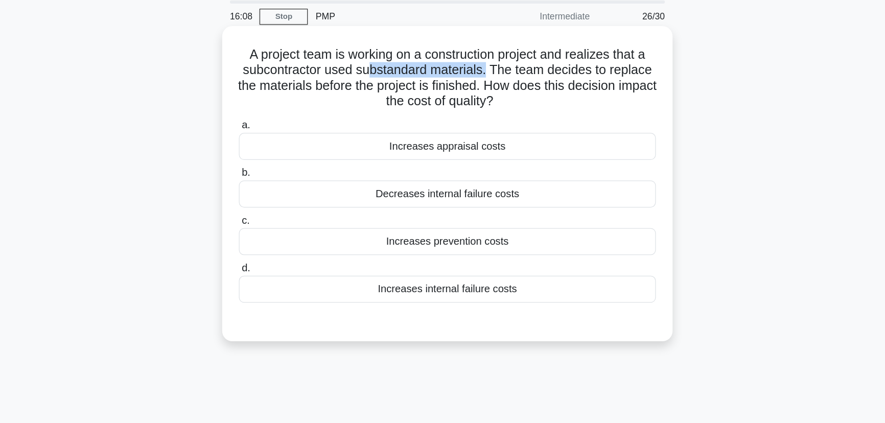
drag, startPoint x: 382, startPoint y: 92, endPoint x: 475, endPoint y: 94, distance: 92.5
click at [475, 94] on h5 "A project team is working on a construction project and realizes that a subcont…" at bounding box center [442, 99] width 333 height 50
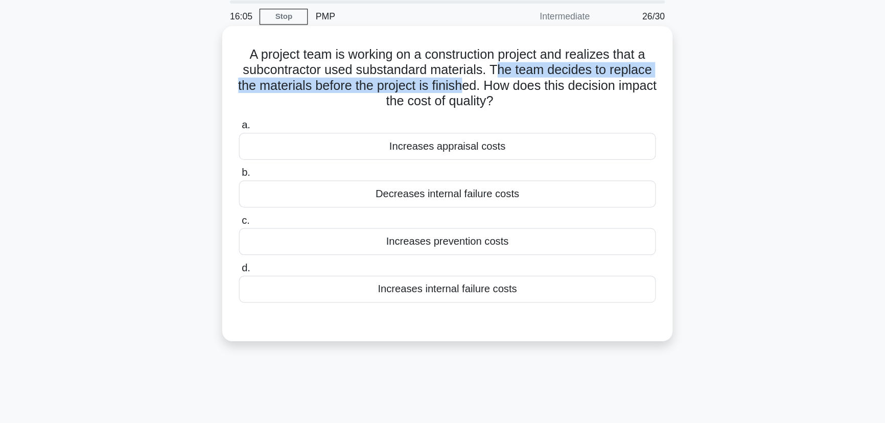
drag, startPoint x: 481, startPoint y: 92, endPoint x: 471, endPoint y: 102, distance: 14.1
click at [471, 102] on h5 "A project team is working on a construction project and realizes that a subcont…" at bounding box center [442, 99] width 333 height 50
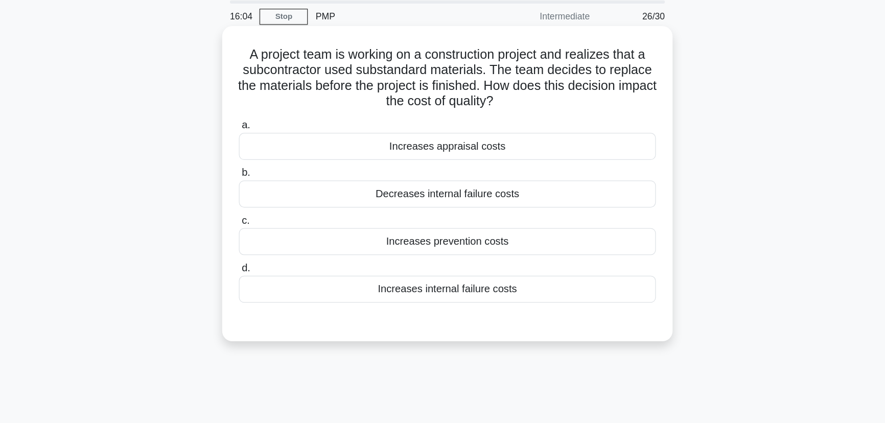
click at [476, 96] on h5 "A project team is working on a construction project and realizes that a subcont…" at bounding box center [442, 99] width 333 height 50
click at [470, 268] on div "Increases internal failure costs" at bounding box center [442, 265] width 331 height 21
click at [277, 253] on input "d. Increases internal failure costs" at bounding box center [277, 249] width 0 height 7
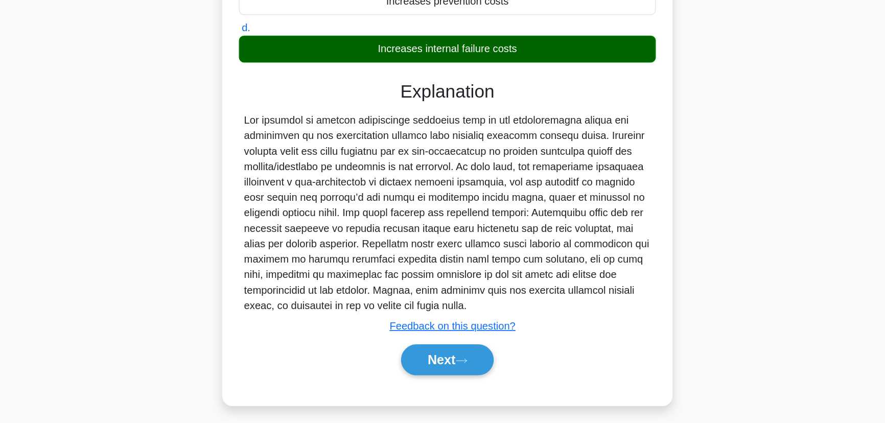
scroll to position [145, 0]
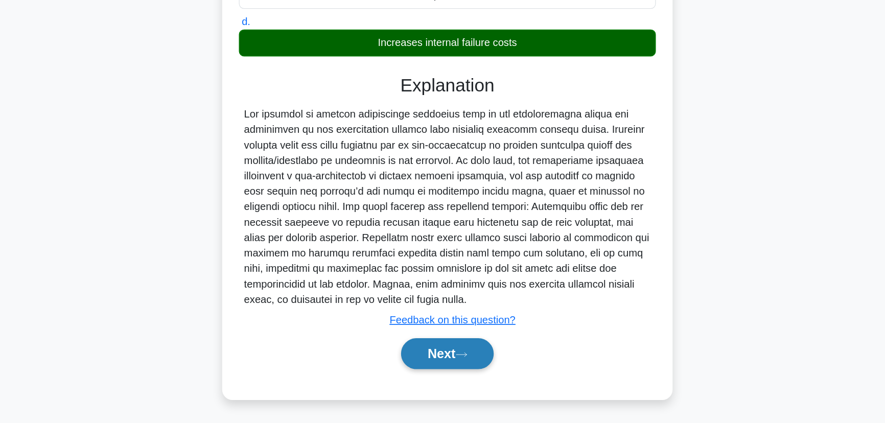
click at [445, 371] on button "Next" at bounding box center [442, 368] width 73 height 25
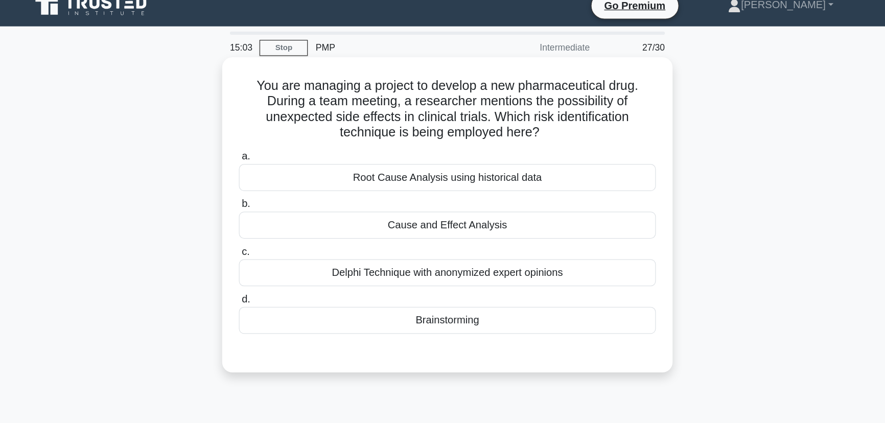
scroll to position [0, 0]
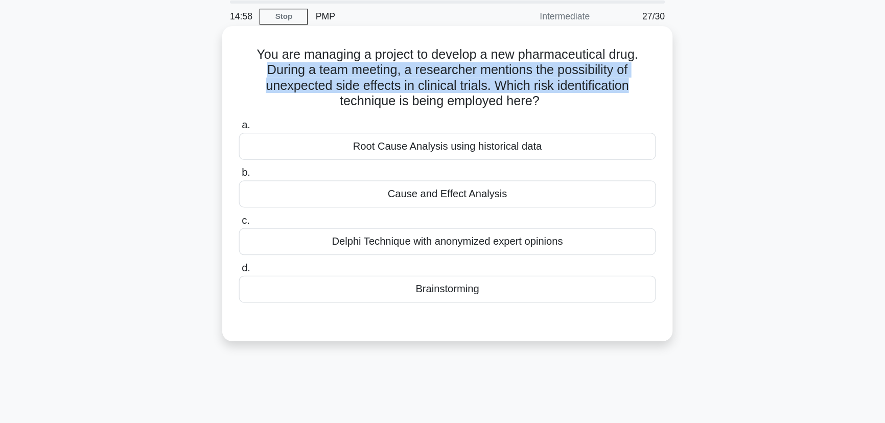
drag, startPoint x: 294, startPoint y: 96, endPoint x: 599, endPoint y: 100, distance: 305.1
click at [599, 100] on h5 "You are managing a project to develop a new pharmaceutical drug. During a team …" at bounding box center [442, 99] width 333 height 50
click at [478, 106] on h5 "You are managing a project to develop a new pharmaceutical drug. During a team …" at bounding box center [442, 99] width 333 height 50
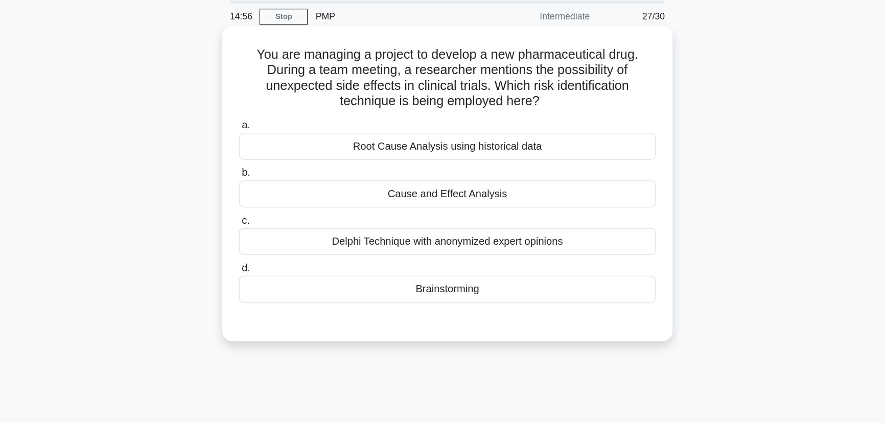
click at [477, 108] on h5 "You are managing a project to develop a new pharmaceutical drug. During a team …" at bounding box center [442, 99] width 333 height 50
drag, startPoint x: 480, startPoint y: 105, endPoint x: 533, endPoint y: 116, distance: 54.7
click at [533, 116] on h5 "You are managing a project to develop a new pharmaceutical drug. During a team …" at bounding box center [442, 99] width 333 height 50
click at [498, 105] on h5 "You are managing a project to develop a new pharmaceutical drug. During a team …" at bounding box center [442, 99] width 333 height 50
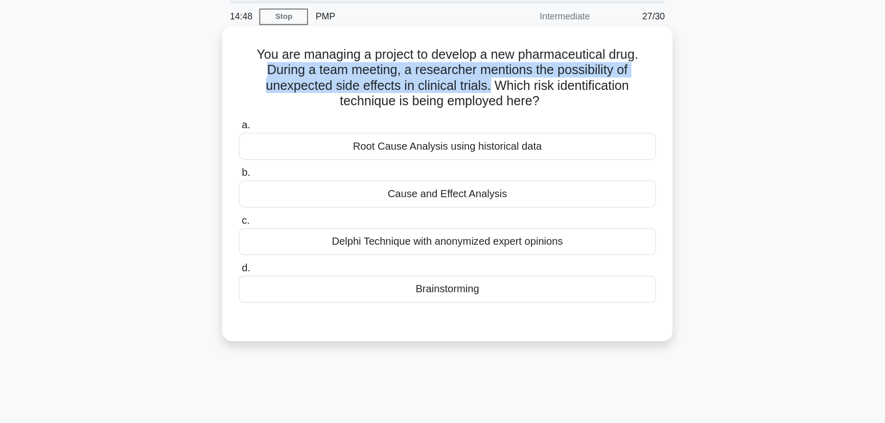
drag, startPoint x: 294, startPoint y: 93, endPoint x: 476, endPoint y: 107, distance: 181.9
click at [476, 107] on h5 "You are managing a project to develop a new pharmaceutical drug. During a team …" at bounding box center [442, 99] width 333 height 50
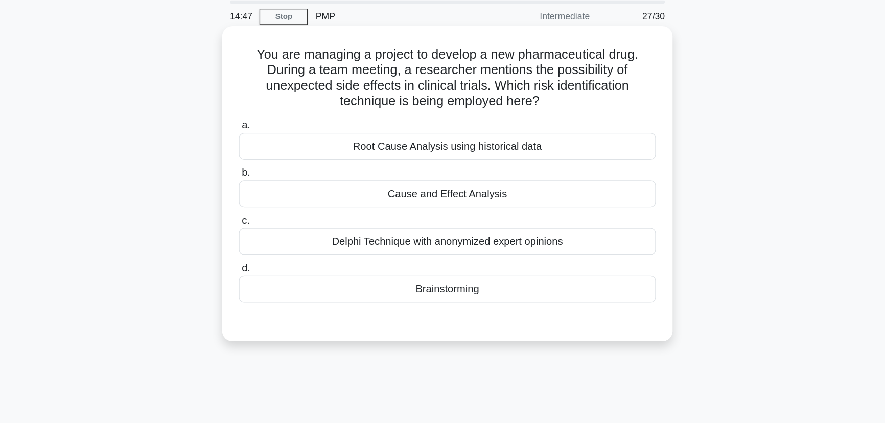
click at [481, 102] on h5 "You are managing a project to develop a new pharmaceutical drug. During a team …" at bounding box center [442, 99] width 333 height 50
click at [456, 265] on div "Brainstorming" at bounding box center [442, 265] width 331 height 21
click at [277, 253] on input "d. Brainstorming" at bounding box center [277, 249] width 0 height 7
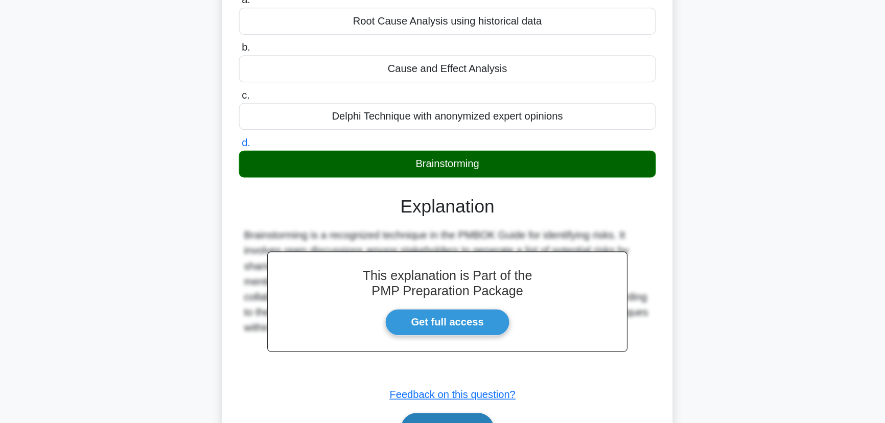
scroll to position [128, 0]
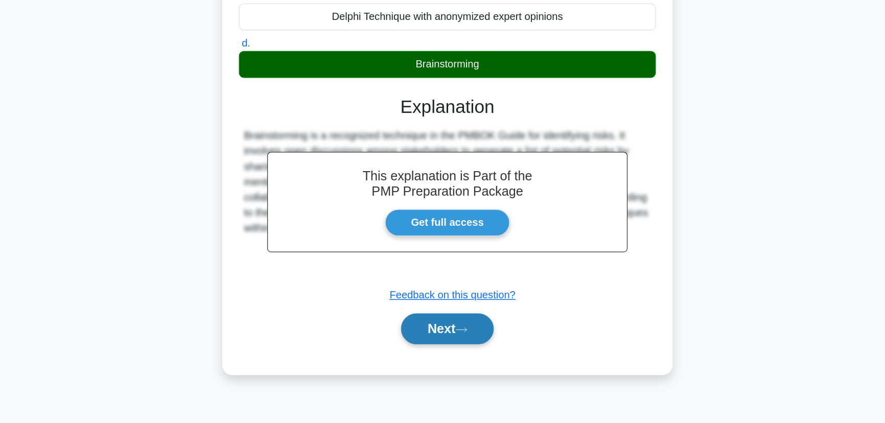
click at [456, 350] on icon at bounding box center [453, 349] width 9 height 6
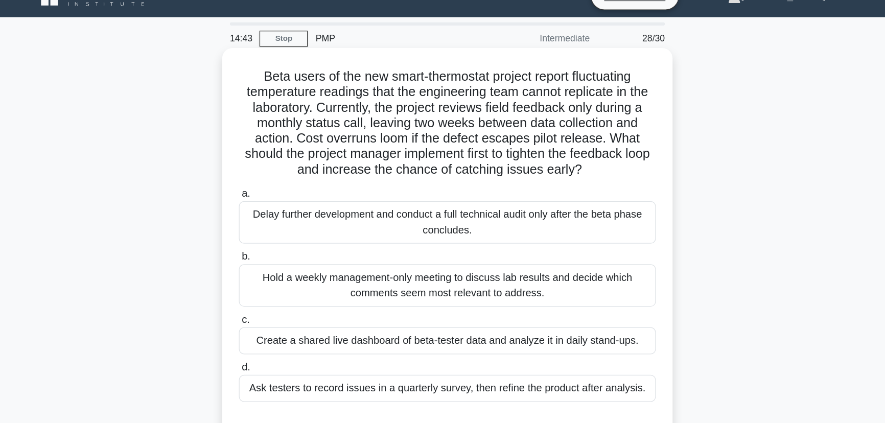
scroll to position [18, 0]
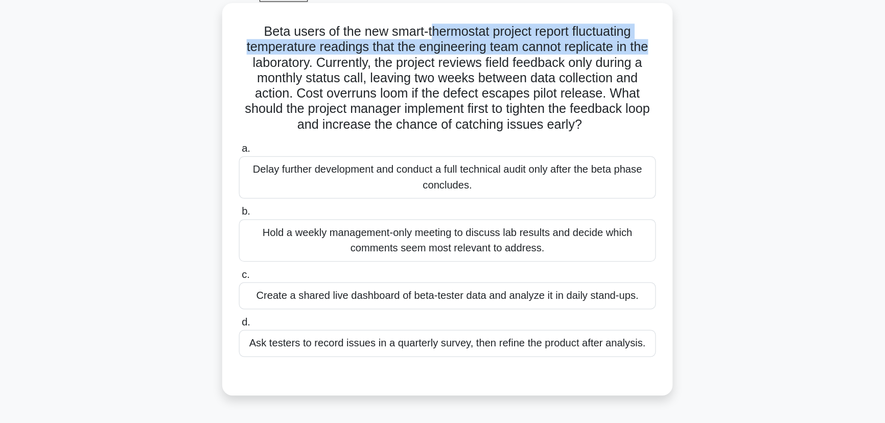
drag, startPoint x: 426, startPoint y: 63, endPoint x: 569, endPoint y: 77, distance: 143.3
click at [610, 75] on div "Beta users of the new smart-thermostat project report fluctuating temperature r…" at bounding box center [442, 194] width 349 height 303
drag, startPoint x: 315, startPoint y: 77, endPoint x: 323, endPoint y: 76, distance: 8.3
click at [315, 77] on h5 "Beta users of the new smart-thermostat project report fluctuating temperature r…" at bounding box center [442, 99] width 333 height 87
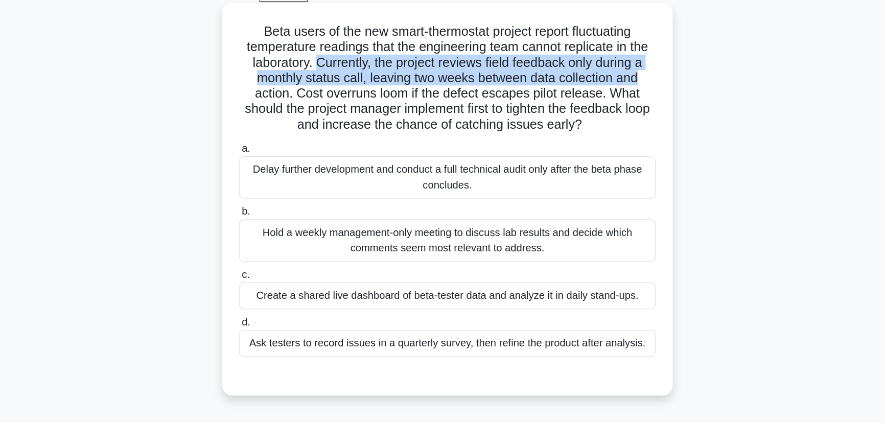
drag, startPoint x: 336, startPoint y: 88, endPoint x: 602, endPoint y: 96, distance: 266.3
click at [602, 96] on h5 "Beta users of the new smart-thermostat project report fluctuating temperature r…" at bounding box center [442, 99] width 333 height 87
click at [380, 101] on h5 "Beta users of the new smart-thermostat project report fluctuating temperature r…" at bounding box center [442, 99] width 333 height 87
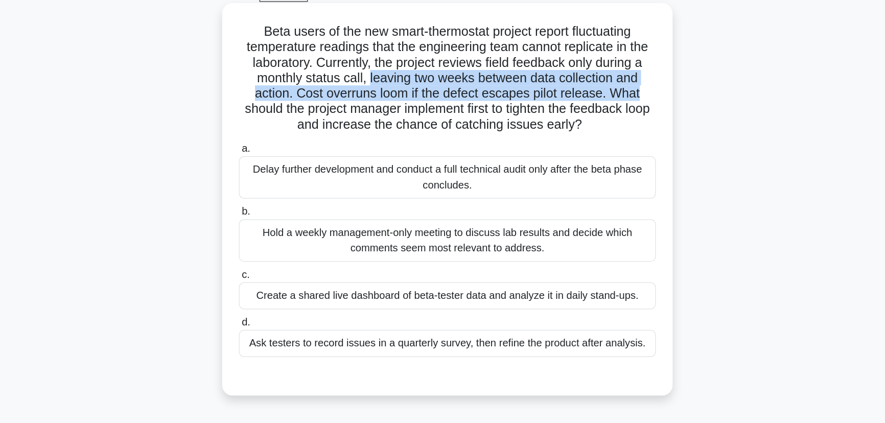
drag, startPoint x: 380, startPoint y: 101, endPoint x: 355, endPoint y: 108, distance: 26.0
click at [605, 108] on h5 "Beta users of the new smart-thermostat project report fluctuating temperature r…" at bounding box center [442, 99] width 333 height 87
click at [340, 108] on h5 "Beta users of the new smart-thermostat project report fluctuating temperature r…" at bounding box center [442, 99] width 333 height 87
click at [323, 114] on h5 "Beta users of the new smart-thermostat project report fluctuating temperature r…" at bounding box center [442, 99] width 333 height 87
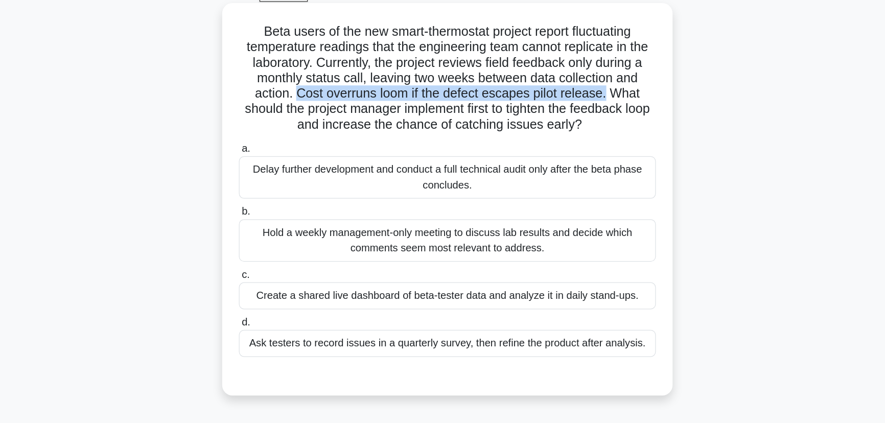
drag, startPoint x: 323, startPoint y: 114, endPoint x: 566, endPoint y: 106, distance: 243.3
click at [566, 106] on h5 "Beta users of the new smart-thermostat project report fluctuating temperature r…" at bounding box center [442, 99] width 333 height 87
drag, startPoint x: 573, startPoint y: 109, endPoint x: 593, endPoint y: 132, distance: 30.0
click at [593, 132] on h5 "Beta users of the new smart-thermostat project report fluctuating temperature r…" at bounding box center [442, 99] width 333 height 87
click at [560, 136] on h5 "Beta users of the new smart-thermostat project report fluctuating temperature r…" at bounding box center [442, 99] width 333 height 87
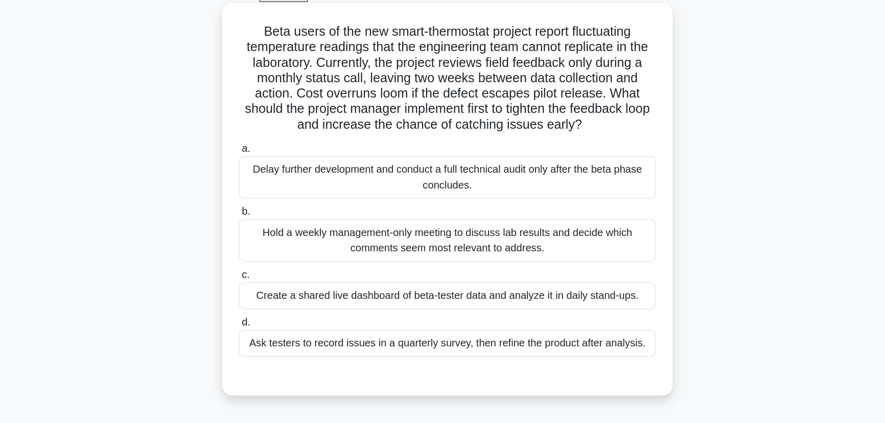
click at [526, 271] on div "Create a shared live dashboard of beta-tester data and analyze it in daily stan…" at bounding box center [442, 271] width 331 height 21
click at [277, 259] on input "c. Create a shared live dashboard of beta-tester data and analyze it in daily s…" at bounding box center [277, 255] width 0 height 7
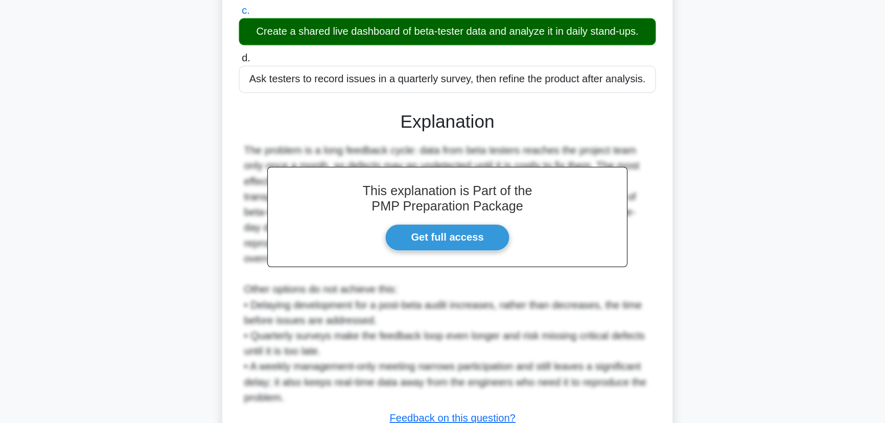
scroll to position [255, 0]
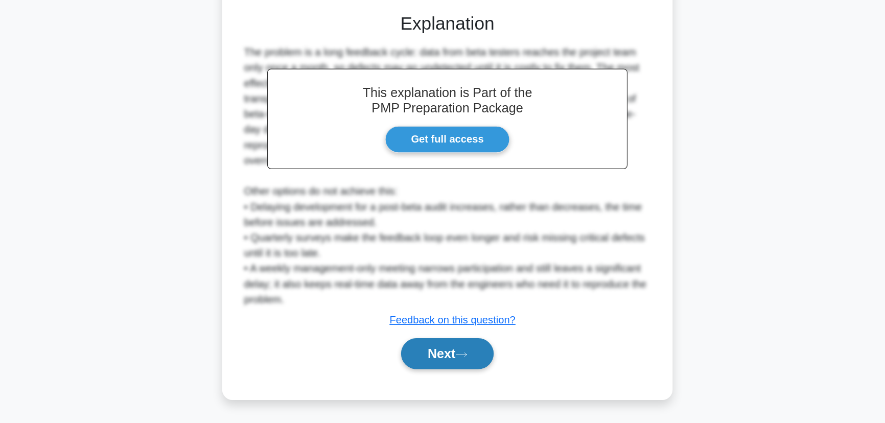
click at [453, 363] on button "Next" at bounding box center [442, 368] width 73 height 25
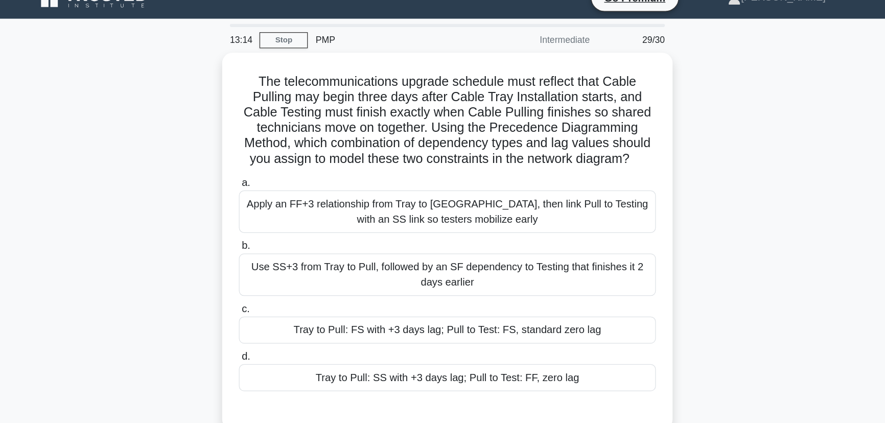
scroll to position [18, 0]
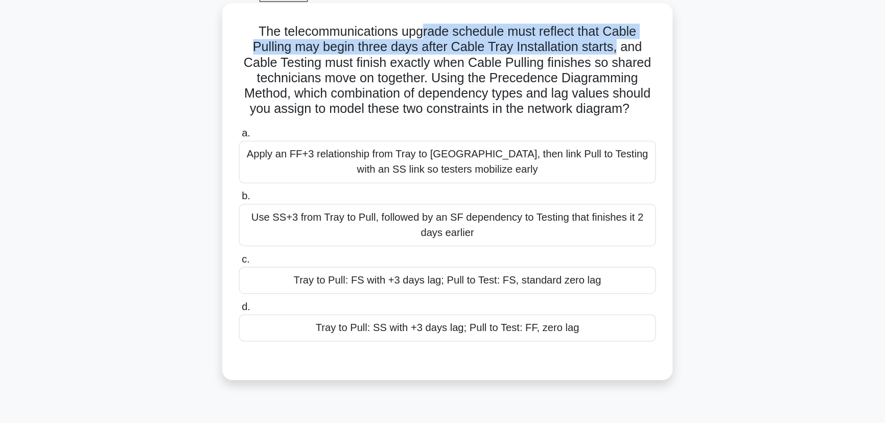
drag, startPoint x: 423, startPoint y: 63, endPoint x: 580, endPoint y: 77, distance: 158.5
click at [580, 77] on h5 "The telecommunications upgrade schedule must reflect that Cable Pulling may beg…" at bounding box center [442, 93] width 333 height 75
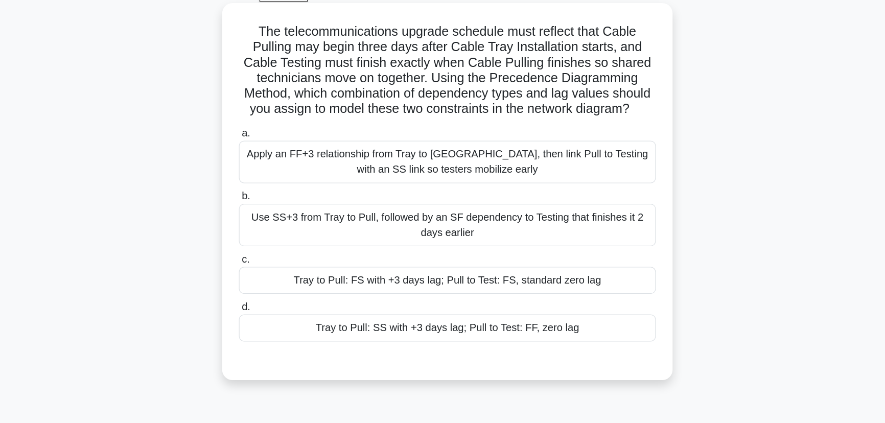
click at [313, 85] on h5 "The telecommunications upgrade schedule must reflect that Cable Pulling may beg…" at bounding box center [442, 93] width 333 height 75
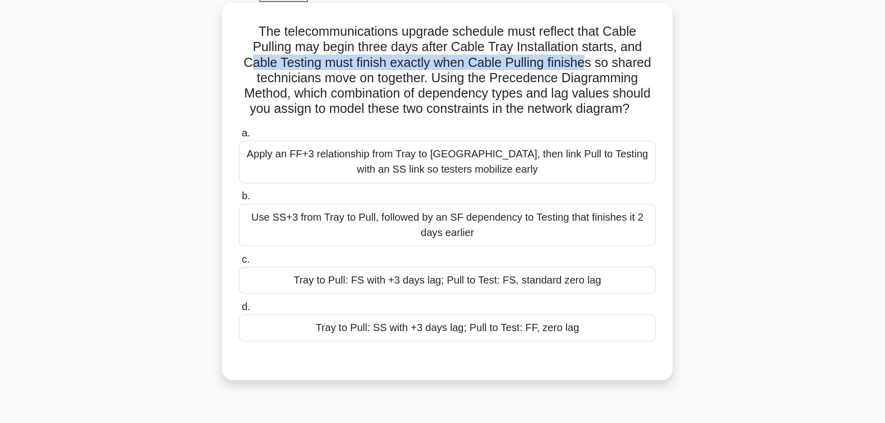
drag, startPoint x: 283, startPoint y: 87, endPoint x: 554, endPoint y: 88, distance: 271.8
click at [554, 88] on h5 "The telecommunications upgrade schedule must reflect that Cable Pulling may beg…" at bounding box center [442, 93] width 333 height 75
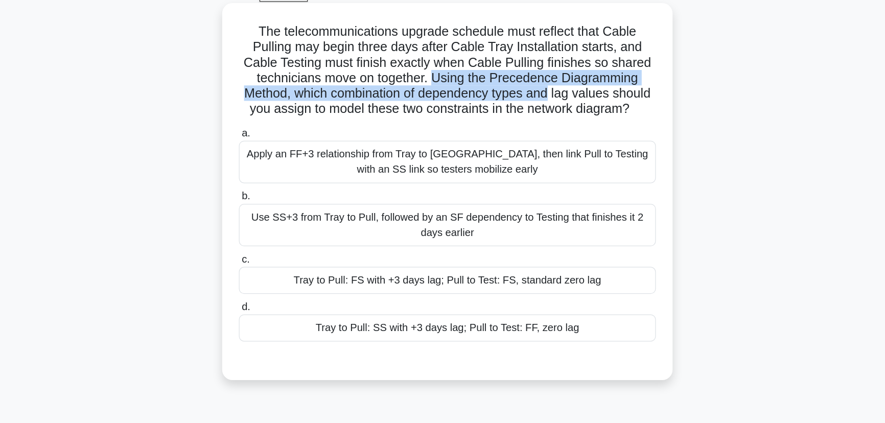
drag, startPoint x: 431, startPoint y: 100, endPoint x: 521, endPoint y: 110, distance: 91.0
click at [524, 110] on h5 "The telecommunications upgrade schedule must reflect that Cable Pulling may beg…" at bounding box center [442, 93] width 333 height 75
click at [331, 114] on h5 "The telecommunications upgrade schedule must reflect that Cable Pulling may beg…" at bounding box center [442, 93] width 333 height 75
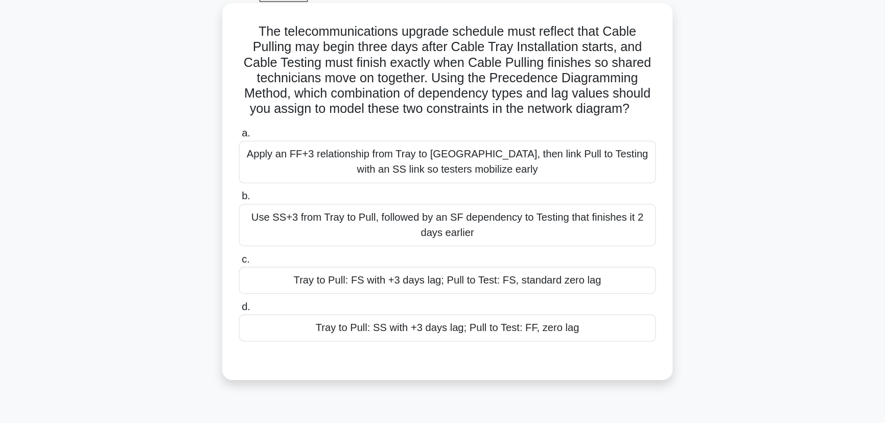
drag, startPoint x: 486, startPoint y: 108, endPoint x: 604, endPoint y: 118, distance: 118.4
click at [604, 118] on h5 "The telecommunications upgrade schedule must reflect that Cable Pulling may beg…" at bounding box center [442, 93] width 333 height 75
click at [370, 119] on h5 "The telecommunications upgrade schedule must reflect that Cable Pulling may beg…" at bounding box center [442, 93] width 333 height 75
click at [407, 108] on h5 "The telecommunications upgrade schedule must reflect that Cable Pulling may beg…" at bounding box center [442, 93] width 333 height 75
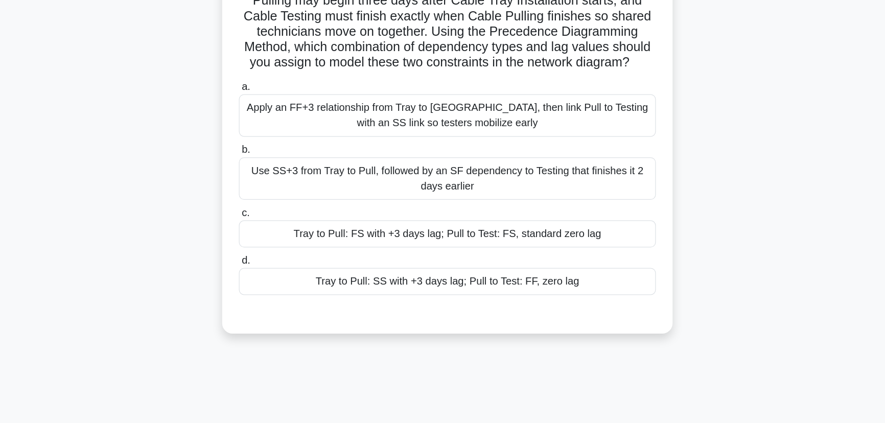
click at [405, 291] on div "Tray to Pull: SS with +3 days lag; Pull to Test: FF, zero lag" at bounding box center [442, 297] width 331 height 21
click at [277, 284] on input "d. Tray to Pull: SS with +3 days lag; Pull to Test: FF, zero lag" at bounding box center [277, 280] width 0 height 7
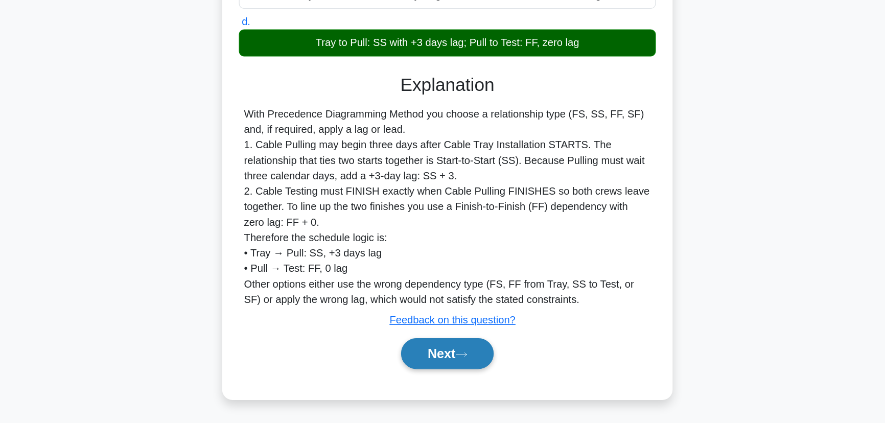
click at [470, 369] on button "Next" at bounding box center [442, 368] width 73 height 25
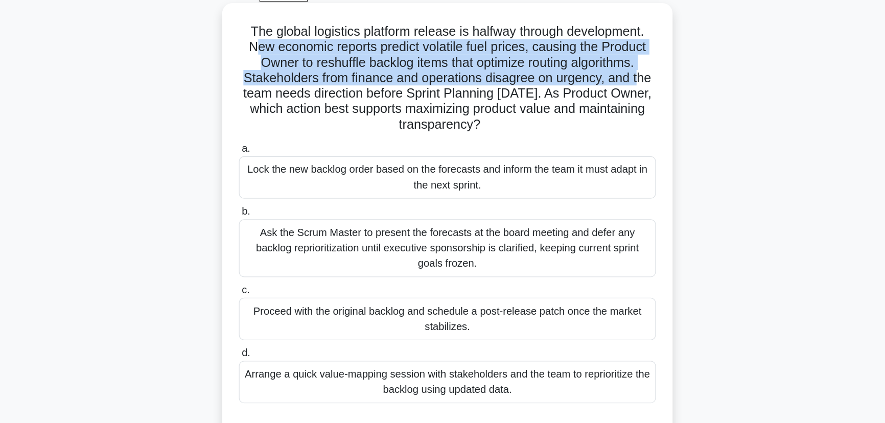
drag, startPoint x: 288, startPoint y: 74, endPoint x: 597, endPoint y: 96, distance: 310.4
click at [597, 96] on h5 "The global logistics platform release is halfway through development. New econo…" at bounding box center [442, 99] width 333 height 87
click at [461, 103] on h5 "The global logistics platform release is halfway through development. New econo…" at bounding box center [442, 99] width 333 height 87
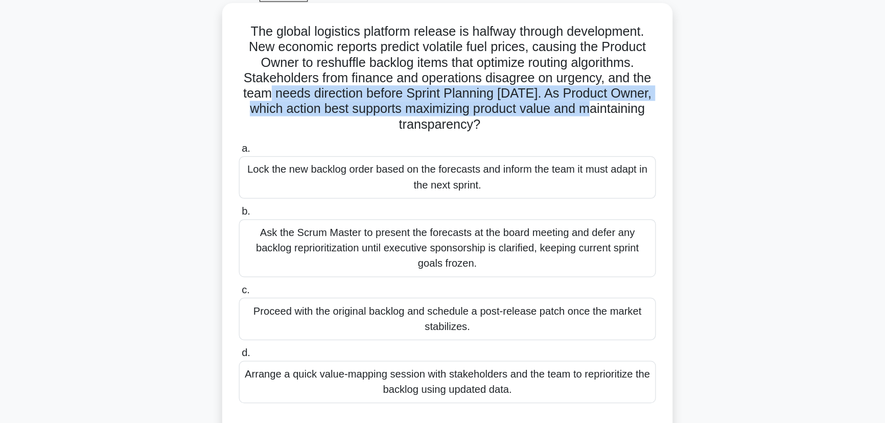
drag, startPoint x: 331, startPoint y: 112, endPoint x: 602, endPoint y: 121, distance: 270.9
click at [602, 121] on h5 "The global logistics platform release is halfway through development. New econo…" at bounding box center [442, 99] width 333 height 87
click at [528, 119] on h5 "The global logistics platform release is halfway through development. New econo…" at bounding box center [442, 99] width 333 height 87
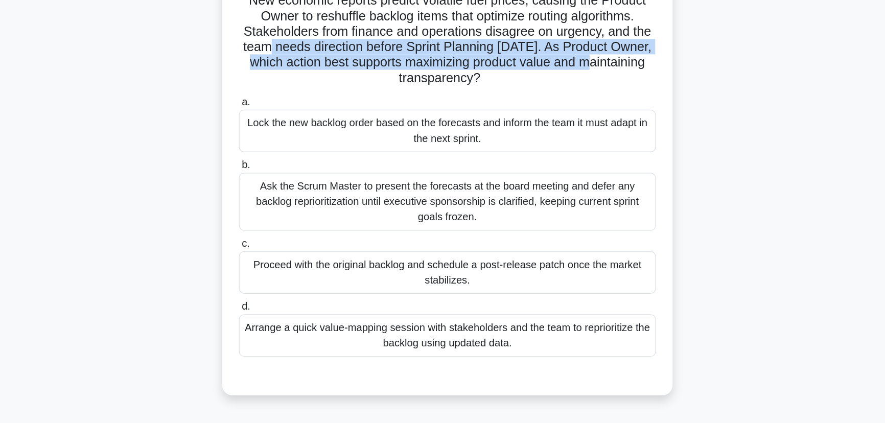
click at [476, 122] on h5 "The global logistics platform release is halfway through development. New econo…" at bounding box center [442, 99] width 333 height 87
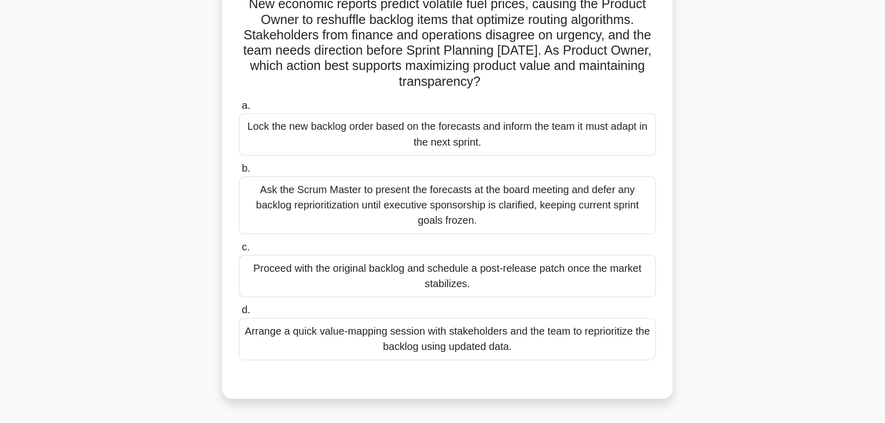
click at [377, 343] on div "Arrange a quick value-mapping session with stakeholders and the team to reprior…" at bounding box center [442, 340] width 331 height 34
click at [277, 321] on input "d. Arrange a quick value-mapping session with stakeholders and the team to repr…" at bounding box center [277, 317] width 0 height 7
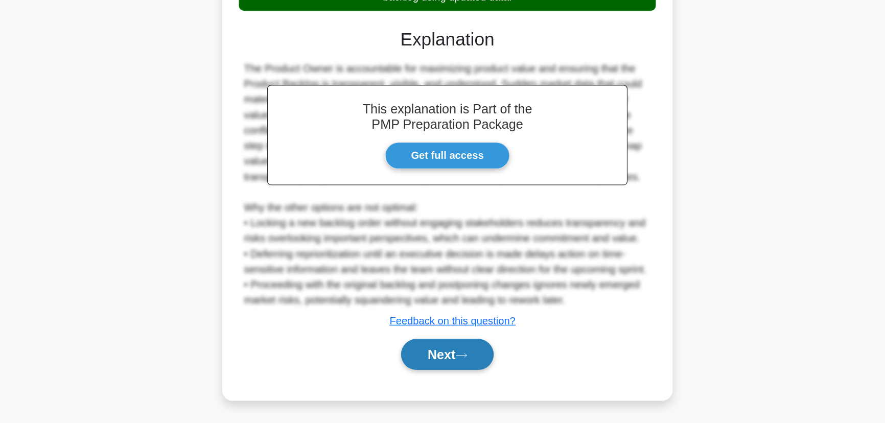
scroll to position [280, 0]
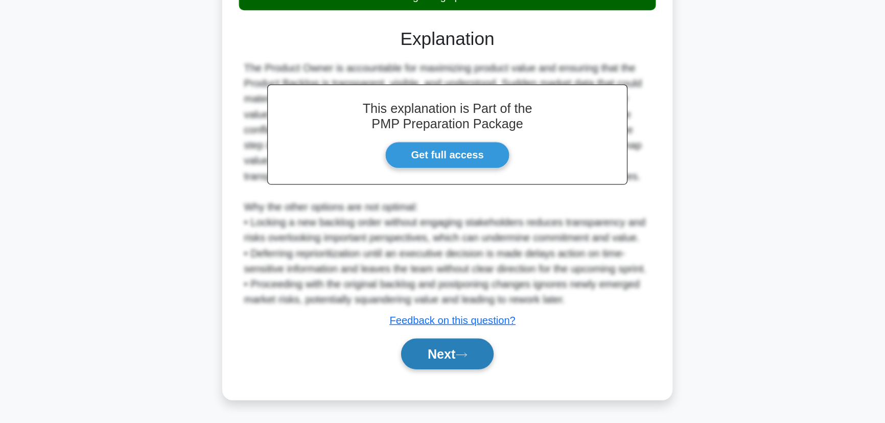
click at [456, 368] on icon at bounding box center [453, 369] width 9 height 6
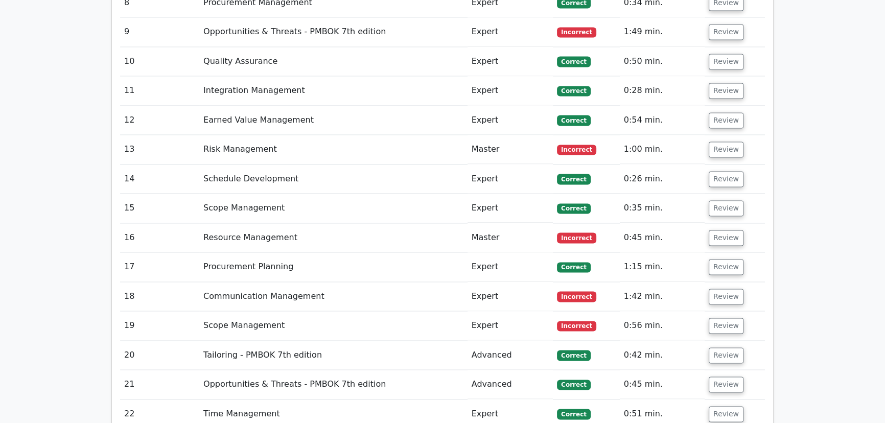
scroll to position [1991, 0]
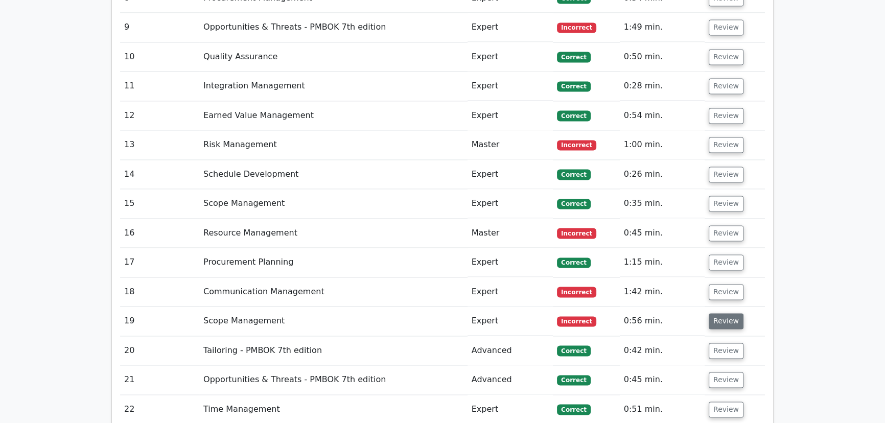
click at [730, 313] on button "Review" at bounding box center [726, 321] width 35 height 16
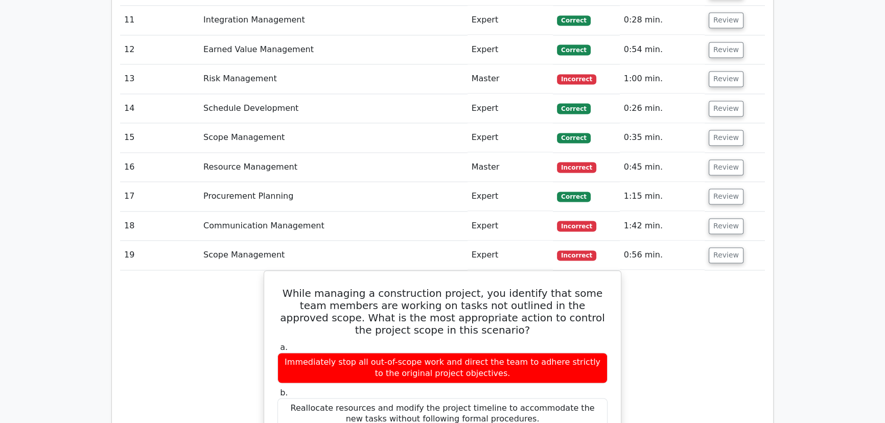
scroll to position [2265, 0]
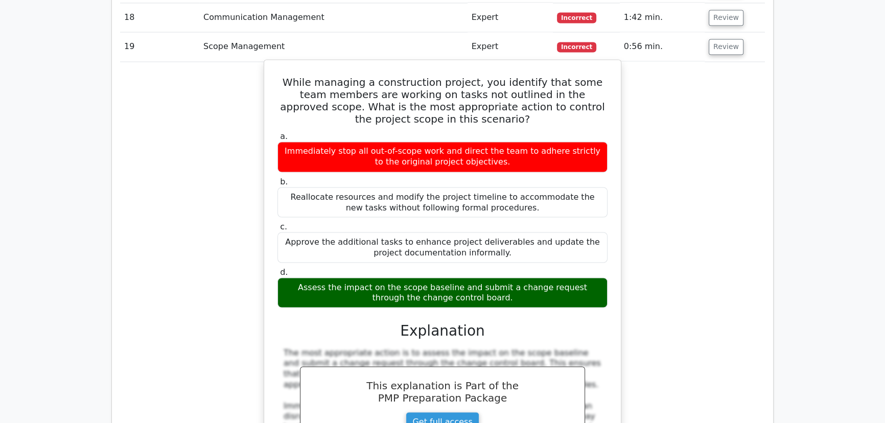
drag, startPoint x: 284, startPoint y: 301, endPoint x: 493, endPoint y: 250, distance: 214.6
click at [493, 250] on div "While managing a construction project, you identify that some team members are …" at bounding box center [442, 283] width 348 height 438
copy div "While managing a construction project, you identify that some team members are …"
click at [487, 277] on div "Assess the impact on the scope baseline and submit a change request through the…" at bounding box center [442, 292] width 330 height 31
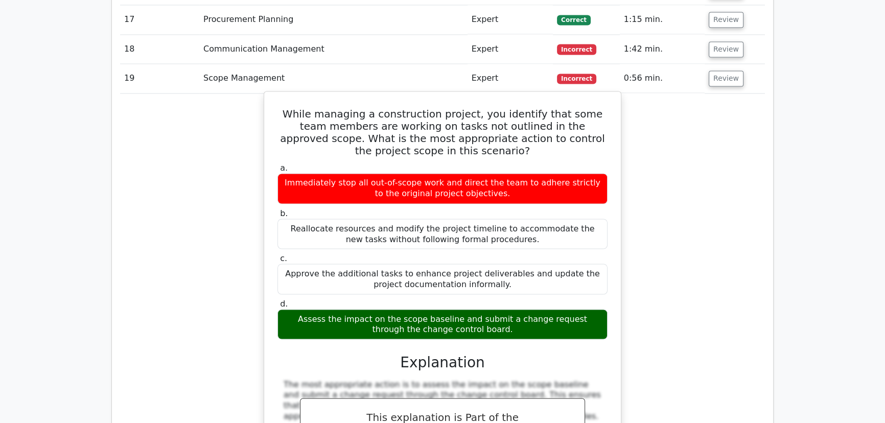
scroll to position [2219, 0]
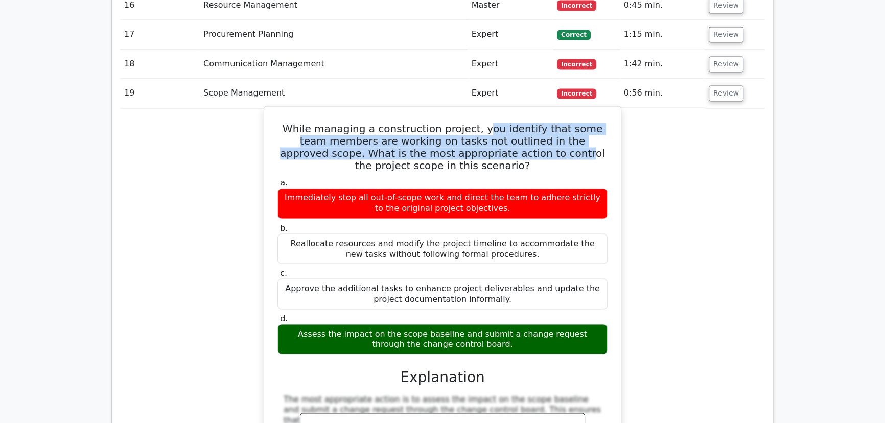
drag, startPoint x: 475, startPoint y: 81, endPoint x: 431, endPoint y: 93, distance: 45.0
click at [485, 123] on h5 "While managing a construction project, you identify that some team members are …" at bounding box center [442, 147] width 332 height 49
